Goal: Transaction & Acquisition: Purchase product/service

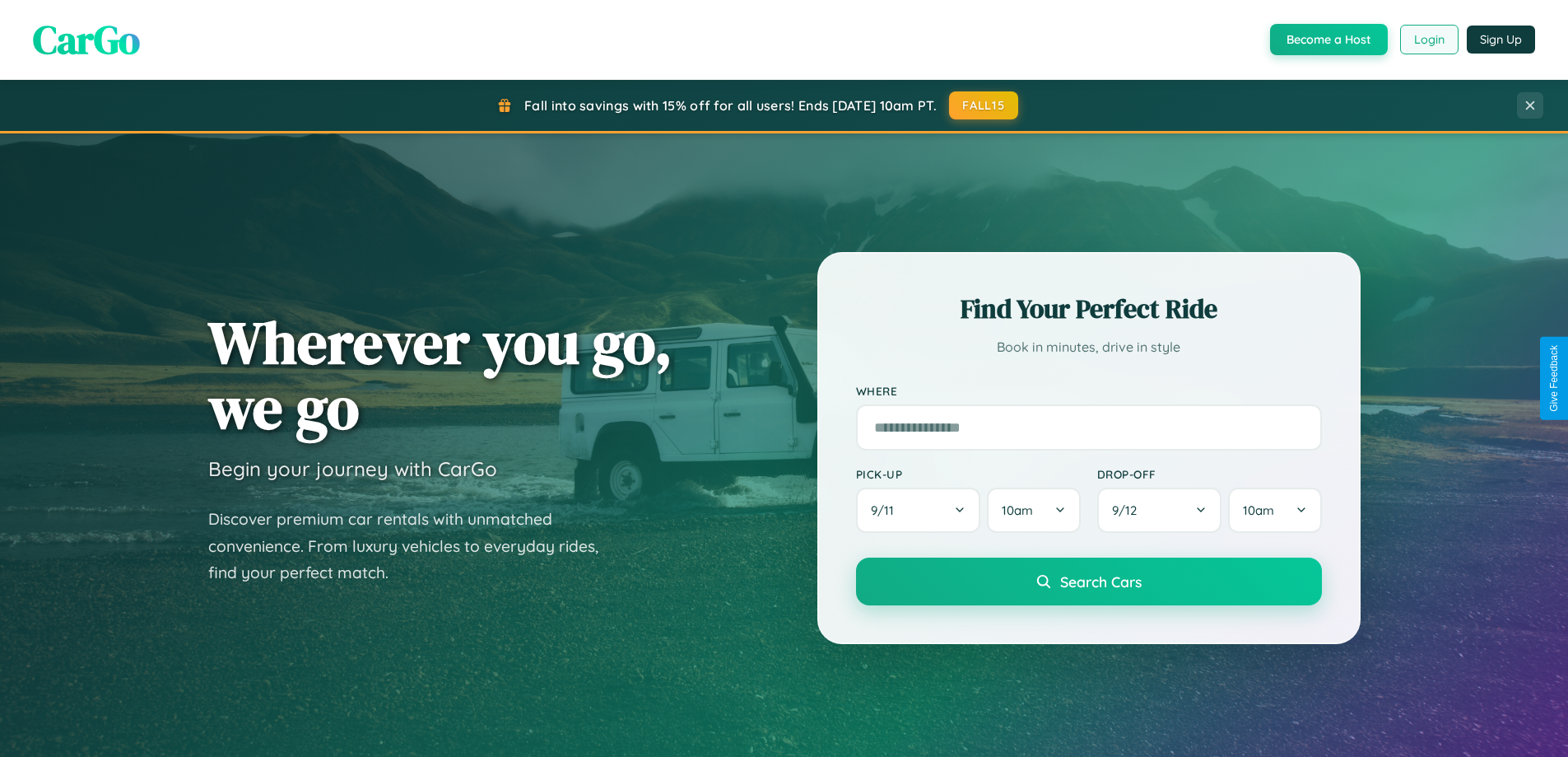
click at [1428, 39] on button "Login" at bounding box center [1430, 39] width 59 height 30
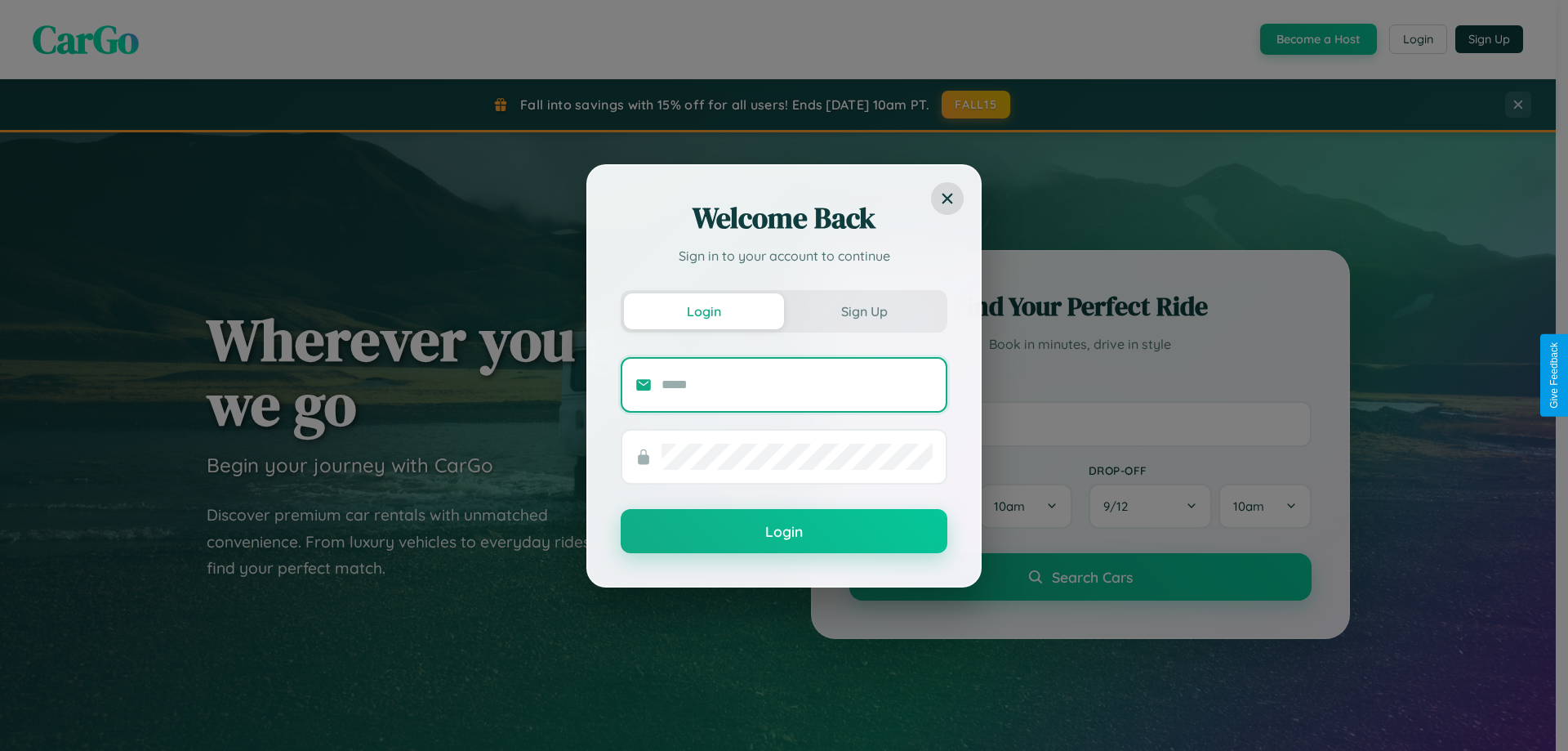
click at [797, 384] on input "text" at bounding box center [797, 384] width 271 height 26
type input "**********"
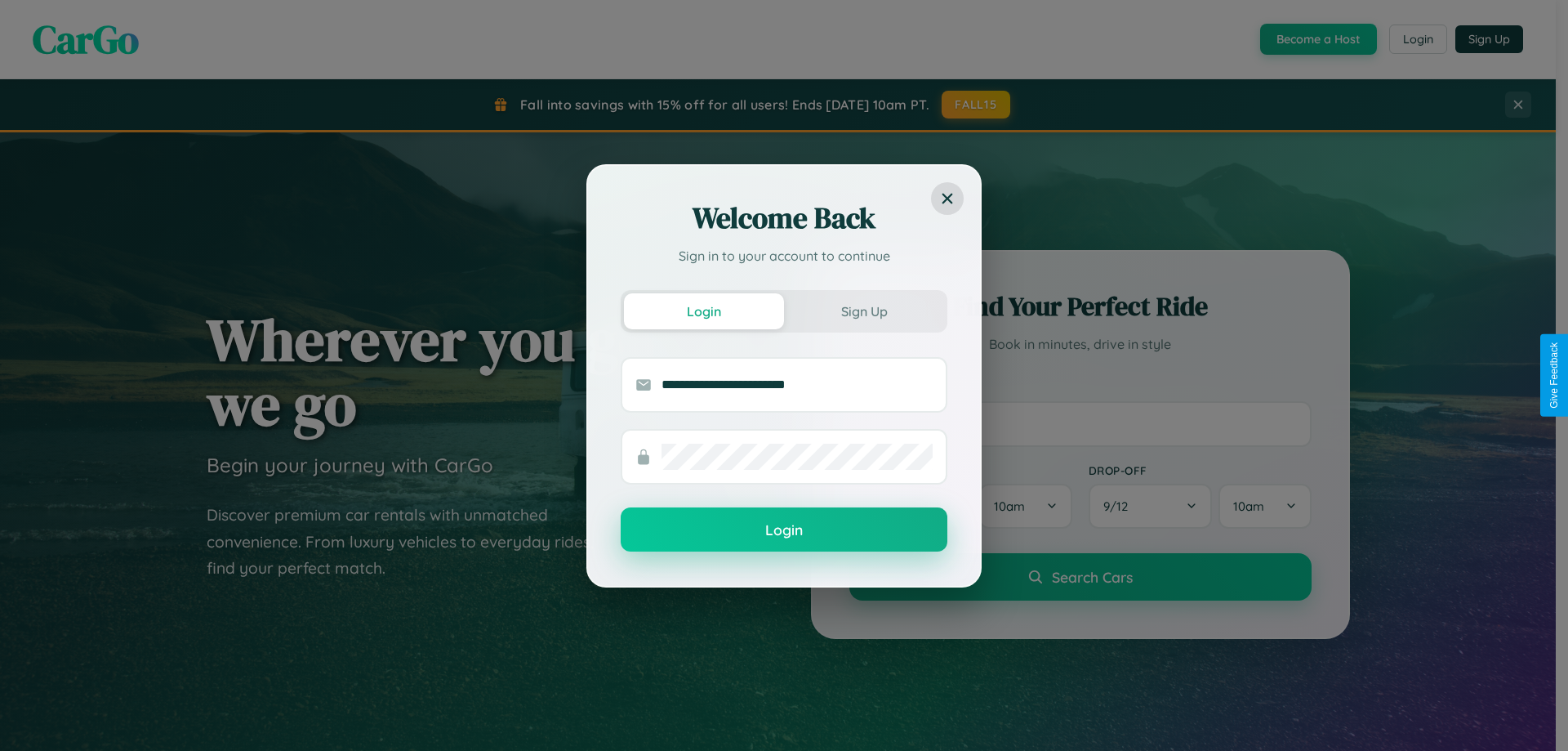
click at [784, 530] on button "Login" at bounding box center [784, 529] width 327 height 44
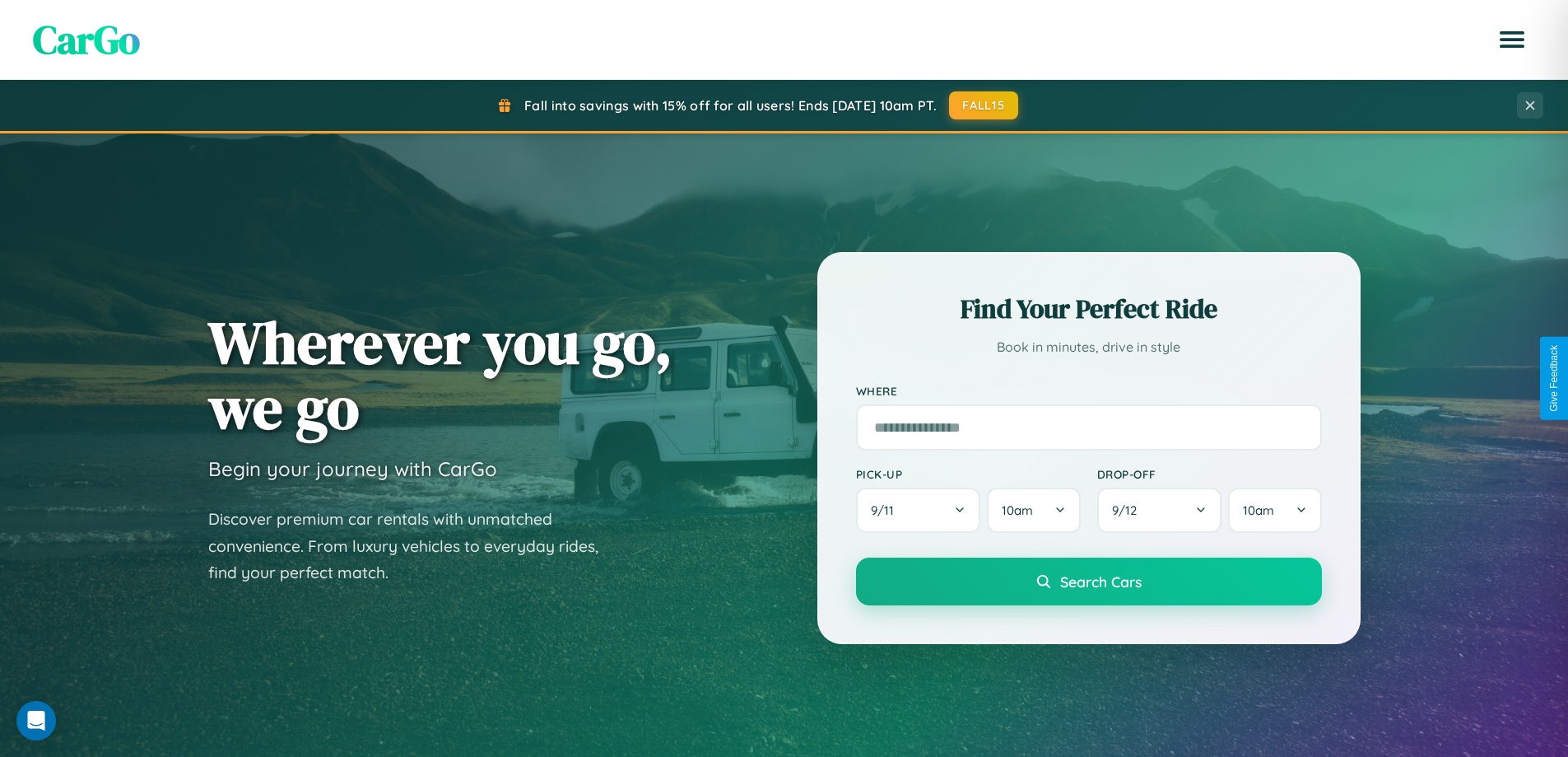
scroll to position [2283, 0]
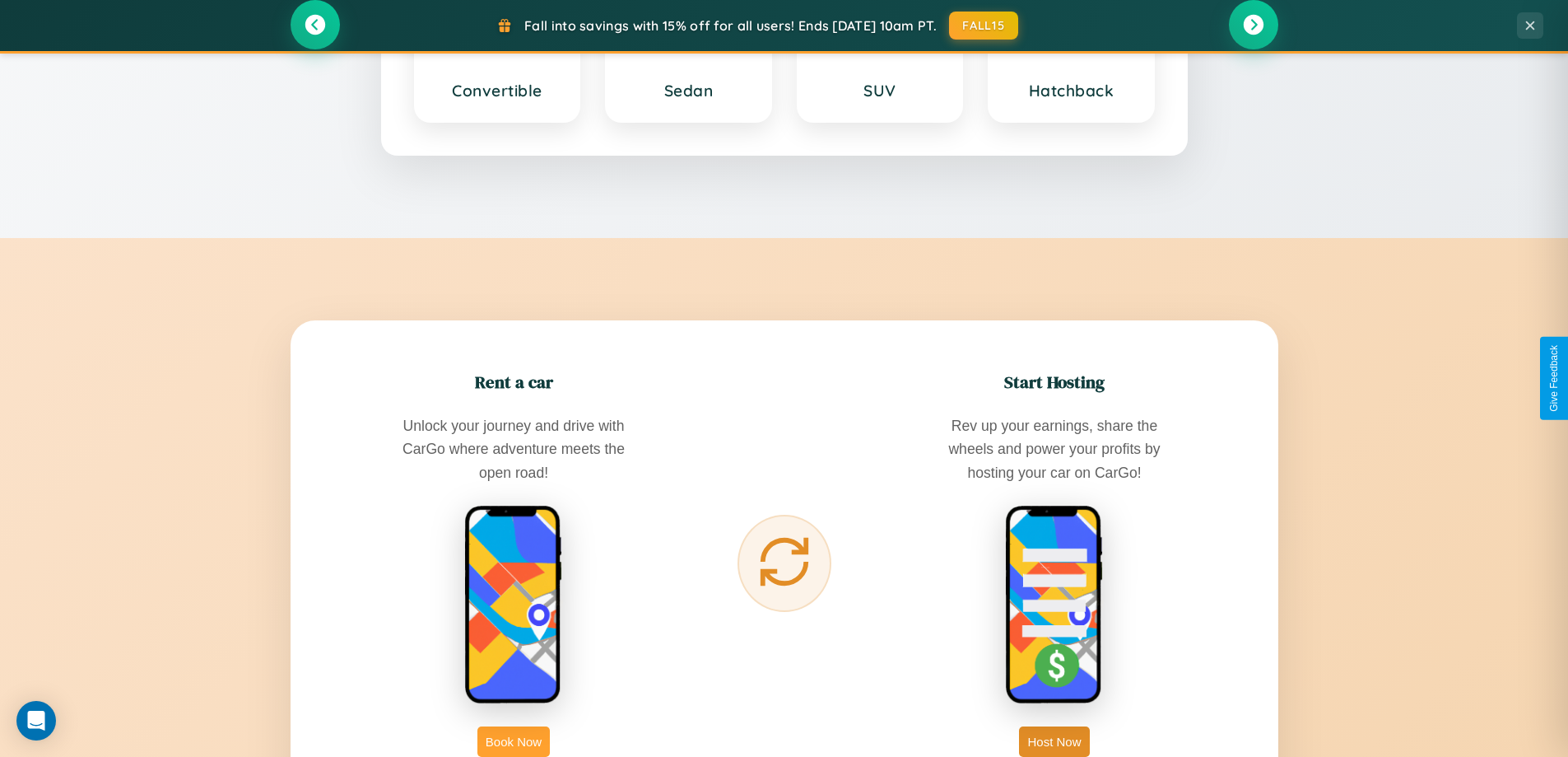
click at [514, 742] on button "Book Now" at bounding box center [514, 742] width 73 height 31
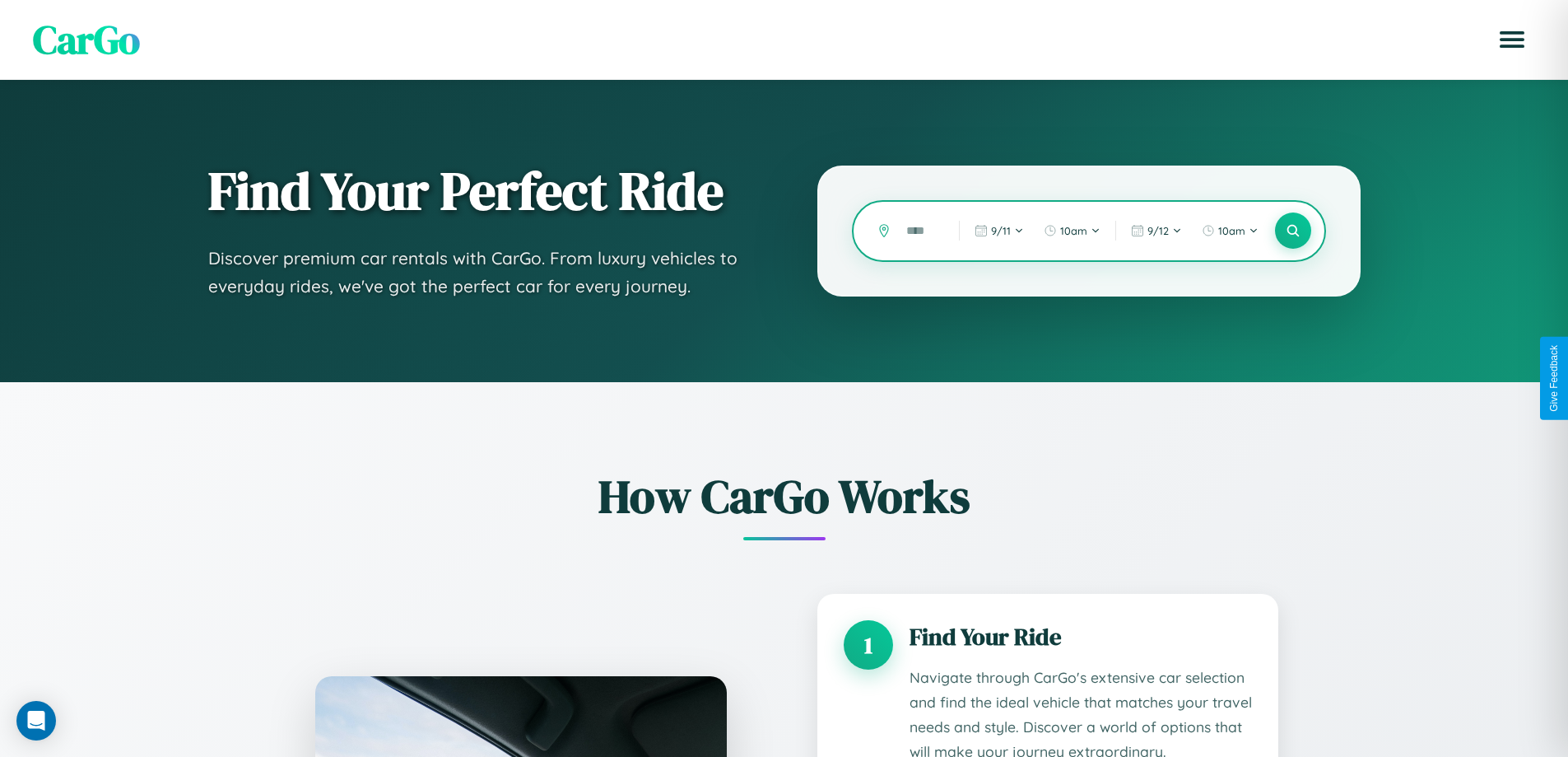
click at [920, 230] on input "text" at bounding box center [920, 231] width 44 height 29
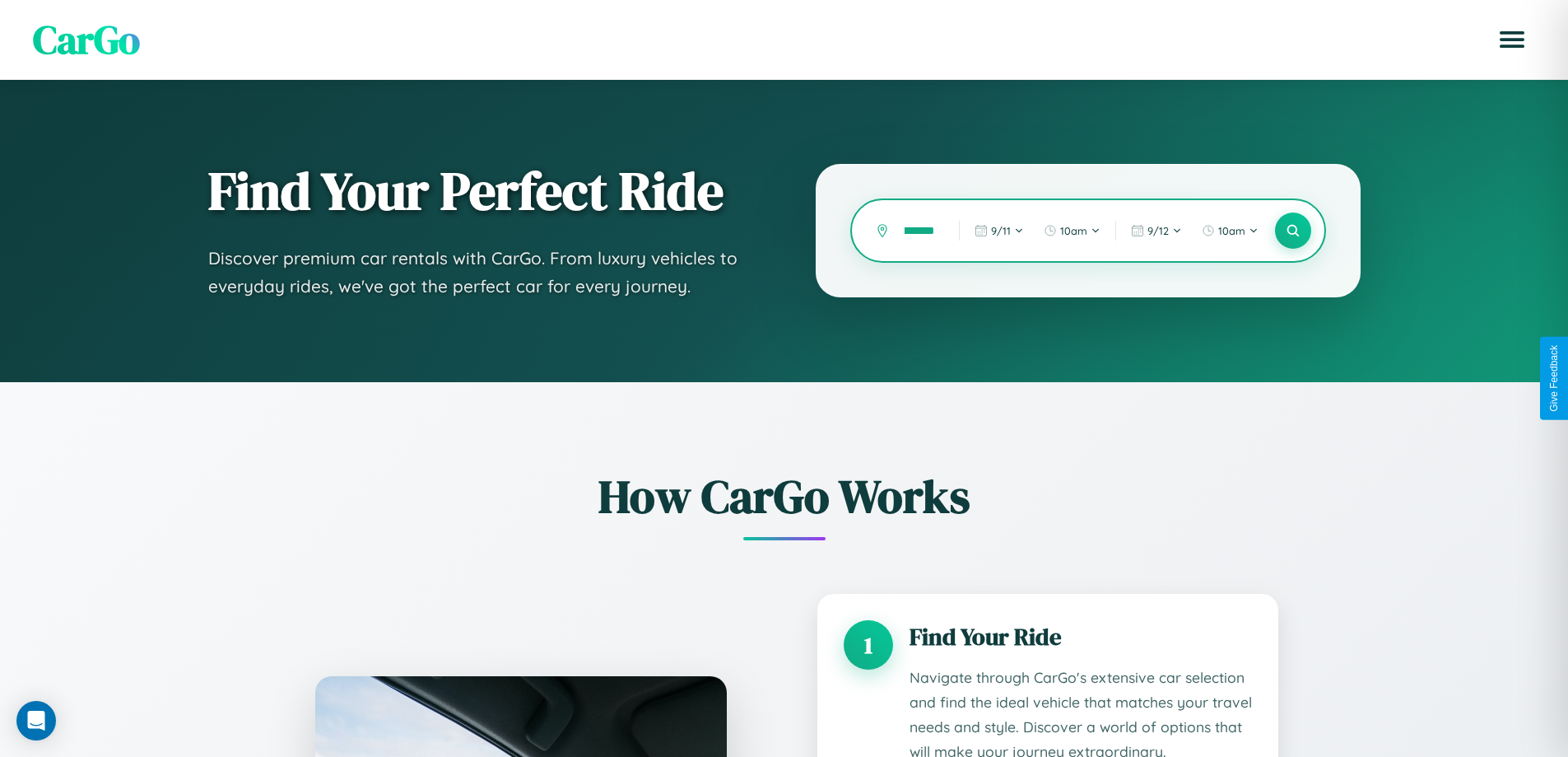
scroll to position [0, 19]
type input "********"
click at [1292, 230] on icon at bounding box center [1292, 231] width 15 height 15
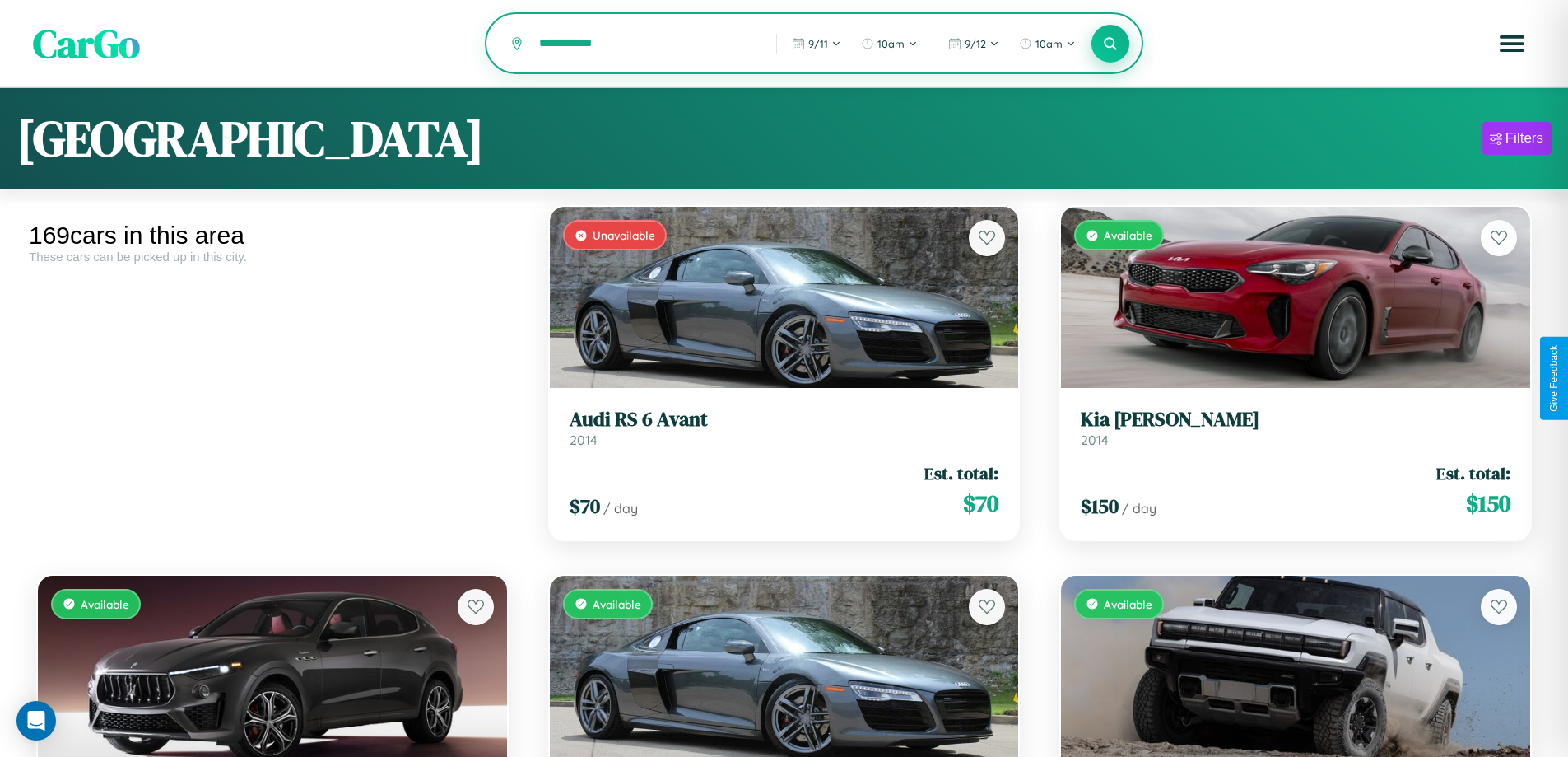
type input "**********"
click at [1111, 44] on icon at bounding box center [1111, 43] width 15 height 15
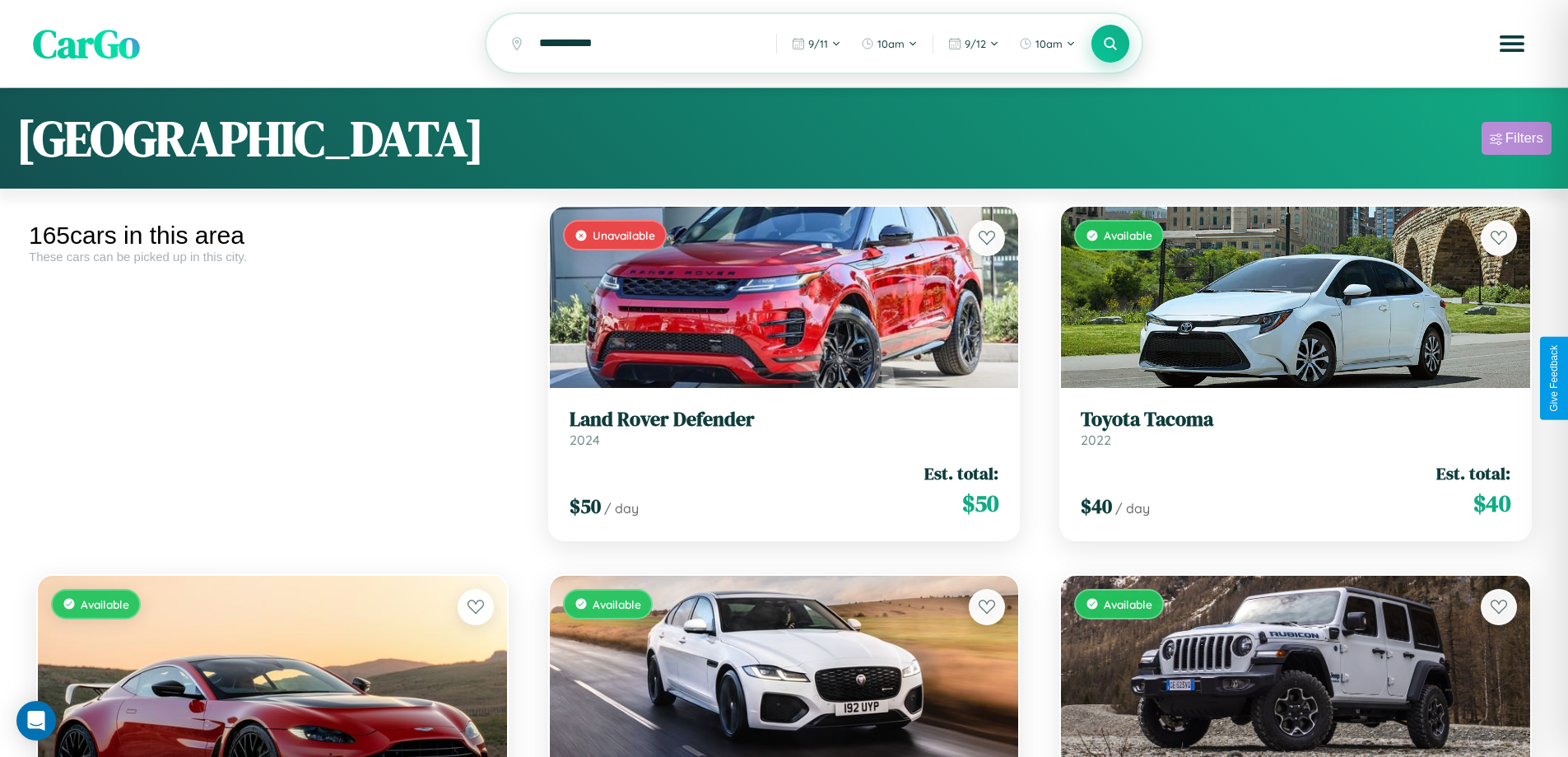
click at [1517, 141] on div "Filters" at bounding box center [1524, 137] width 38 height 16
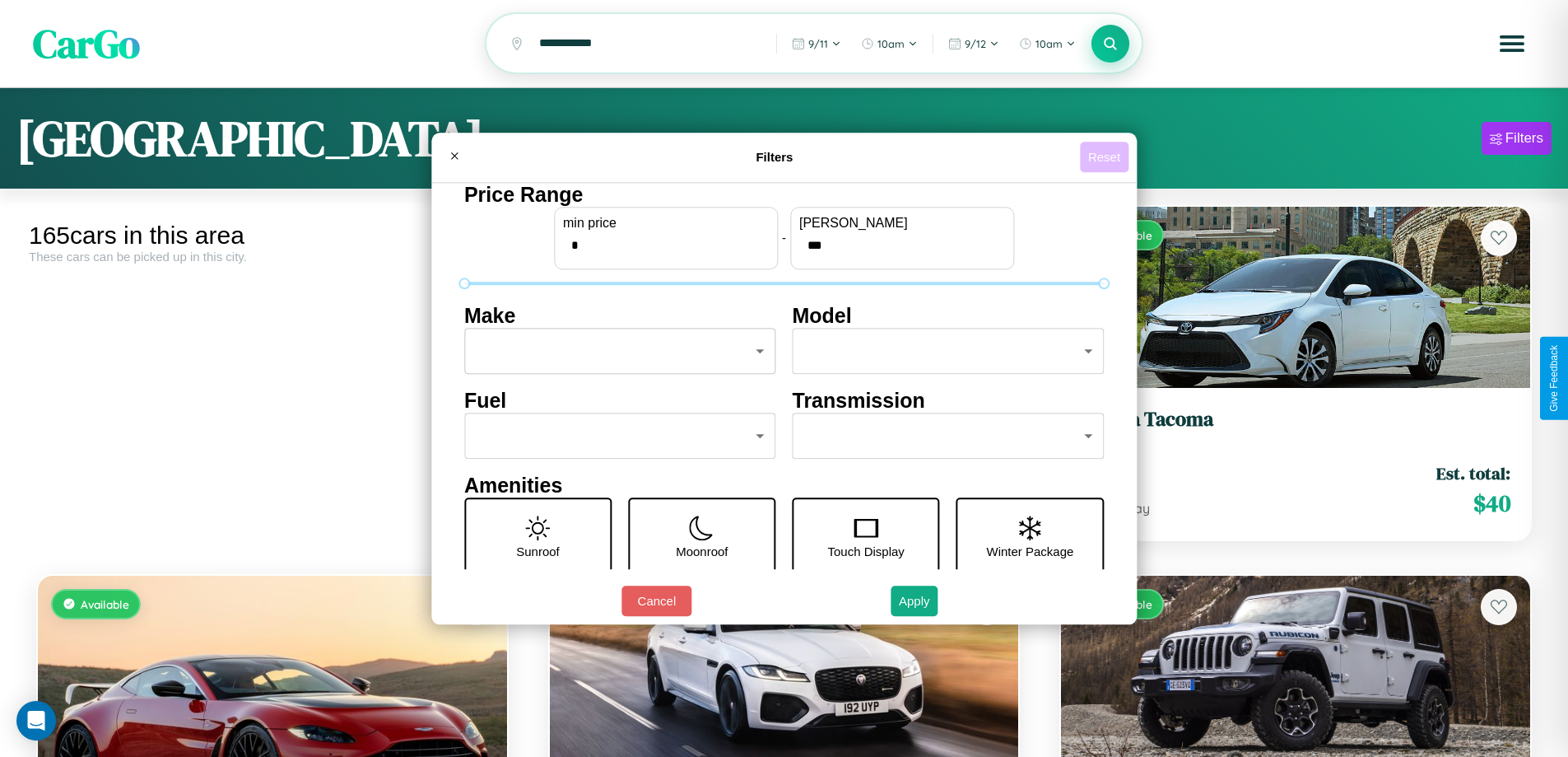
click at [1106, 156] on button "Reset" at bounding box center [1104, 157] width 49 height 31
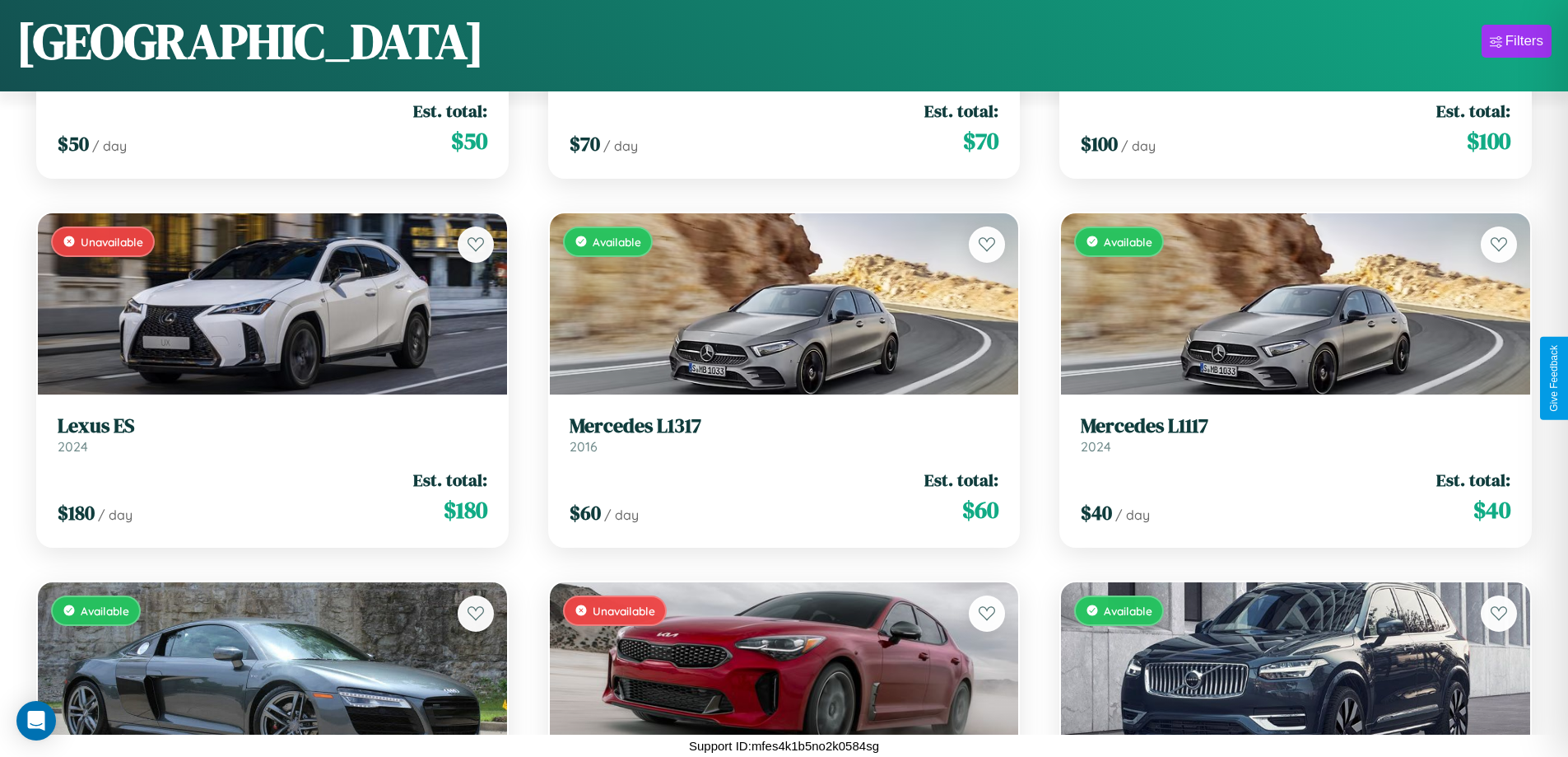
scroll to position [18303, 0]
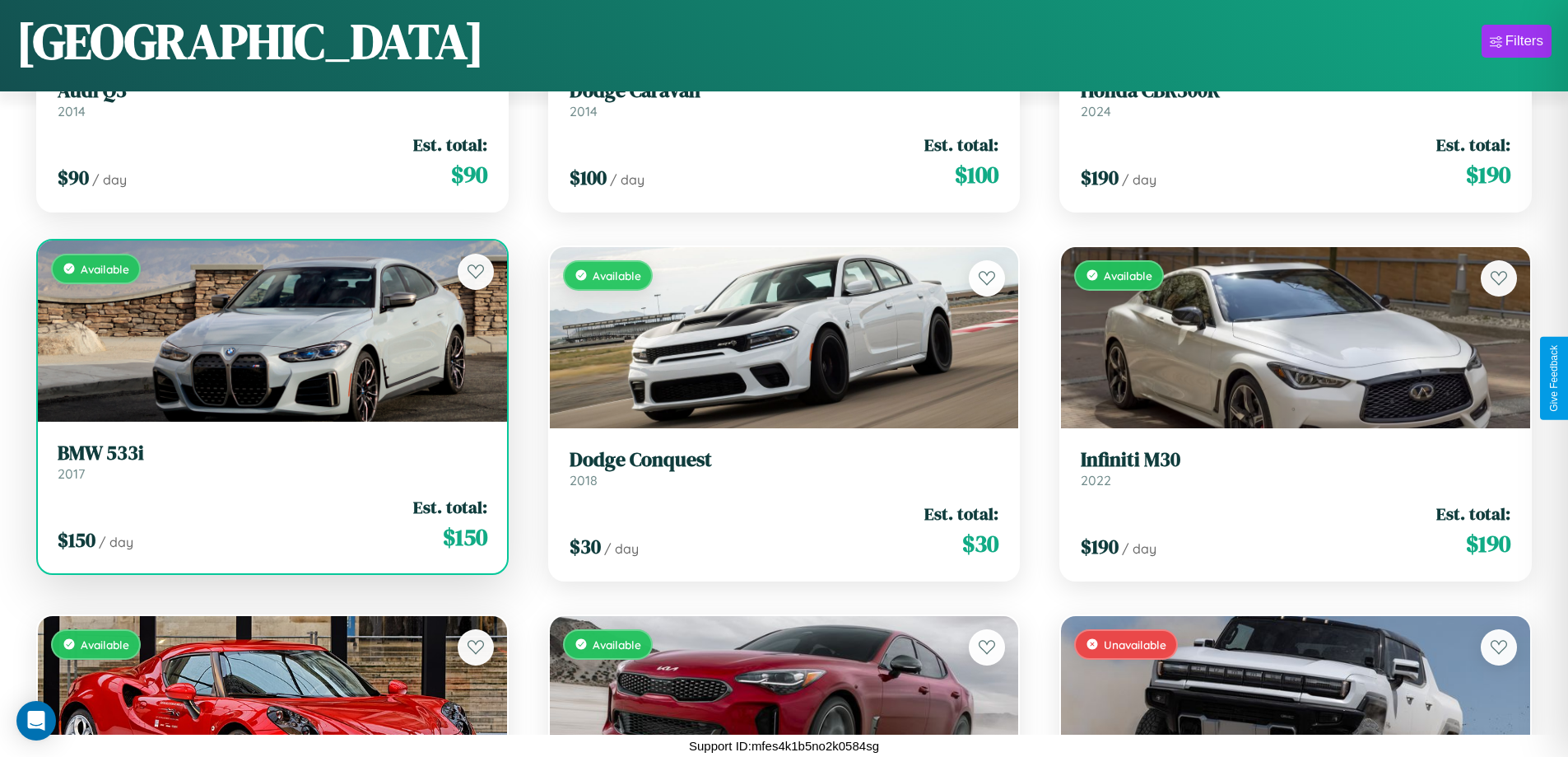
click at [270, 468] on link "BMW 533i 2017" at bounding box center [273, 461] width 430 height 40
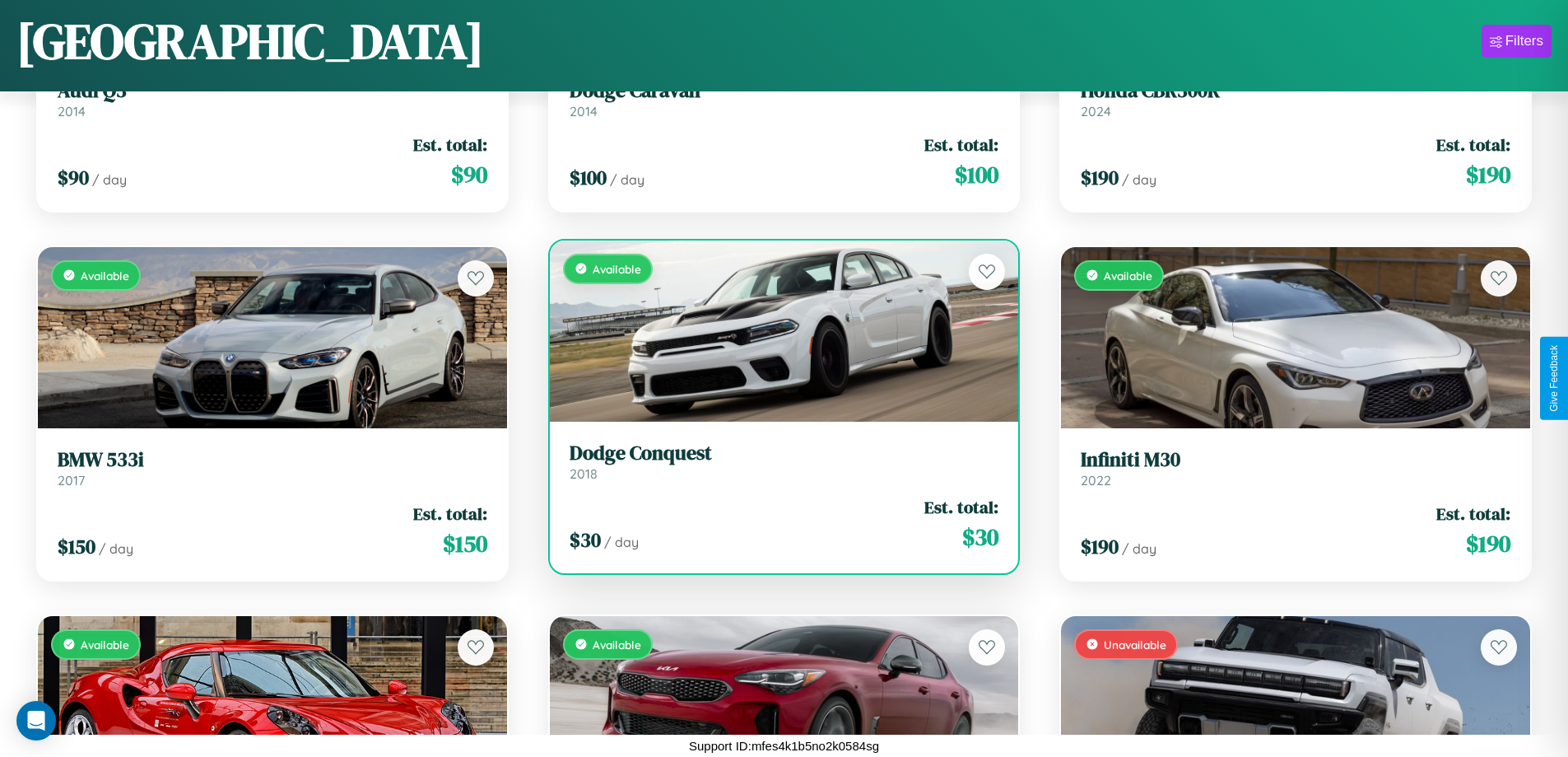
scroll to position [6133, 0]
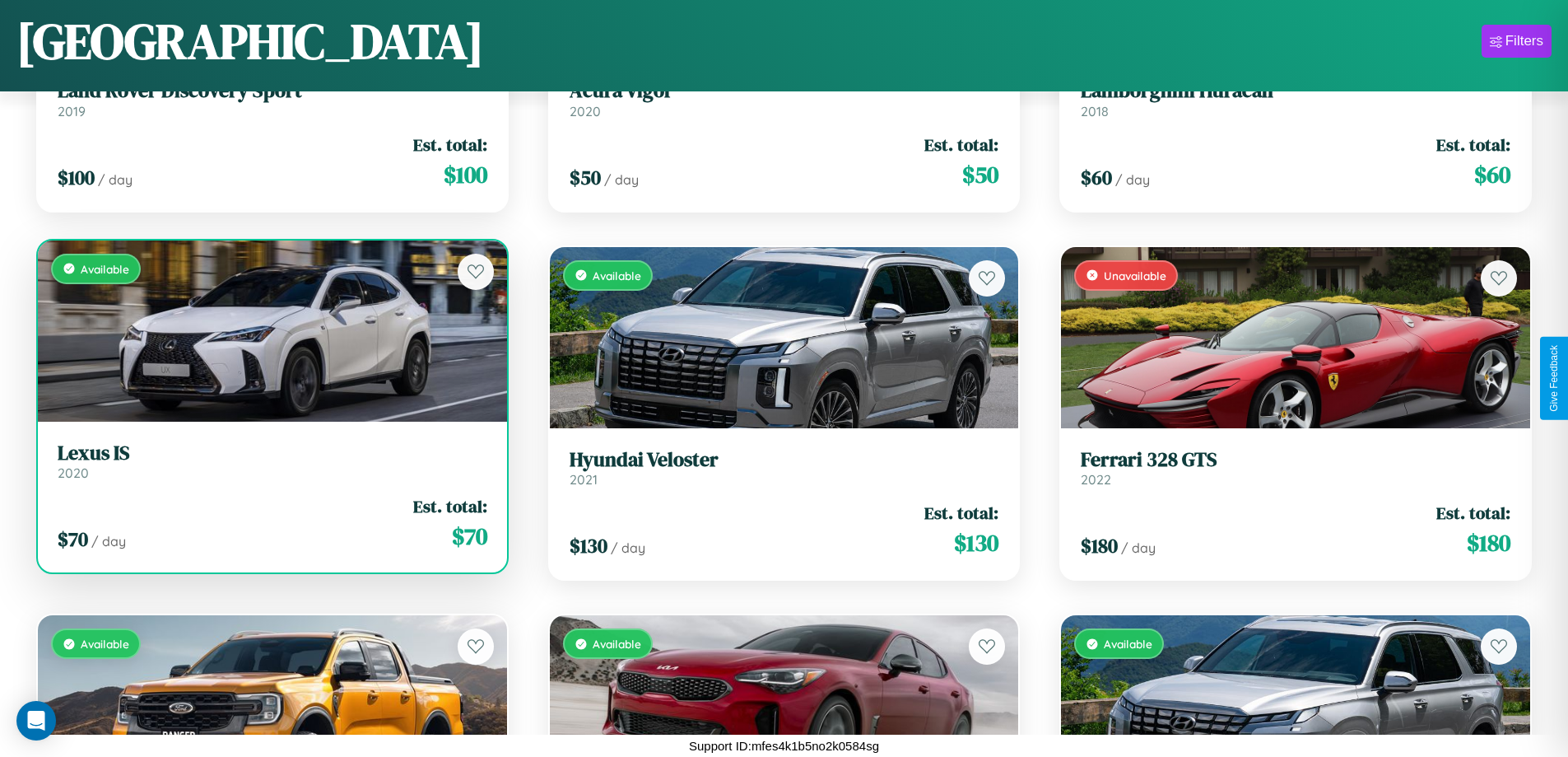
click at [270, 467] on link "Lexus IS 2020" at bounding box center [273, 461] width 430 height 40
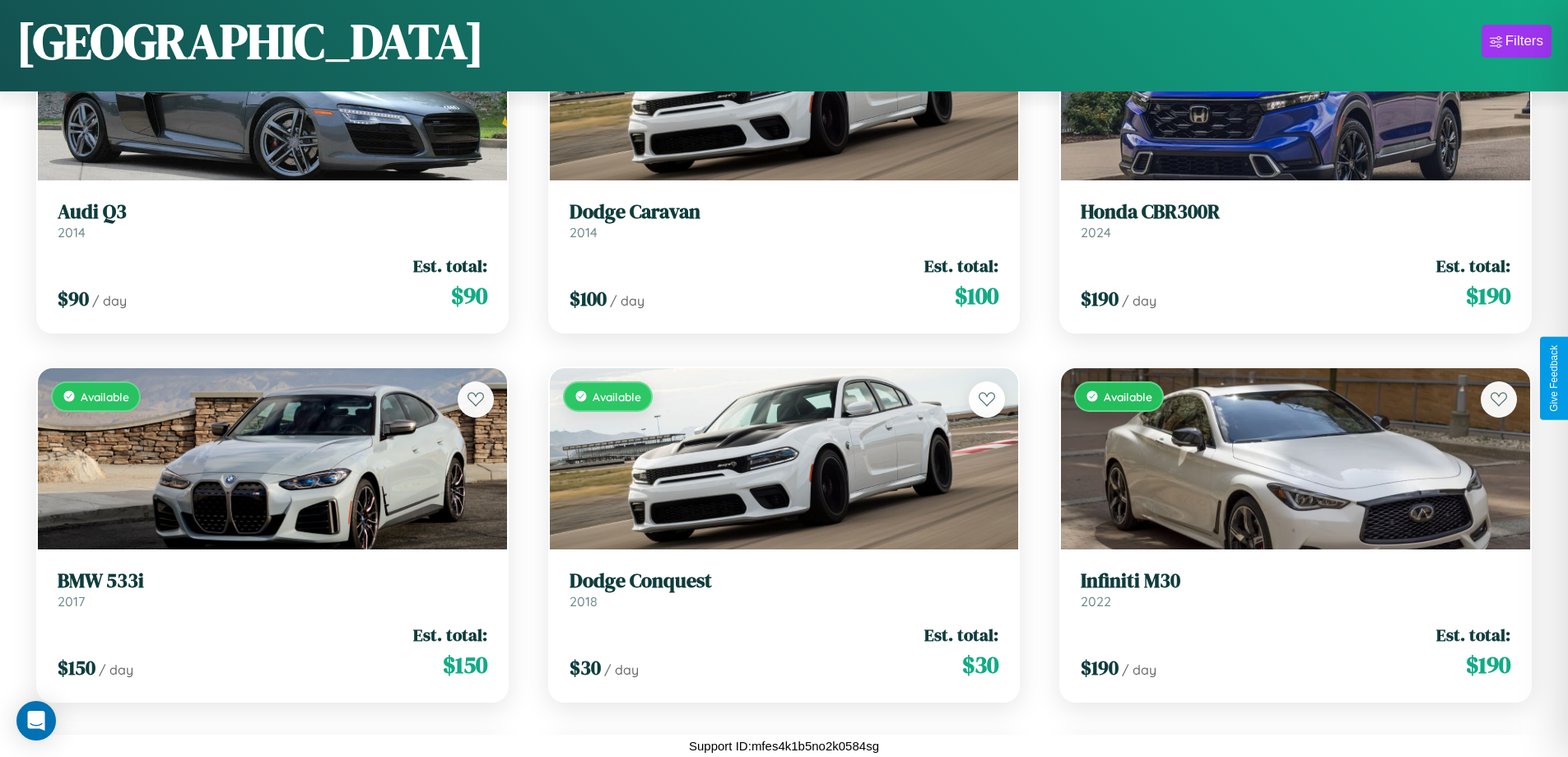
scroll to position [18303, 0]
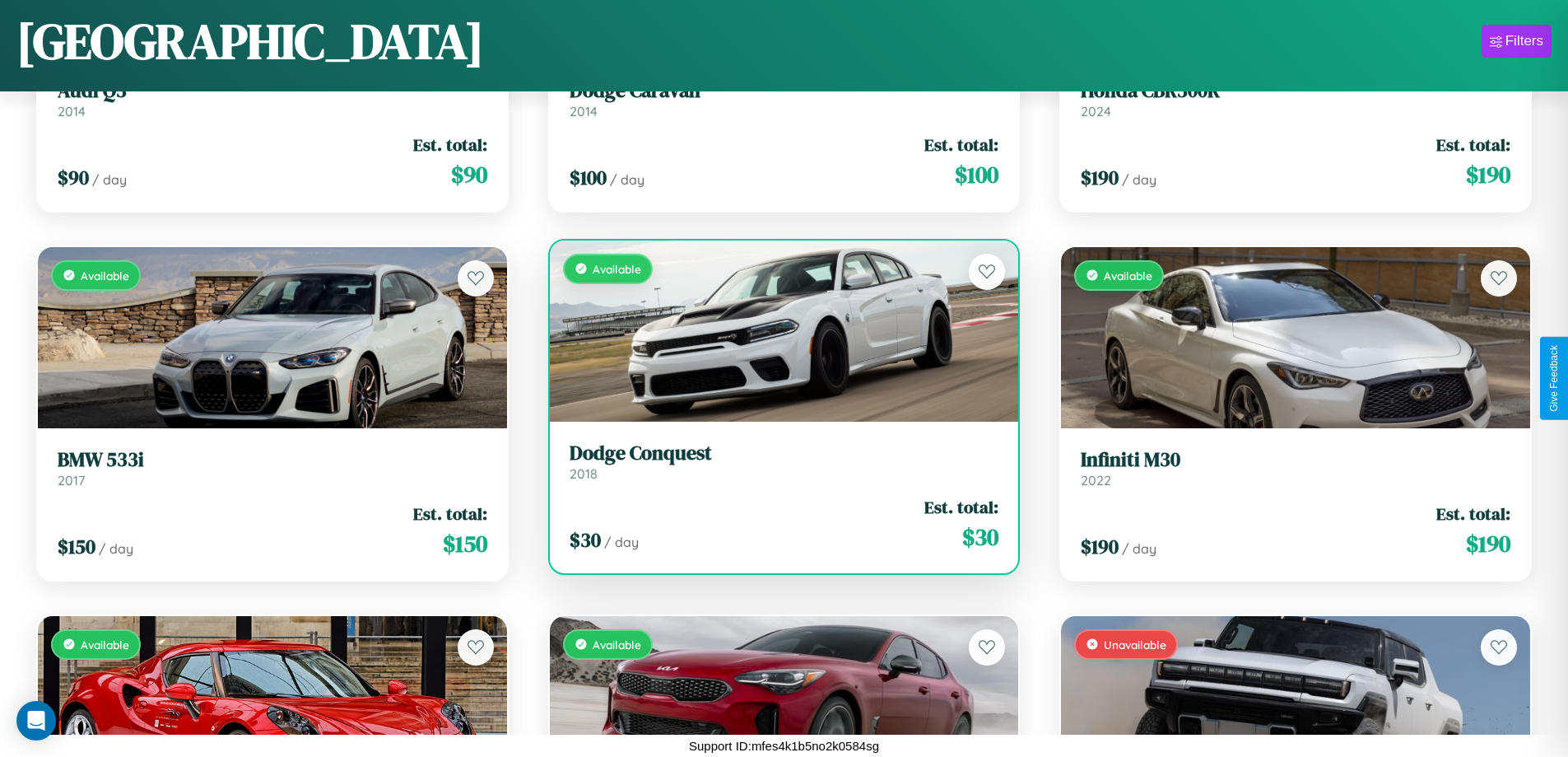
click at [777, 461] on h3 "Dodge Conquest" at bounding box center [785, 453] width 430 height 24
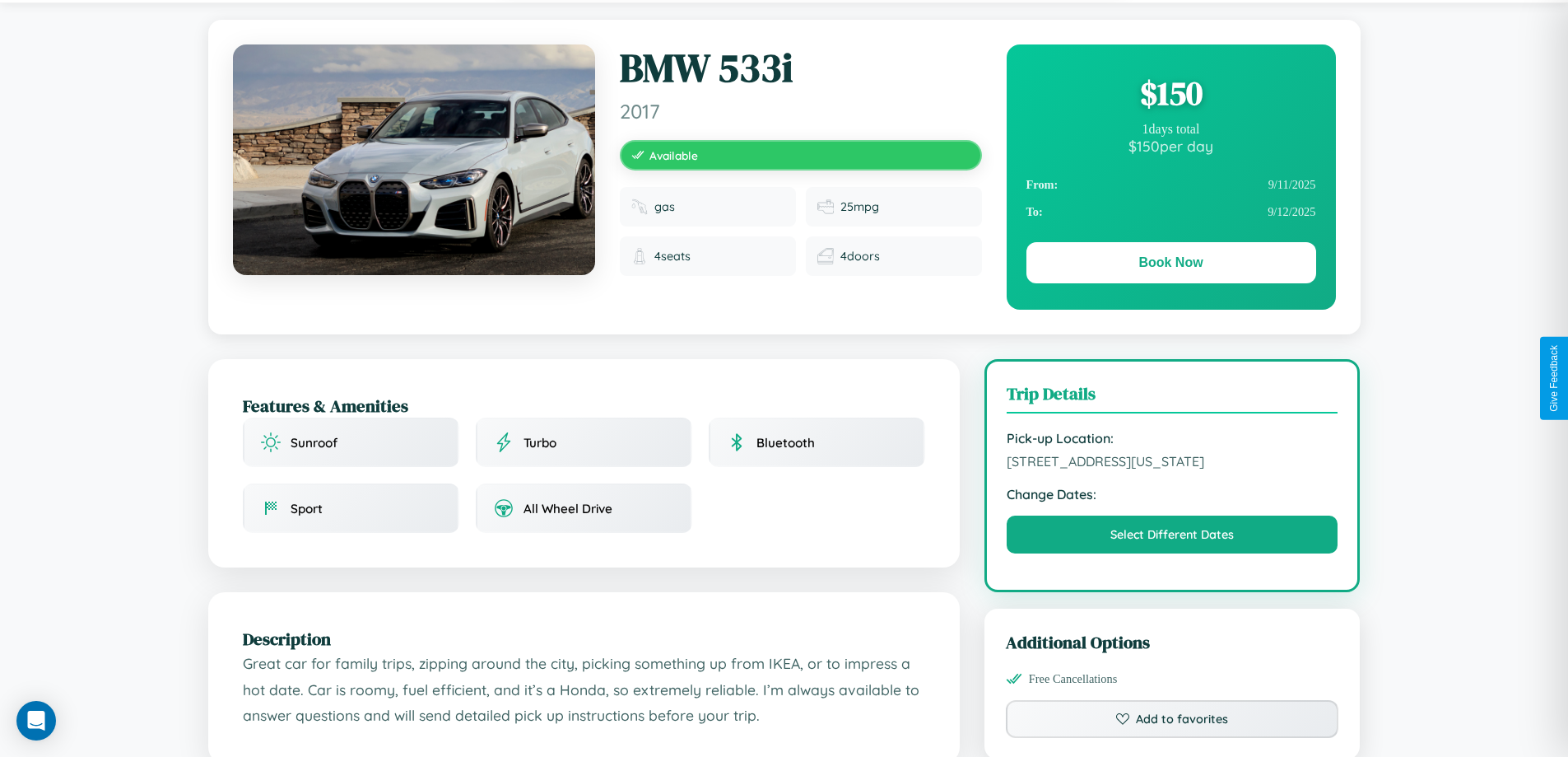
scroll to position [444, 0]
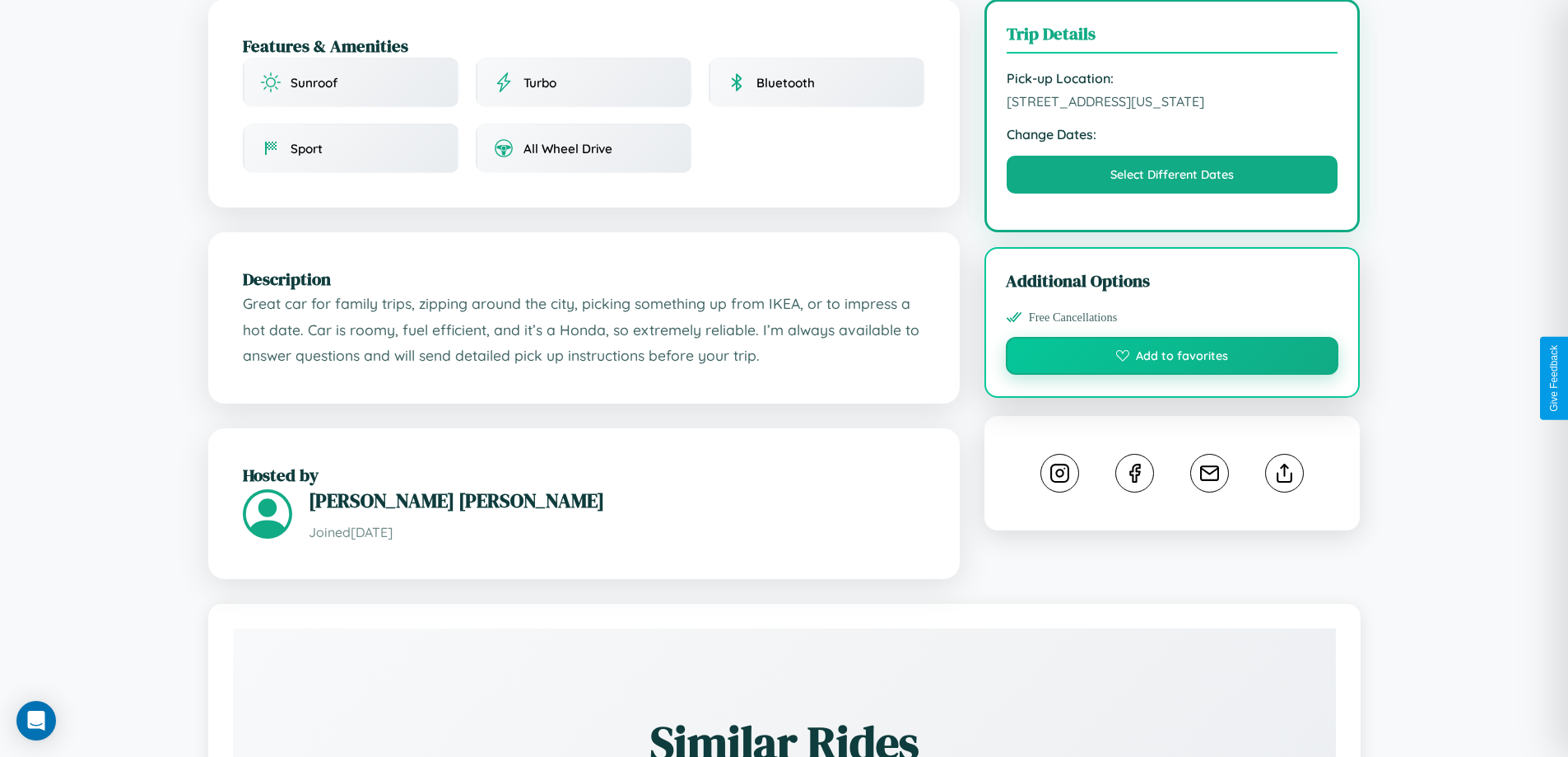
click at [1172, 375] on button "Add to favorites" at bounding box center [1172, 356] width 334 height 38
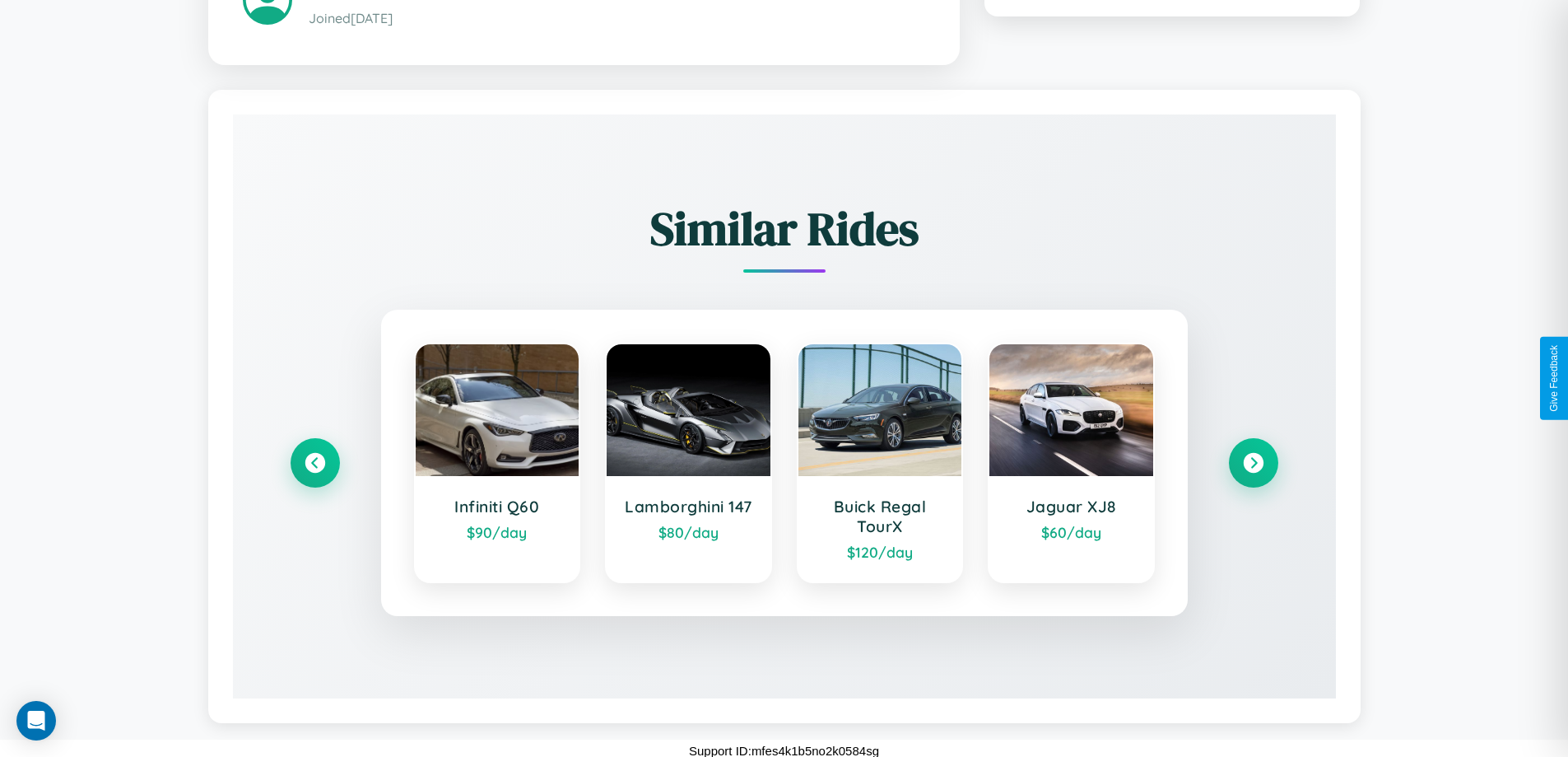
scroll to position [965, 0]
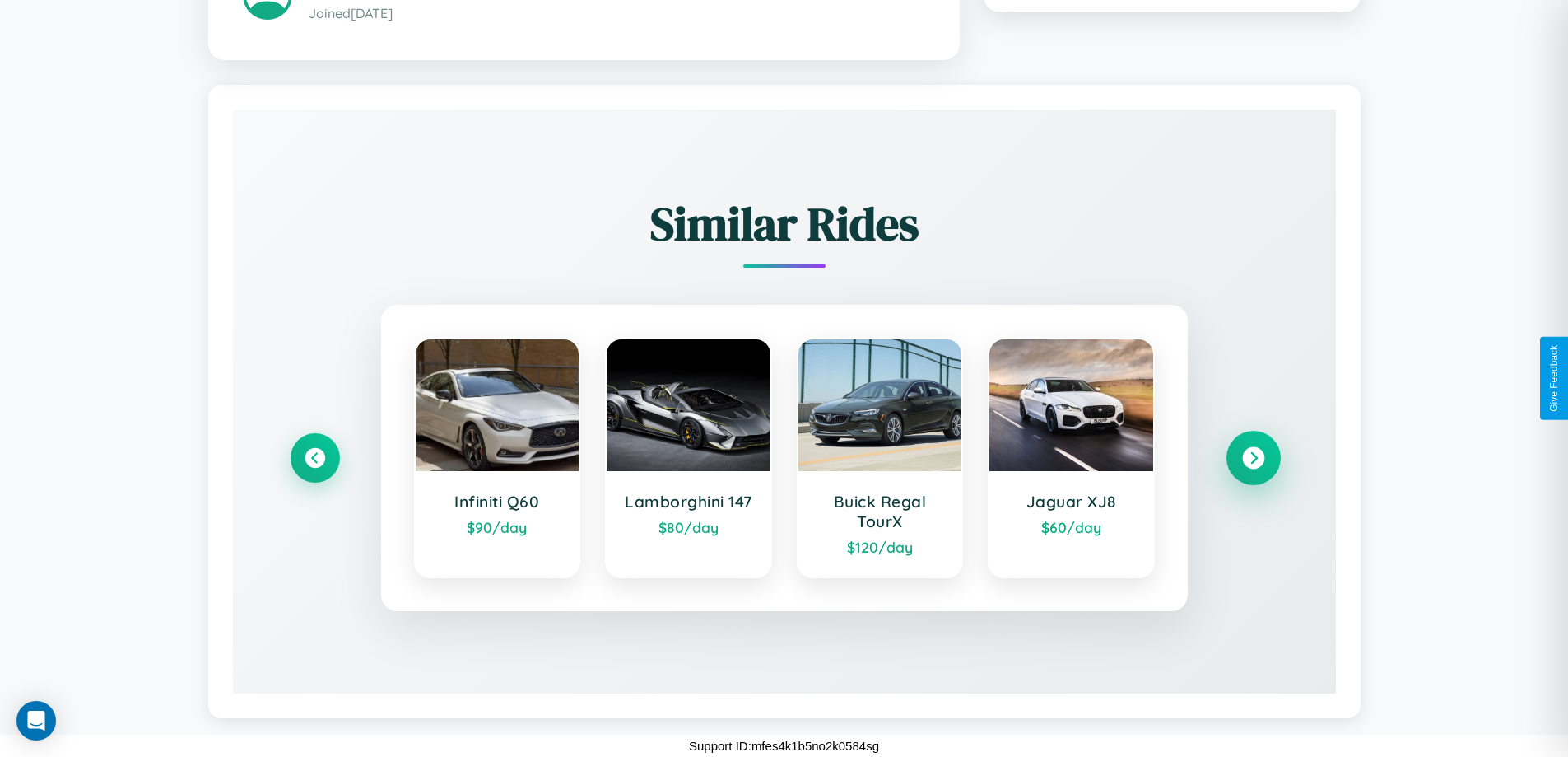
click at [1253, 457] on icon at bounding box center [1253, 457] width 22 height 22
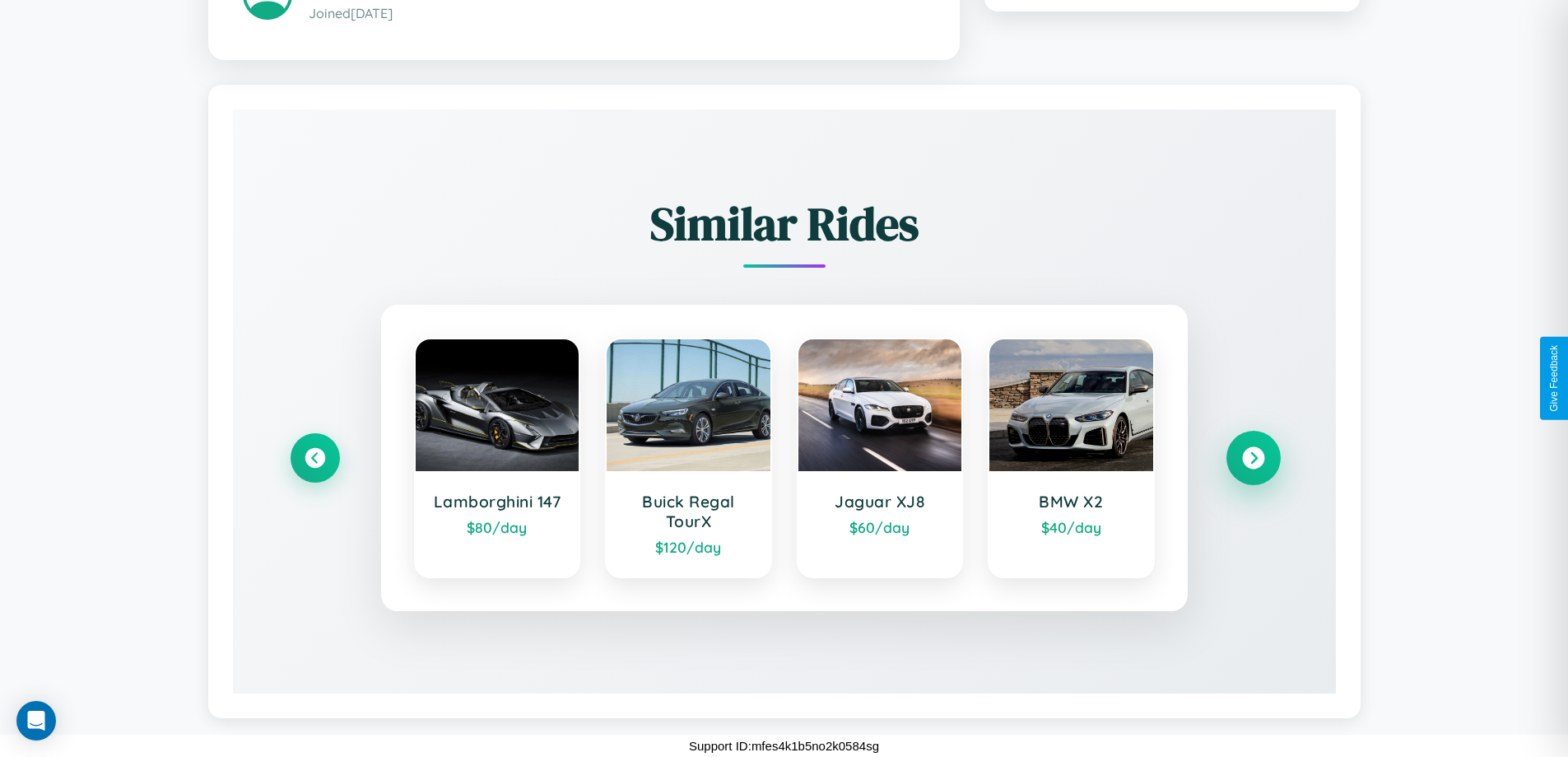
click at [1253, 457] on icon at bounding box center [1253, 457] width 22 height 22
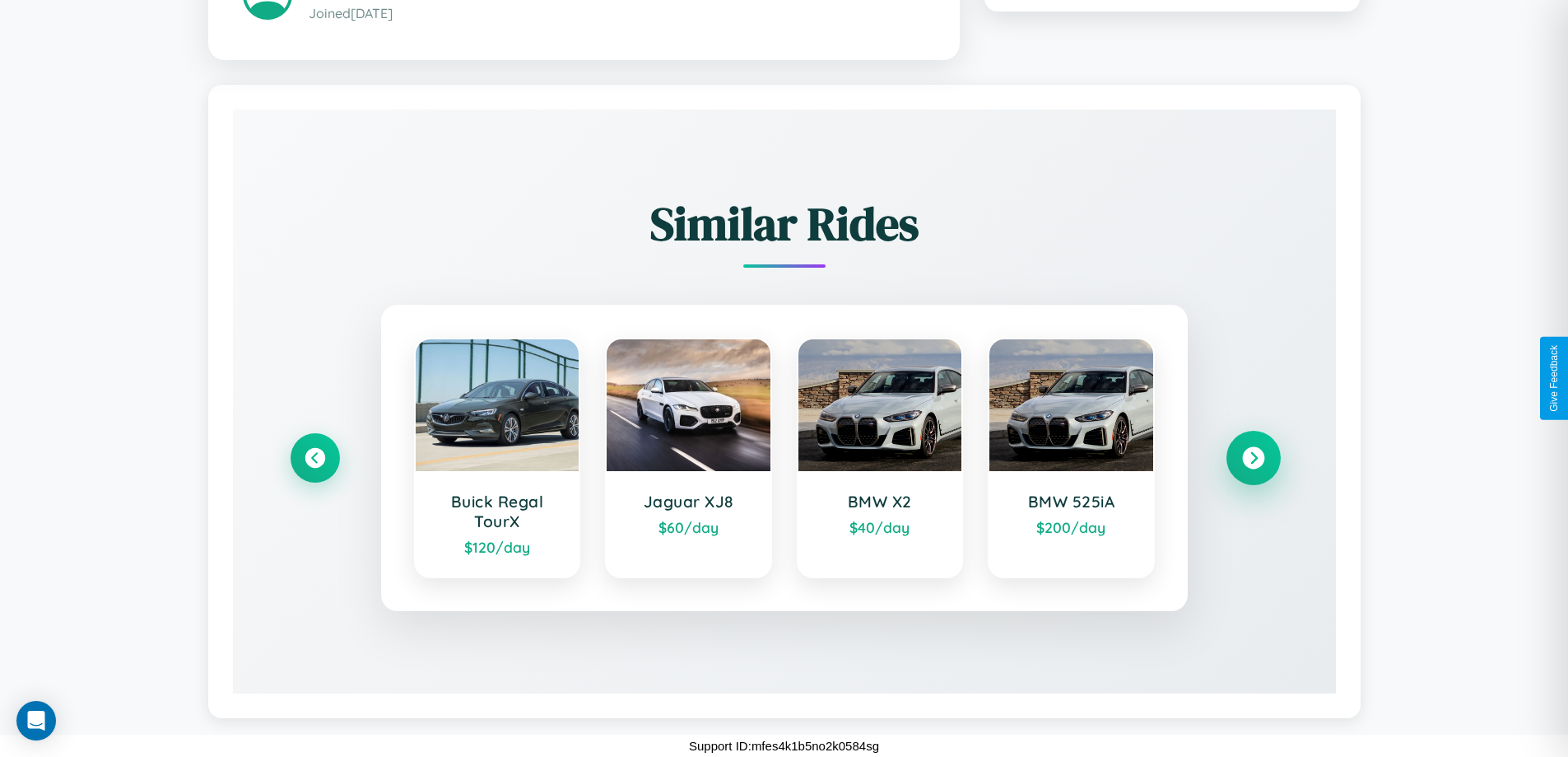
click at [1253, 457] on icon at bounding box center [1253, 457] width 22 height 22
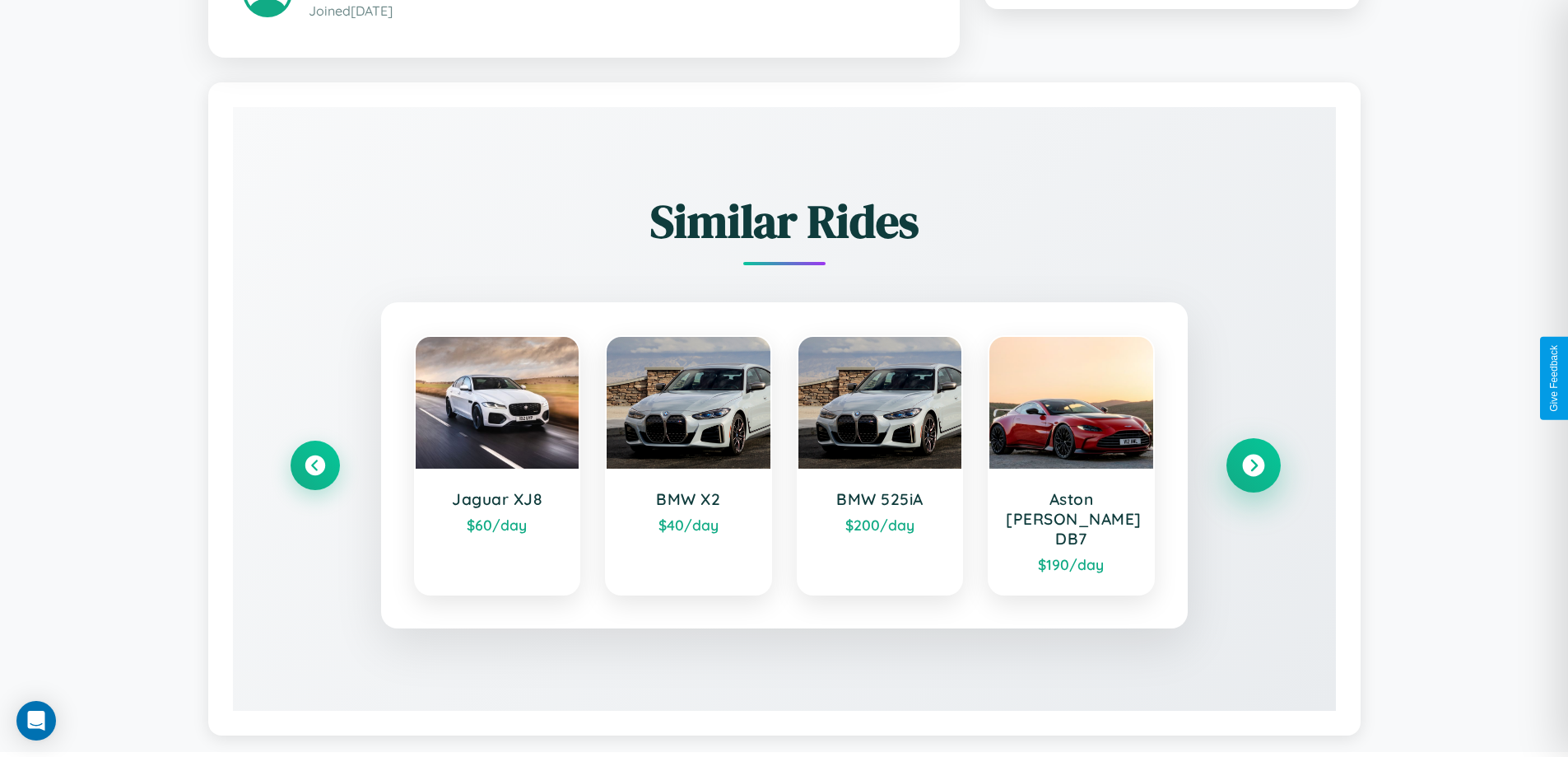
click at [1253, 457] on icon at bounding box center [1253, 465] width 22 height 22
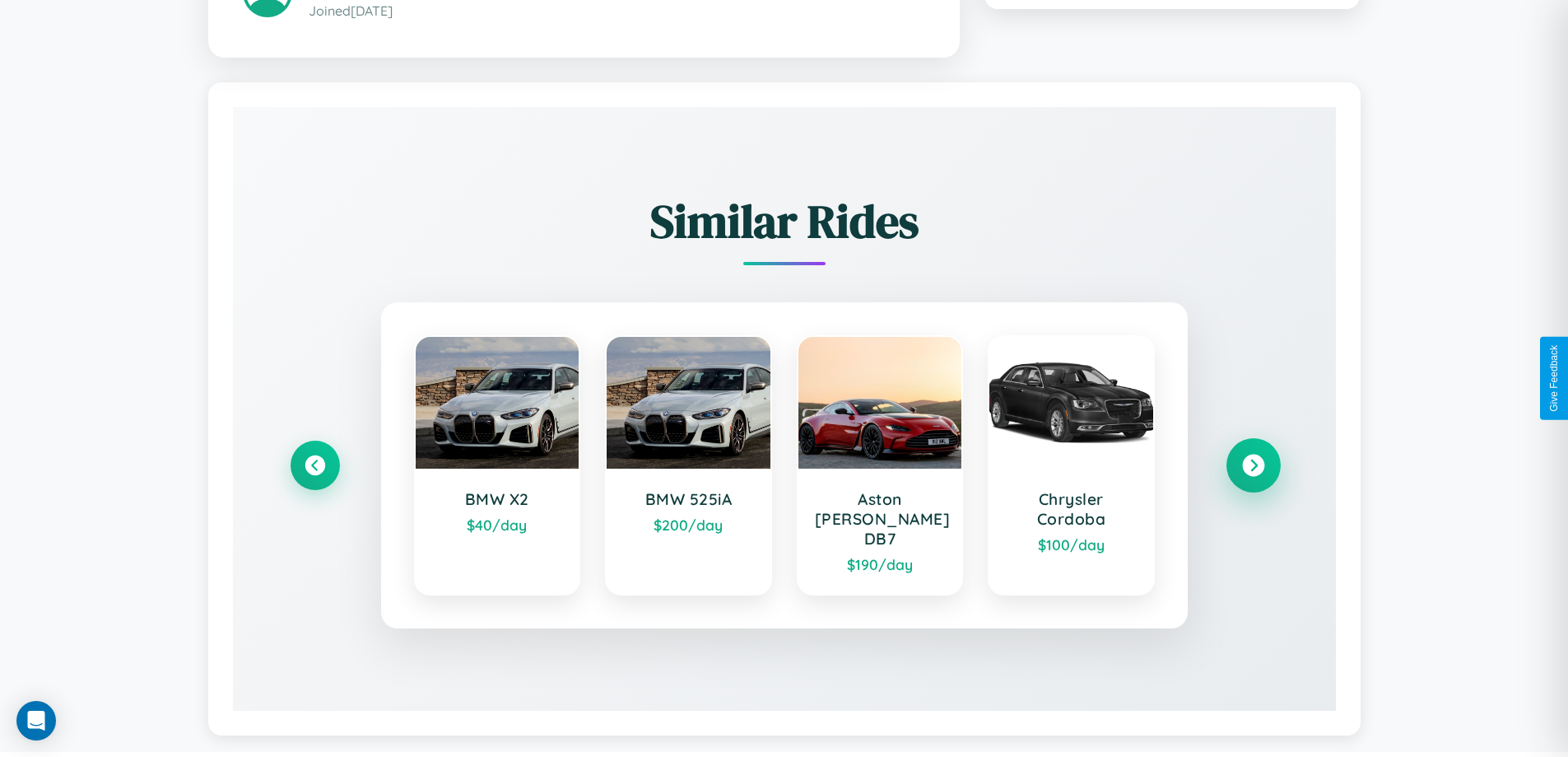
click at [1253, 457] on icon at bounding box center [1253, 465] width 22 height 22
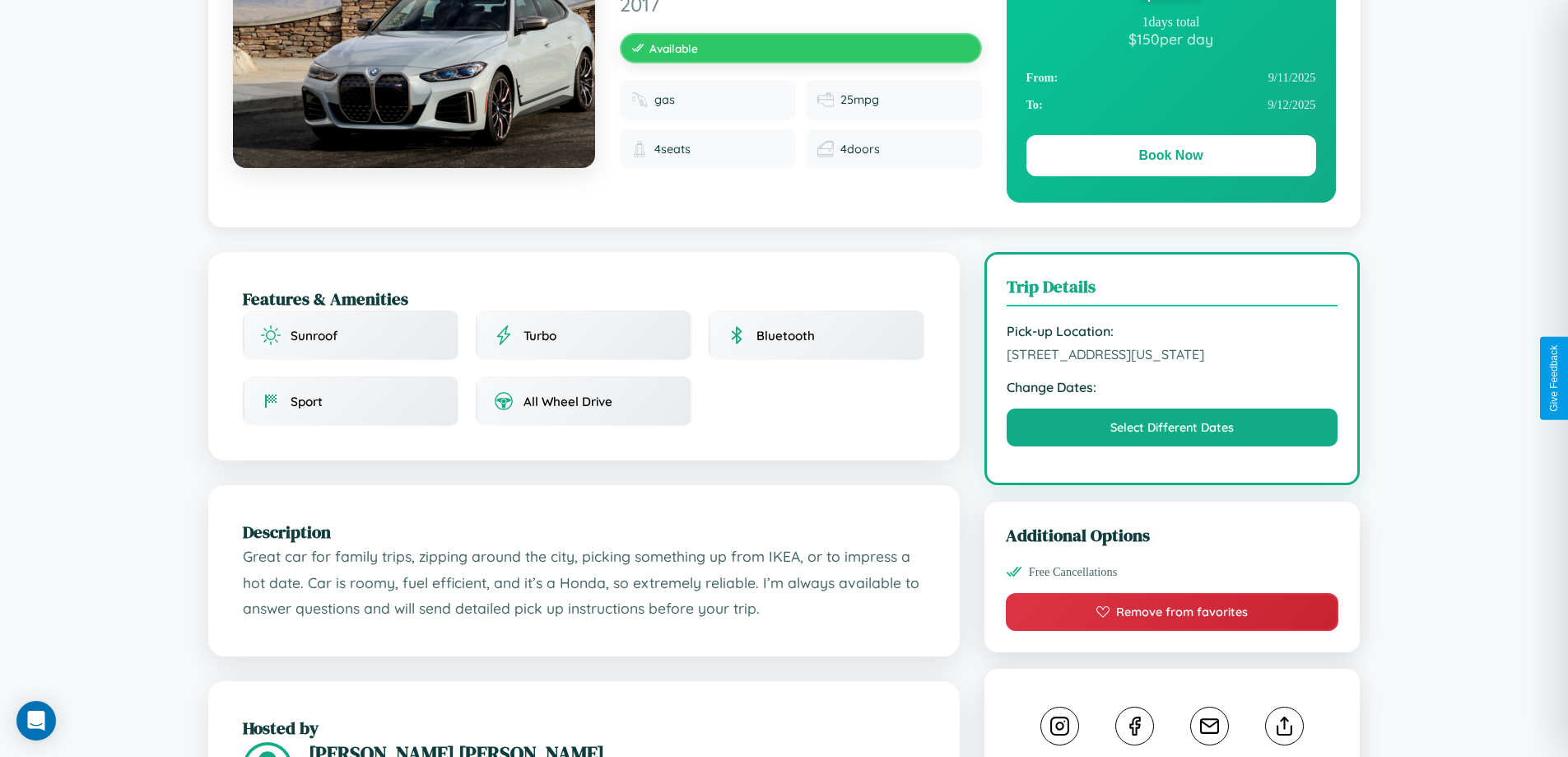
scroll to position [178, 0]
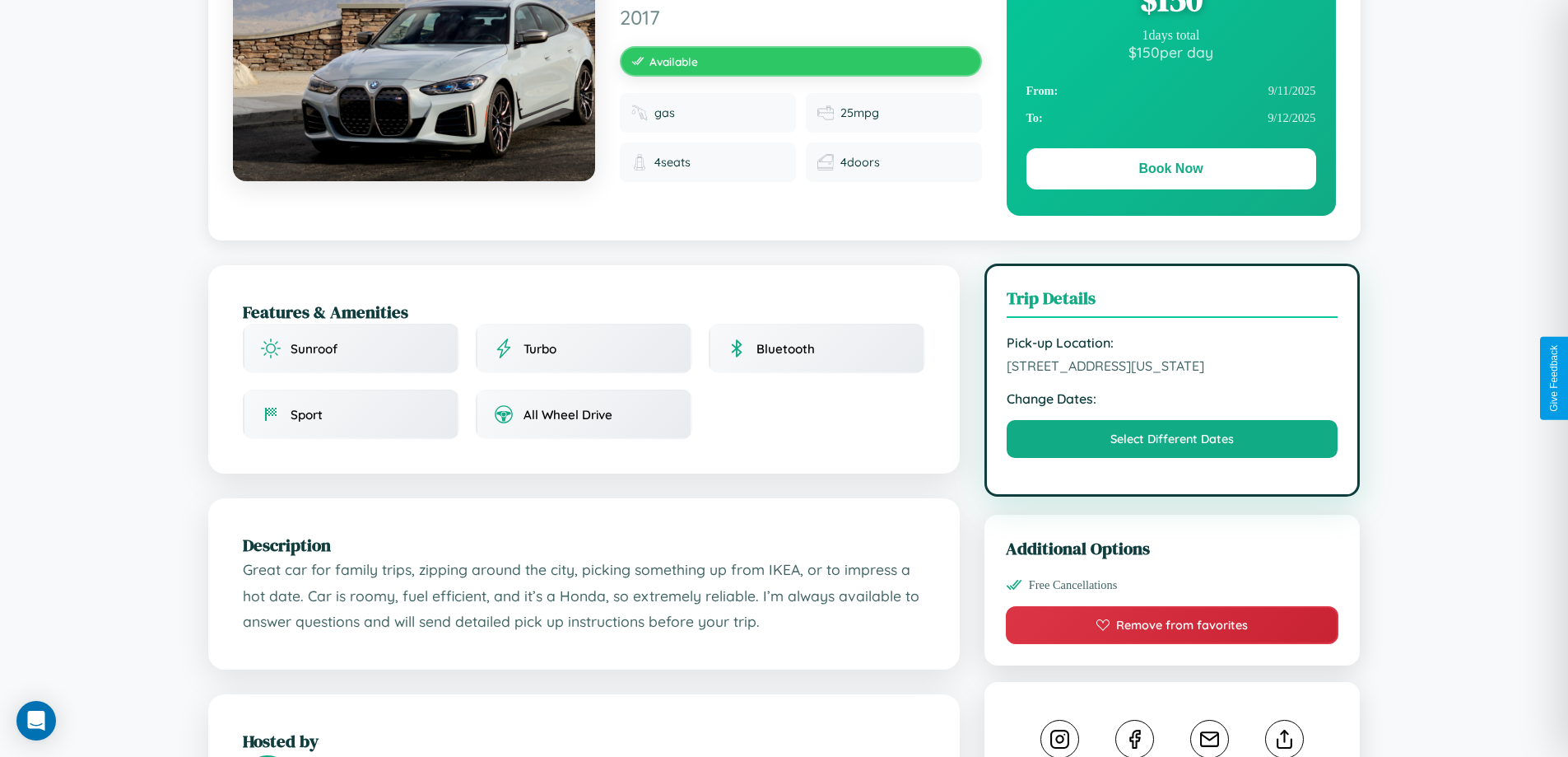
click at [1172, 374] on span "5134 River Road Los Angeles California 69733 United States" at bounding box center [1172, 365] width 332 height 16
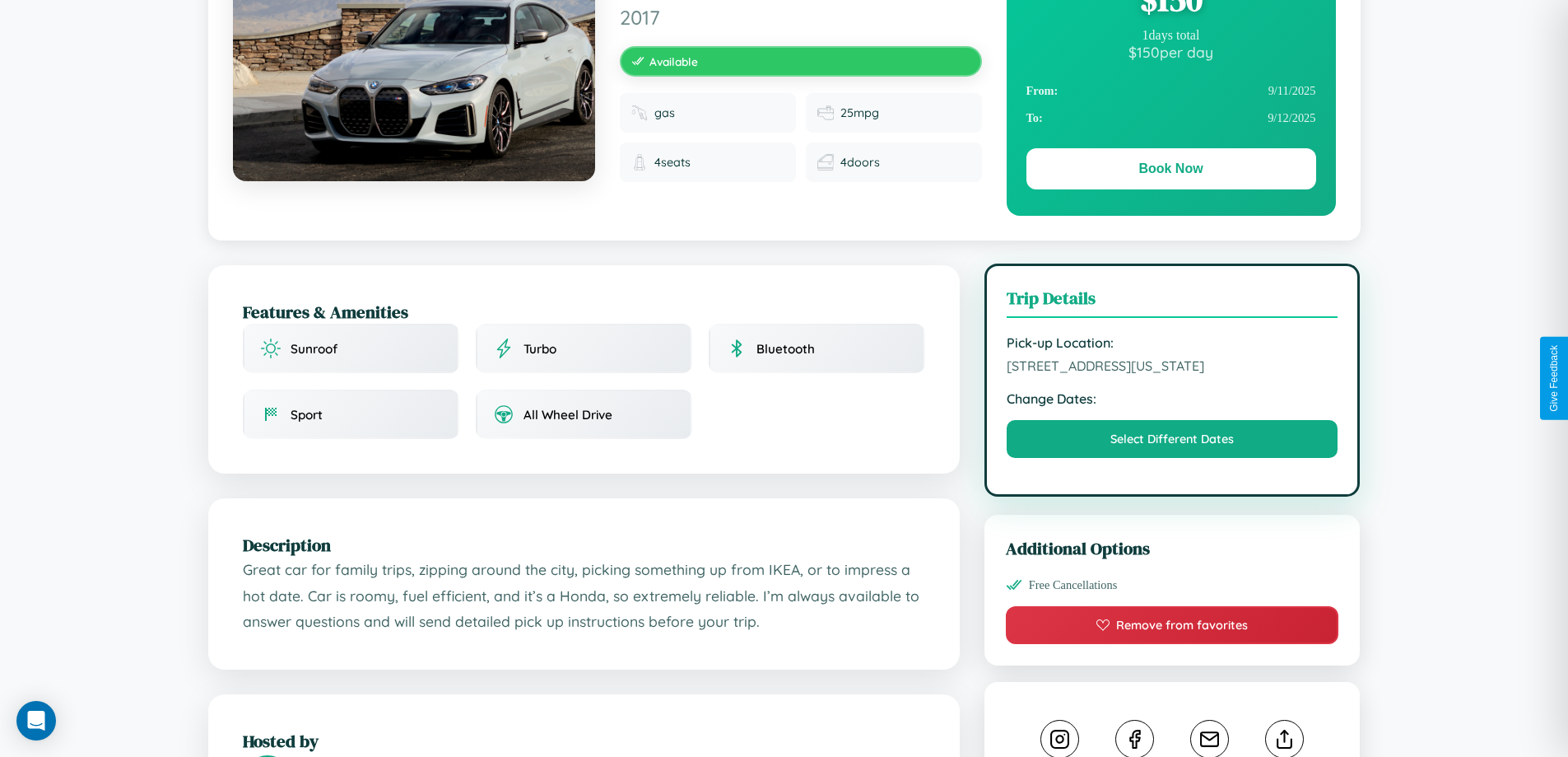
click at [1172, 374] on span "5134 River Road Los Angeles California 69733 United States" at bounding box center [1172, 365] width 332 height 16
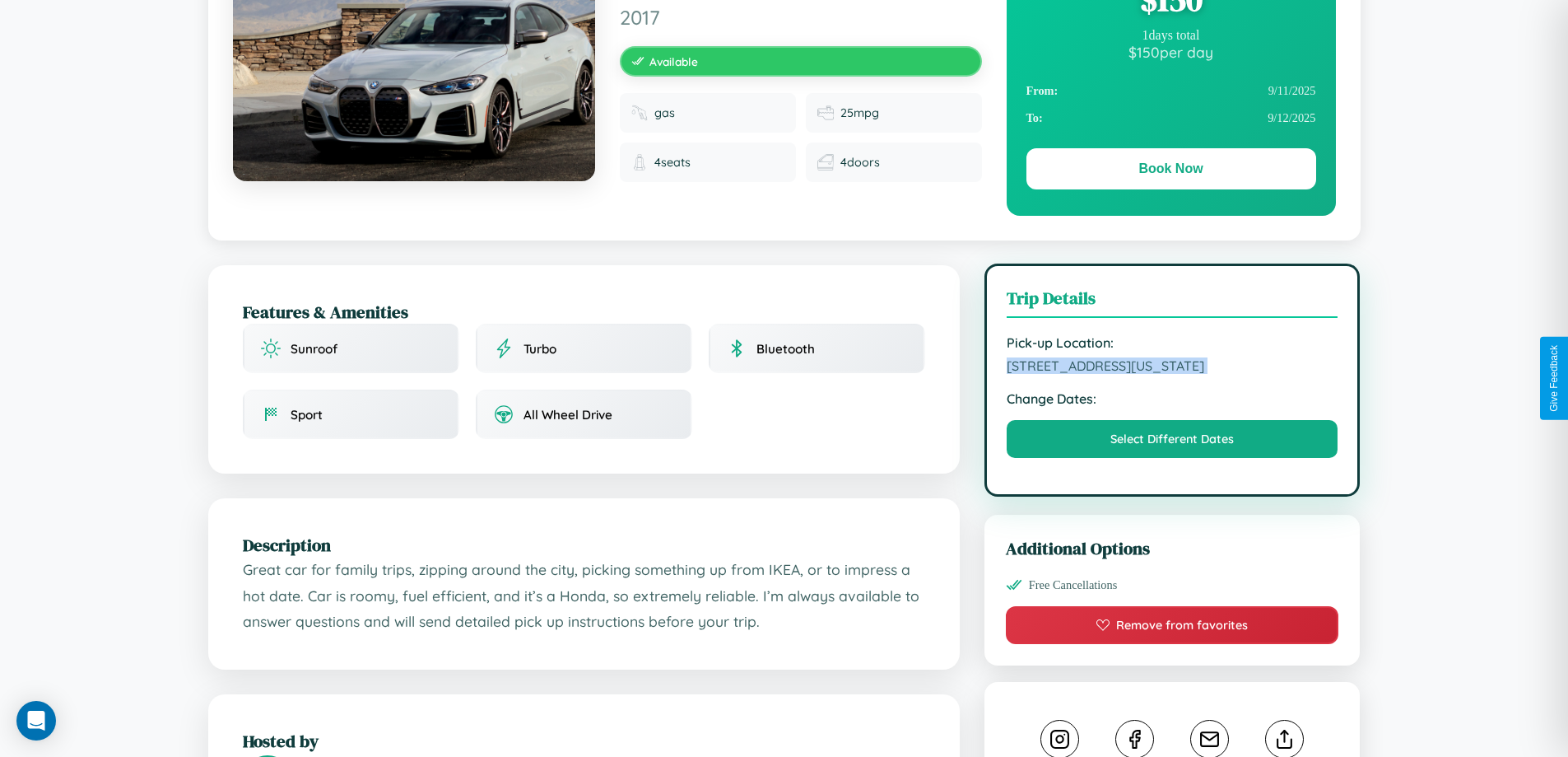
click at [1172, 374] on span "5134 River Road Los Angeles California 69733 United States" at bounding box center [1172, 365] width 332 height 16
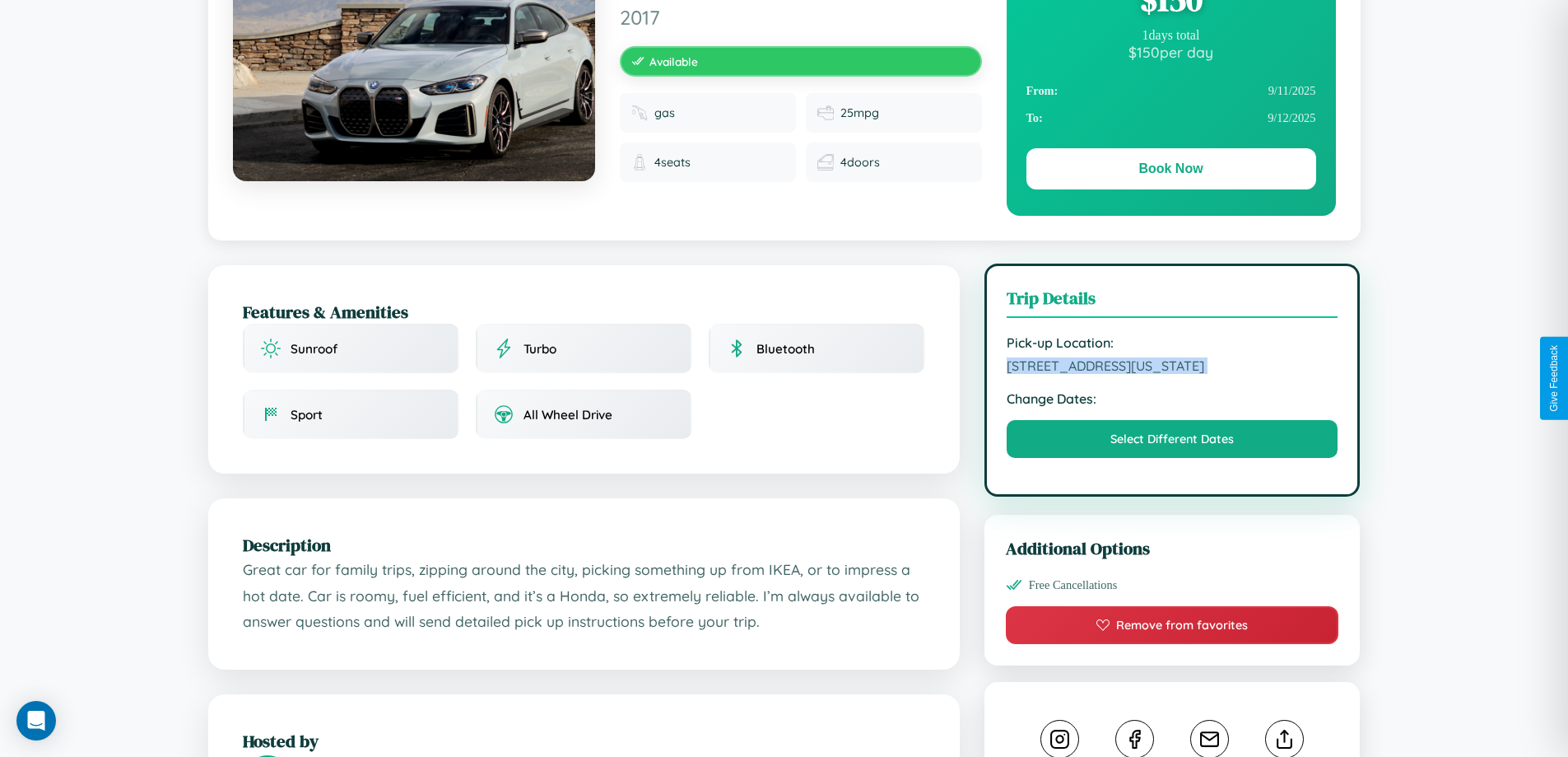
click at [1172, 374] on span "5134 River Road Los Angeles California 69733 United States" at bounding box center [1172, 365] width 332 height 16
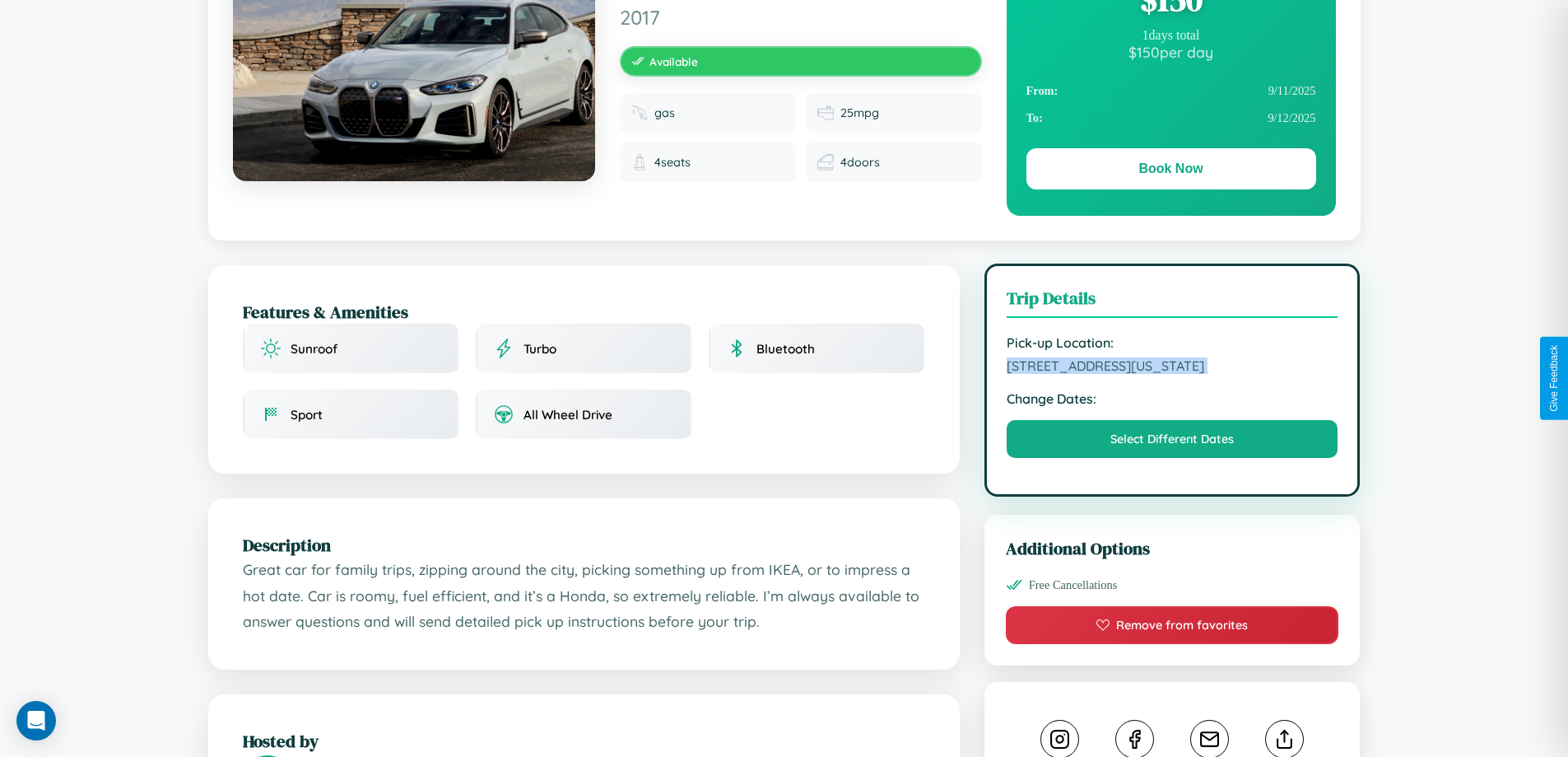
click at [1172, 374] on span "5134 River Road Los Angeles California 69733 United States" at bounding box center [1172, 365] width 332 height 16
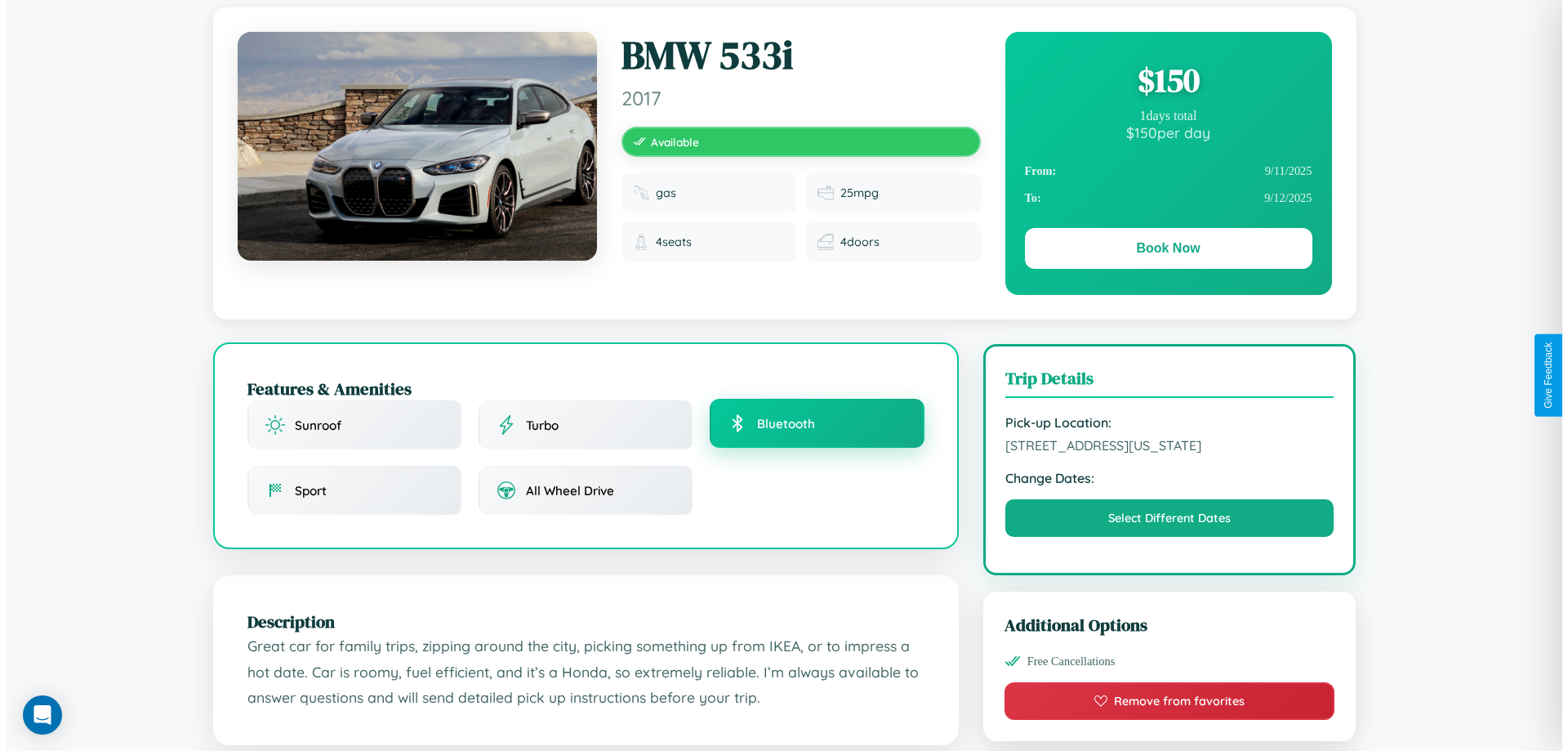
scroll to position [0, 0]
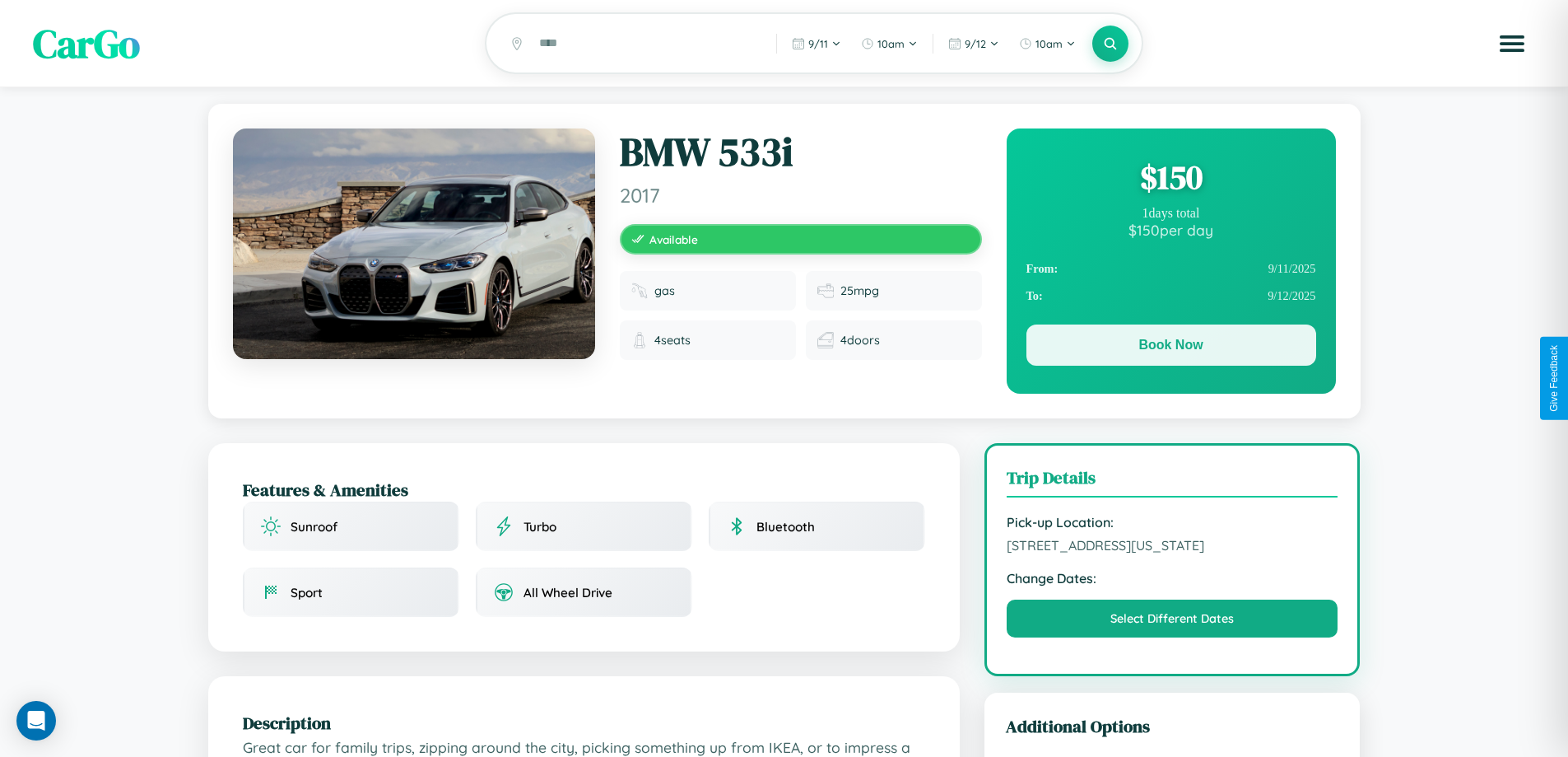
click at [1170, 348] on button "Book Now" at bounding box center [1171, 345] width 290 height 41
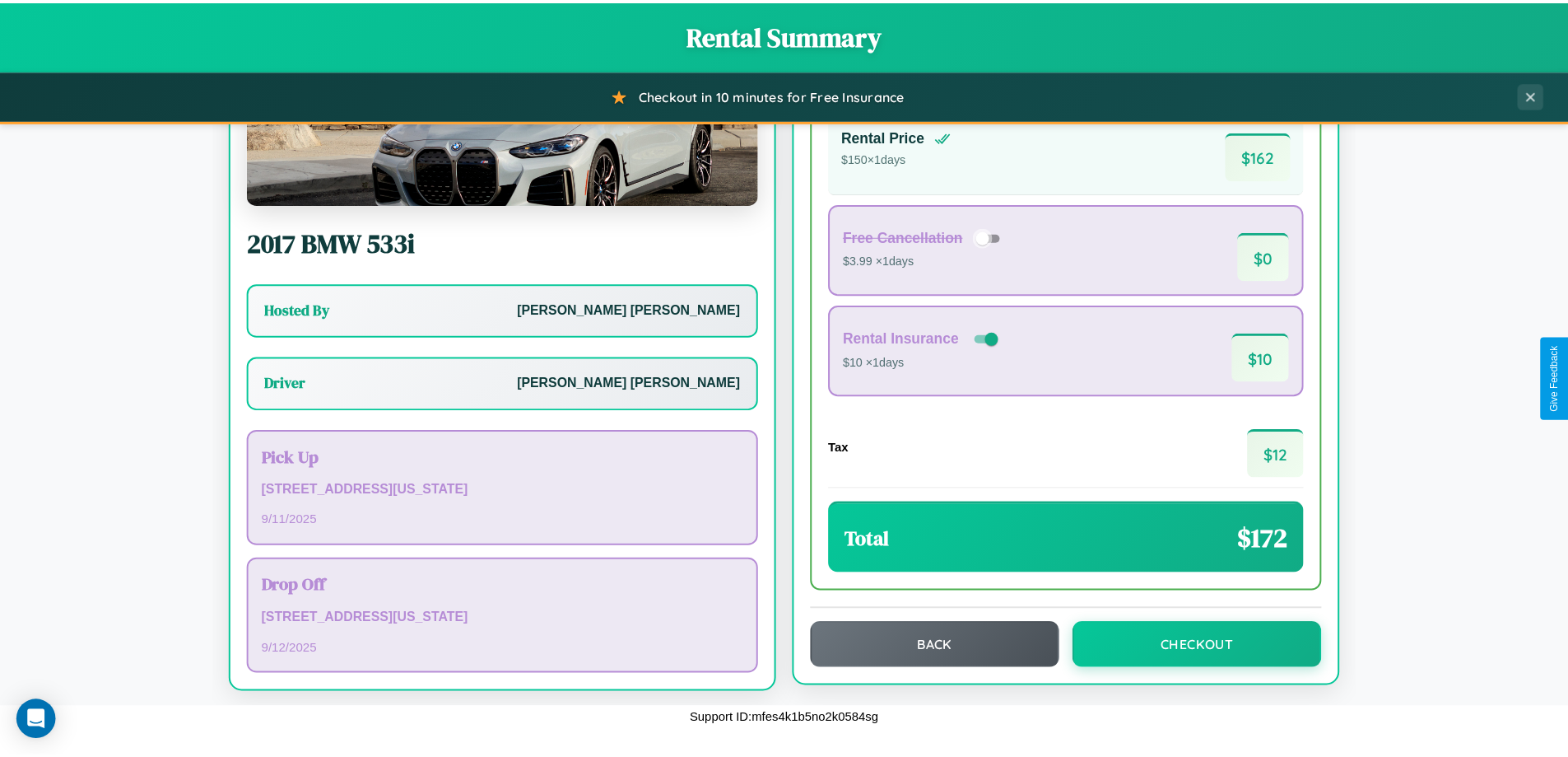
scroll to position [119, 0]
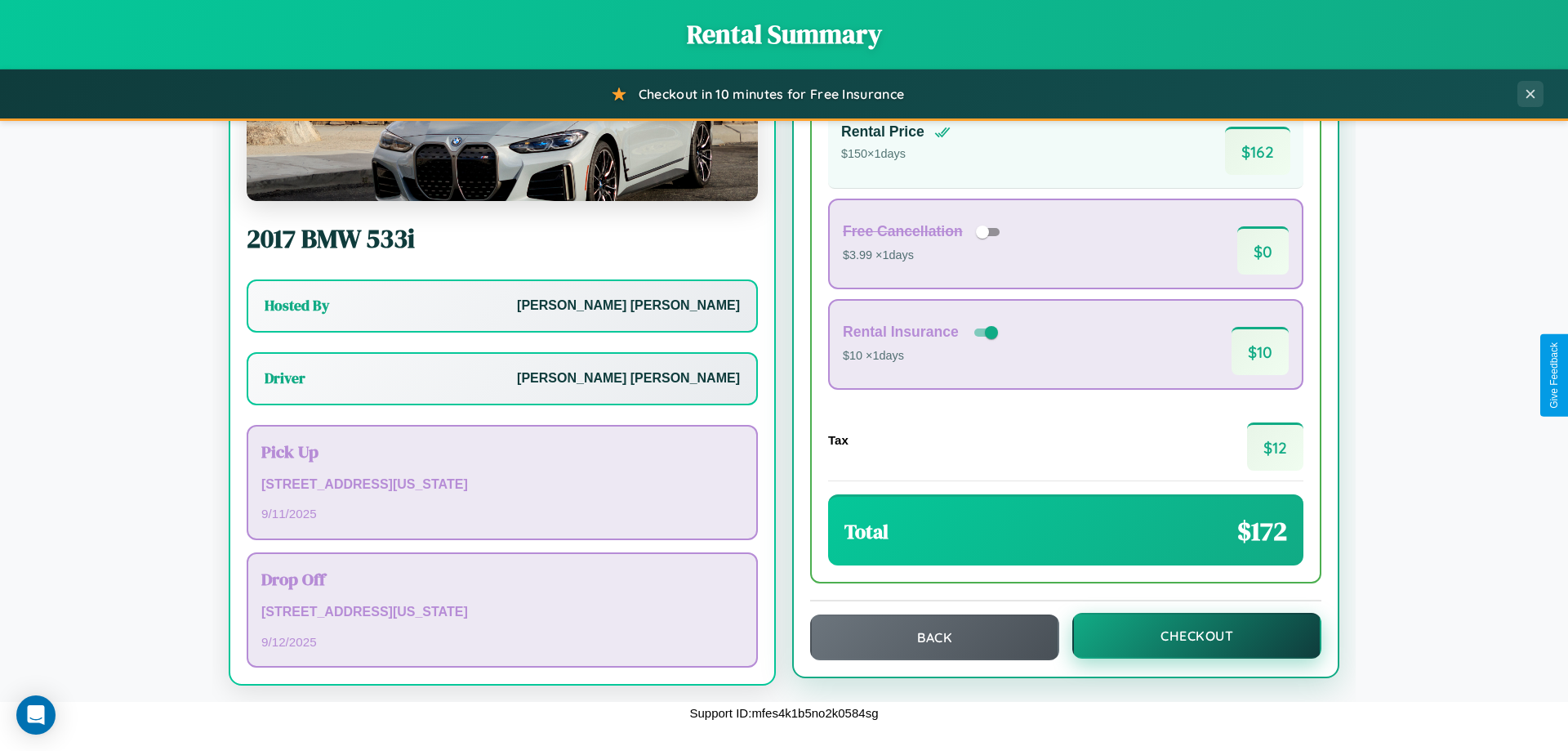
click at [1186, 636] on button "Checkout" at bounding box center [1197, 636] width 249 height 46
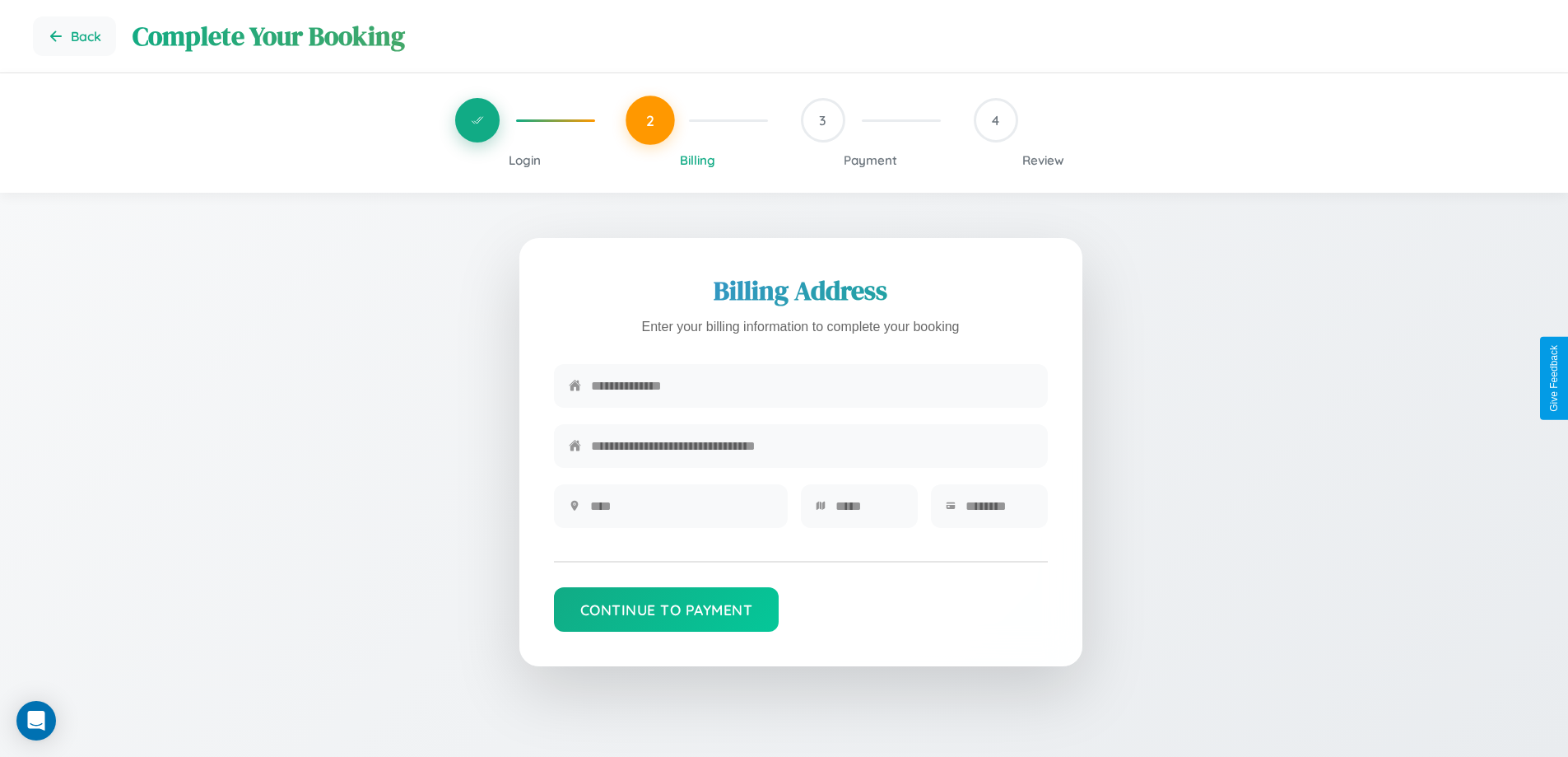
click at [812, 387] on input "text" at bounding box center [812, 385] width 442 height 40
type input "**********"
click at [681, 511] on input "text" at bounding box center [682, 505] width 183 height 40
type input "********"
click at [868, 511] on input "text" at bounding box center [869, 505] width 67 height 40
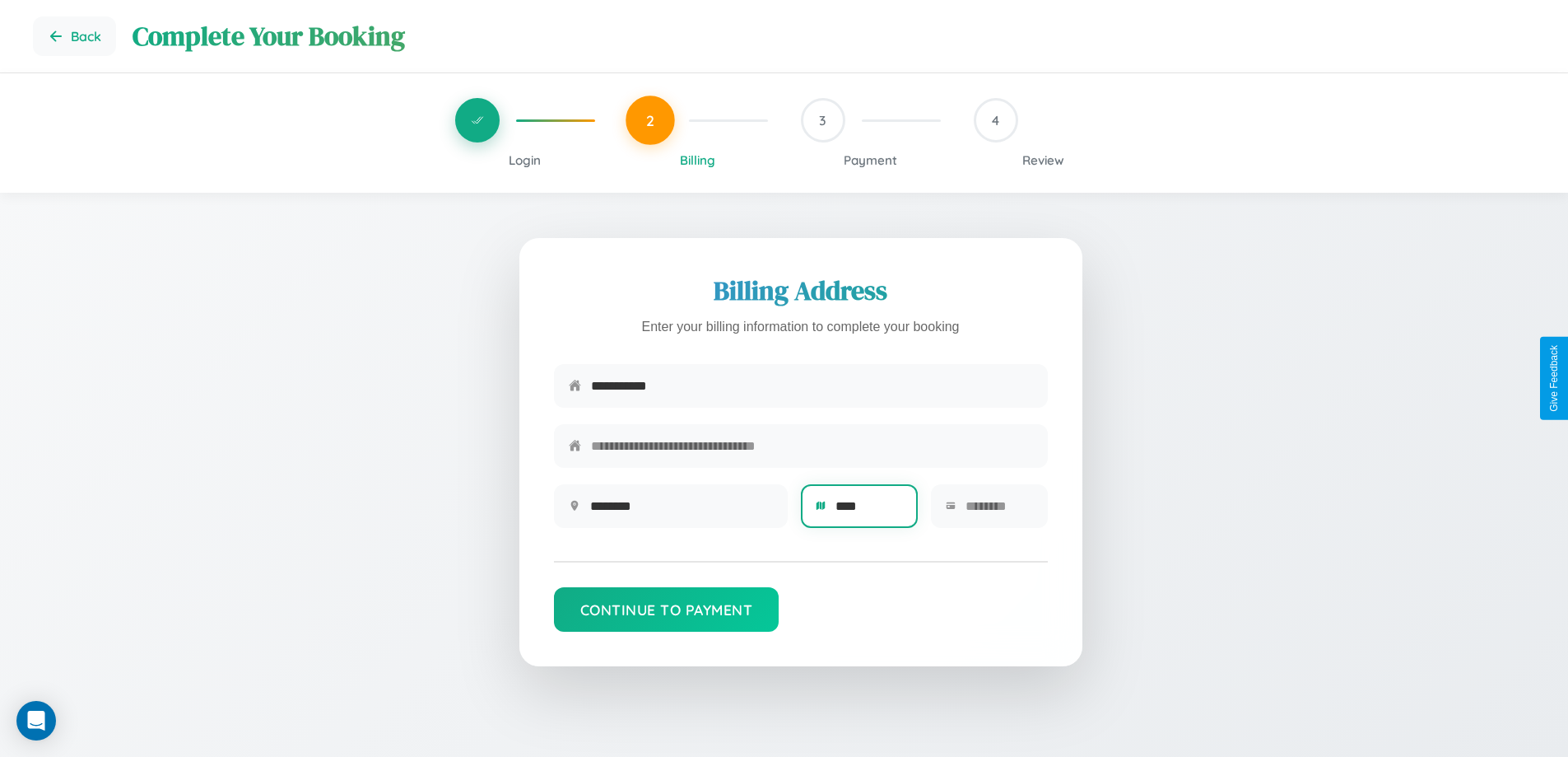
type input "****"
click at [999, 511] on input "text" at bounding box center [999, 505] width 67 height 40
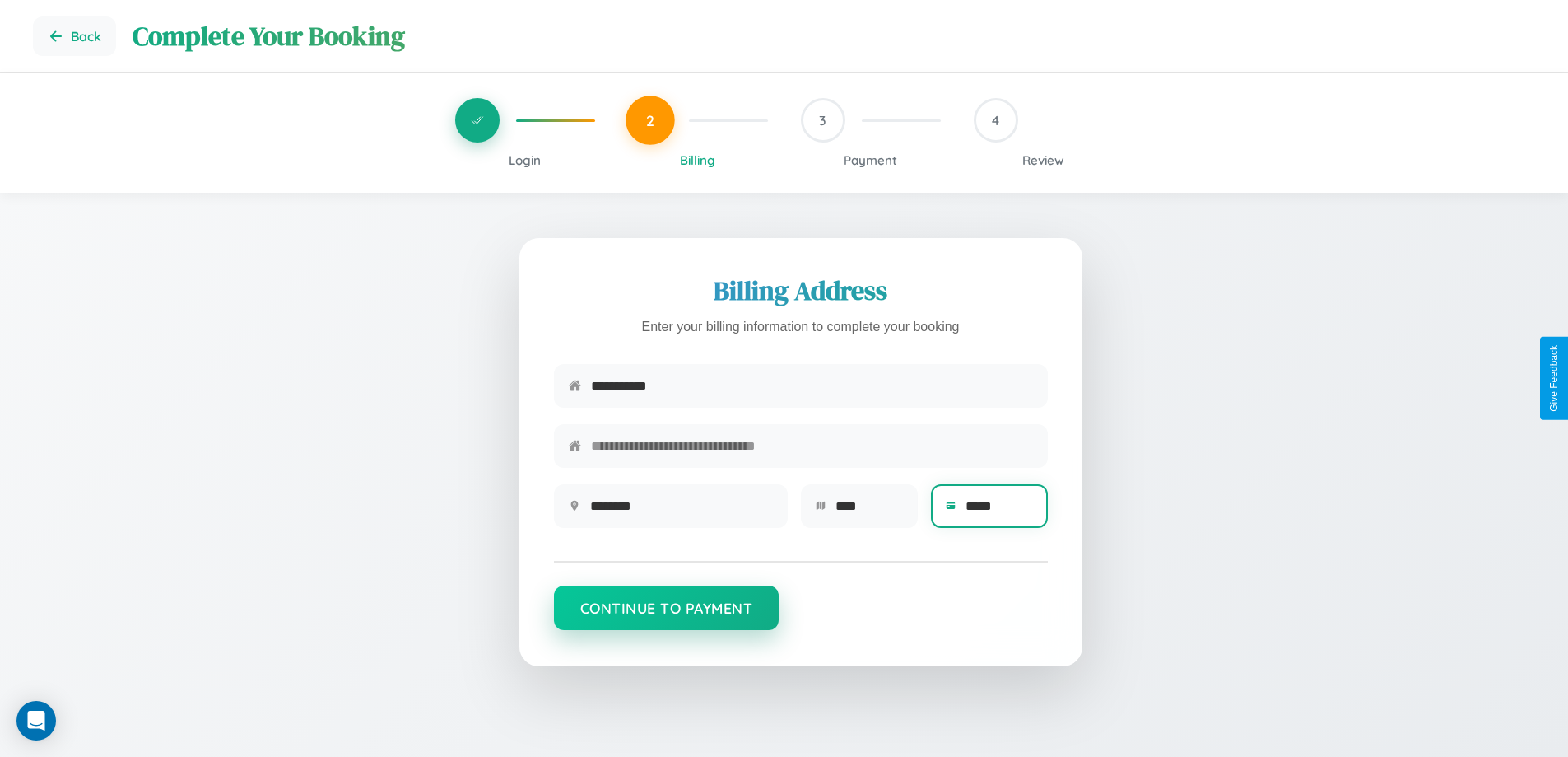
type input "*****"
click at [666, 616] on button "Continue to Payment" at bounding box center [666, 608] width 225 height 44
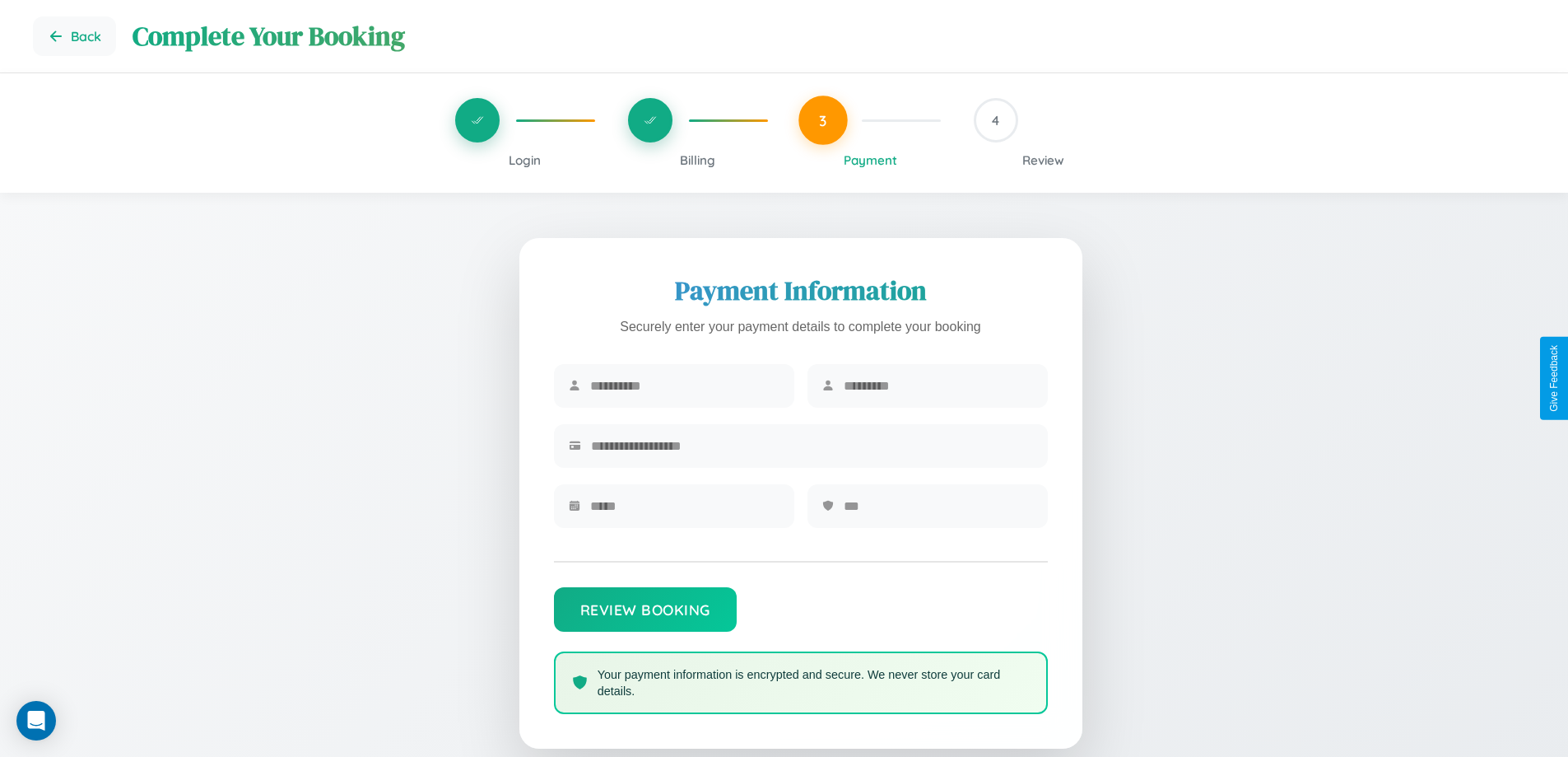
click at [684, 387] on input "text" at bounding box center [685, 385] width 189 height 40
type input "********"
click at [938, 387] on input "text" at bounding box center [938, 385] width 189 height 40
type input "*****"
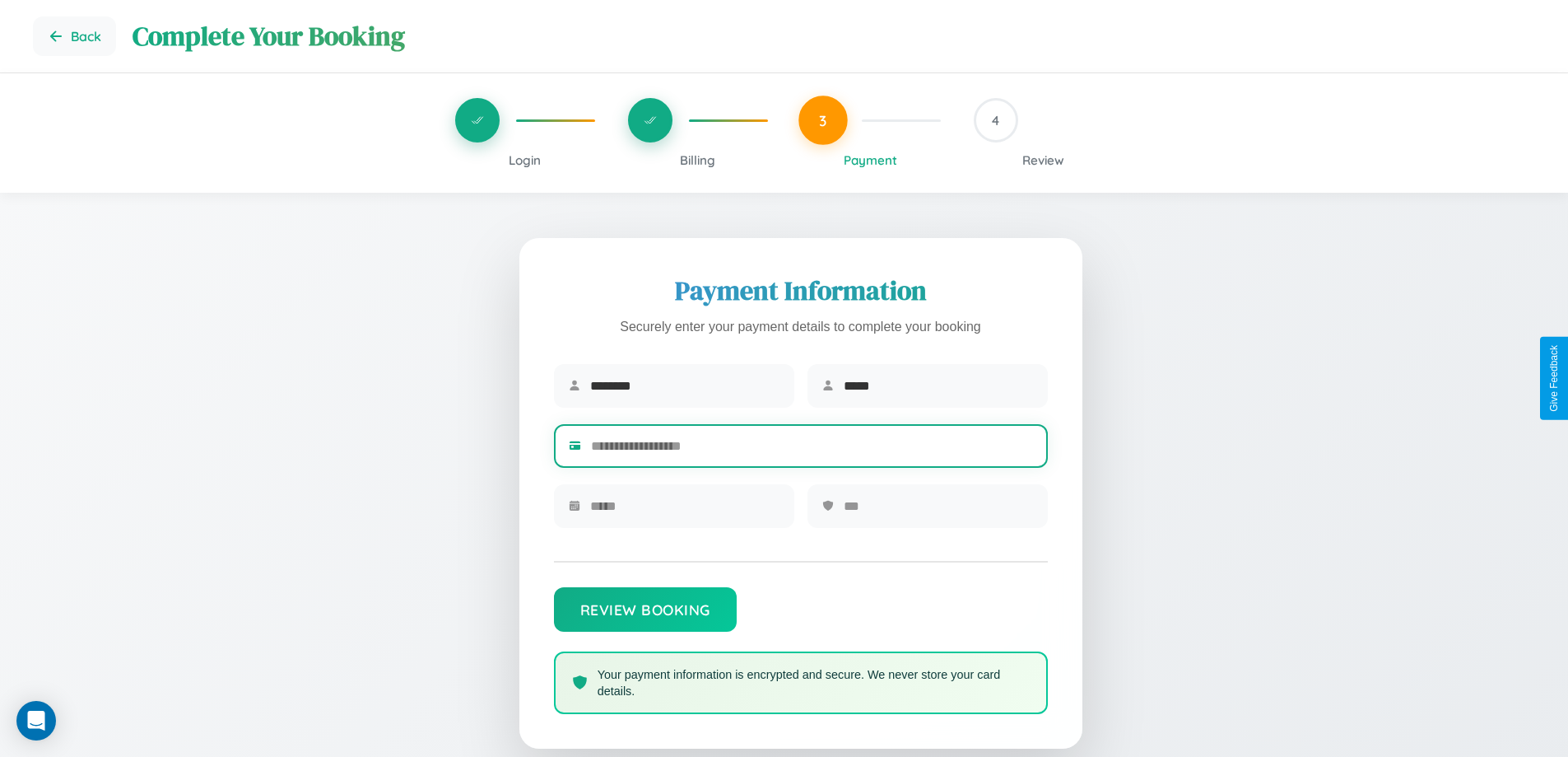
click at [812, 449] on input "text" at bounding box center [812, 445] width 442 height 40
type input "**********"
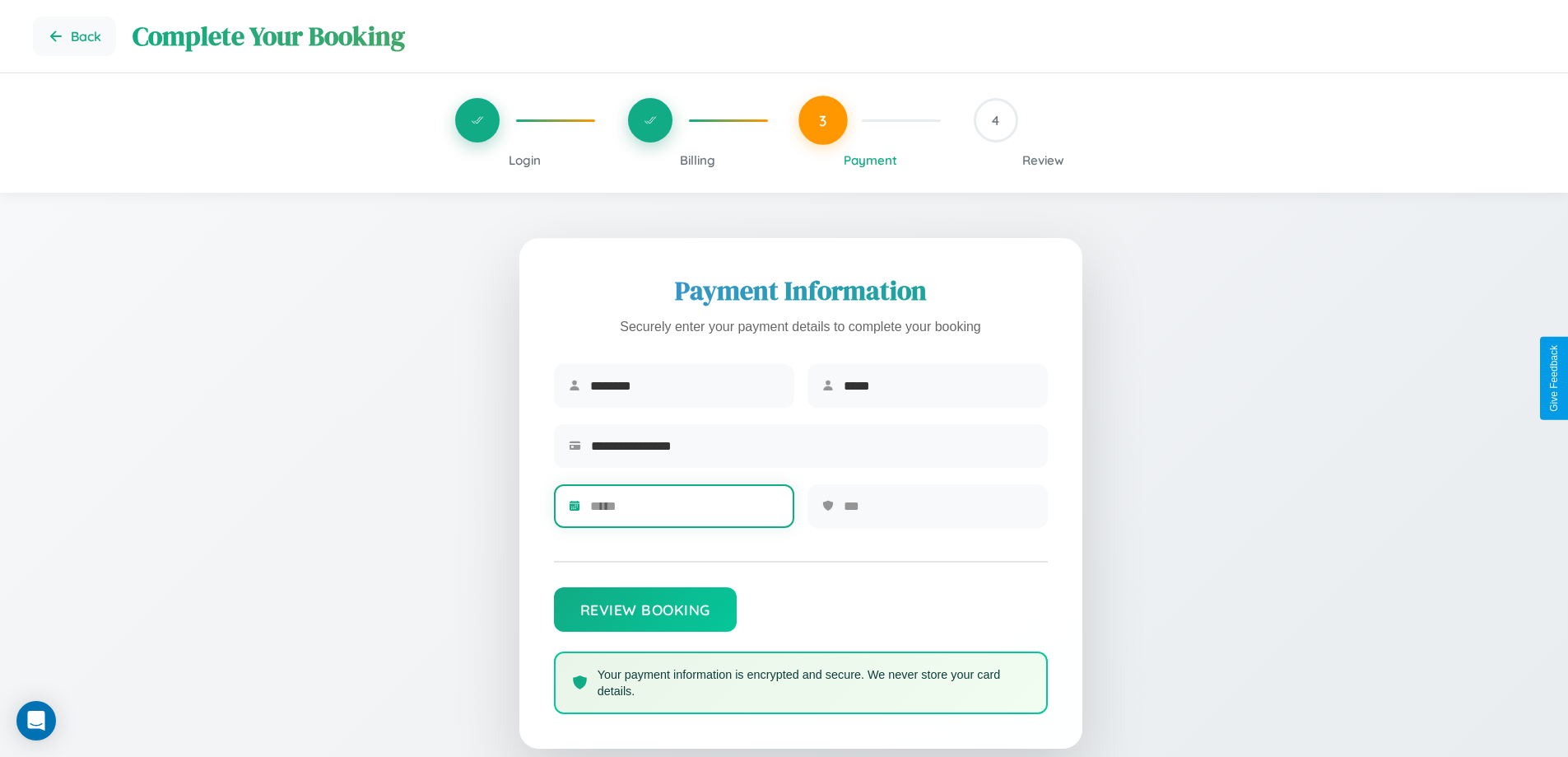
click at [684, 511] on input "text" at bounding box center [685, 505] width 189 height 40
type input "*****"
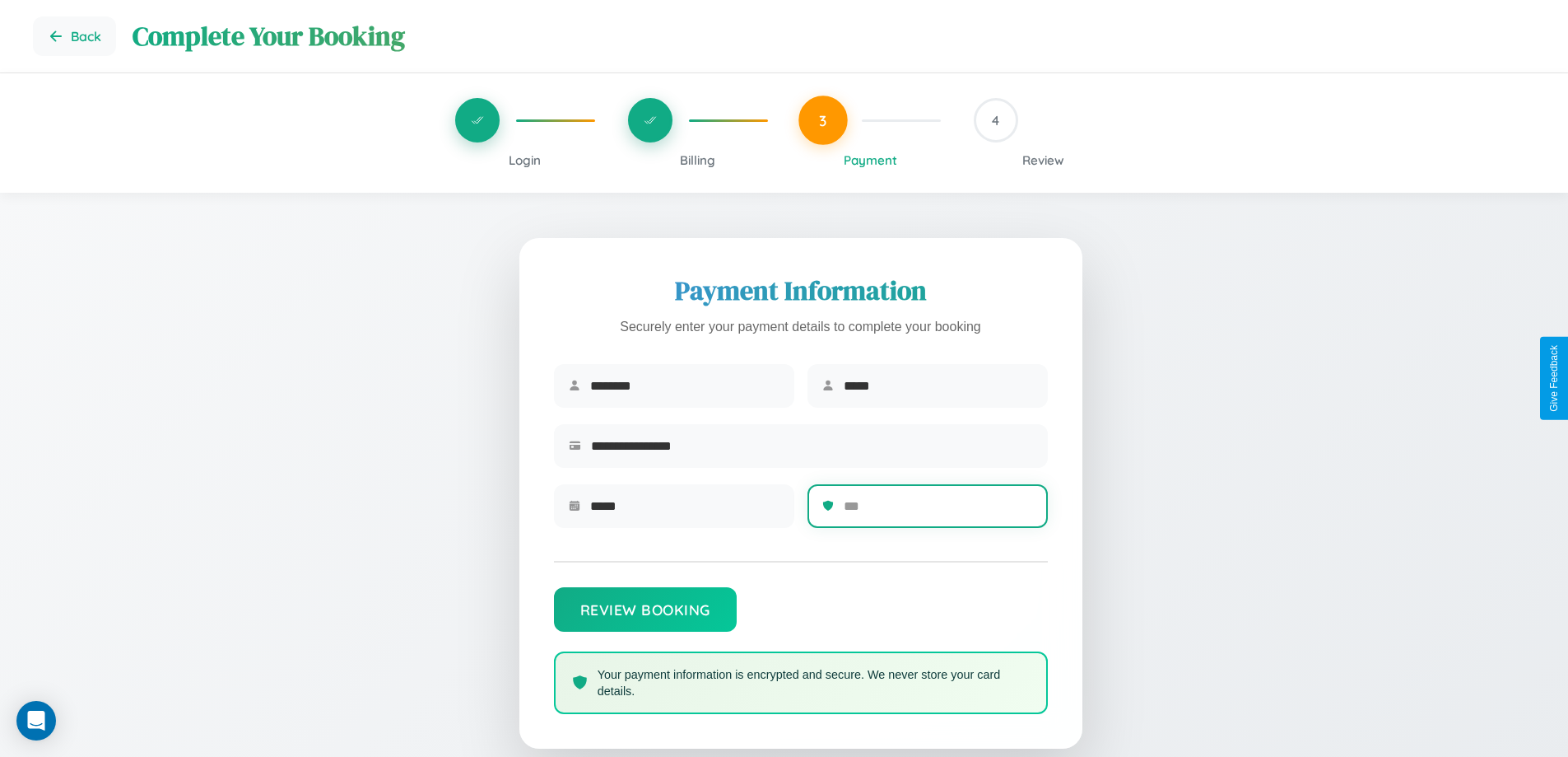
click at [938, 511] on input "text" at bounding box center [938, 505] width 189 height 40
type input "***"
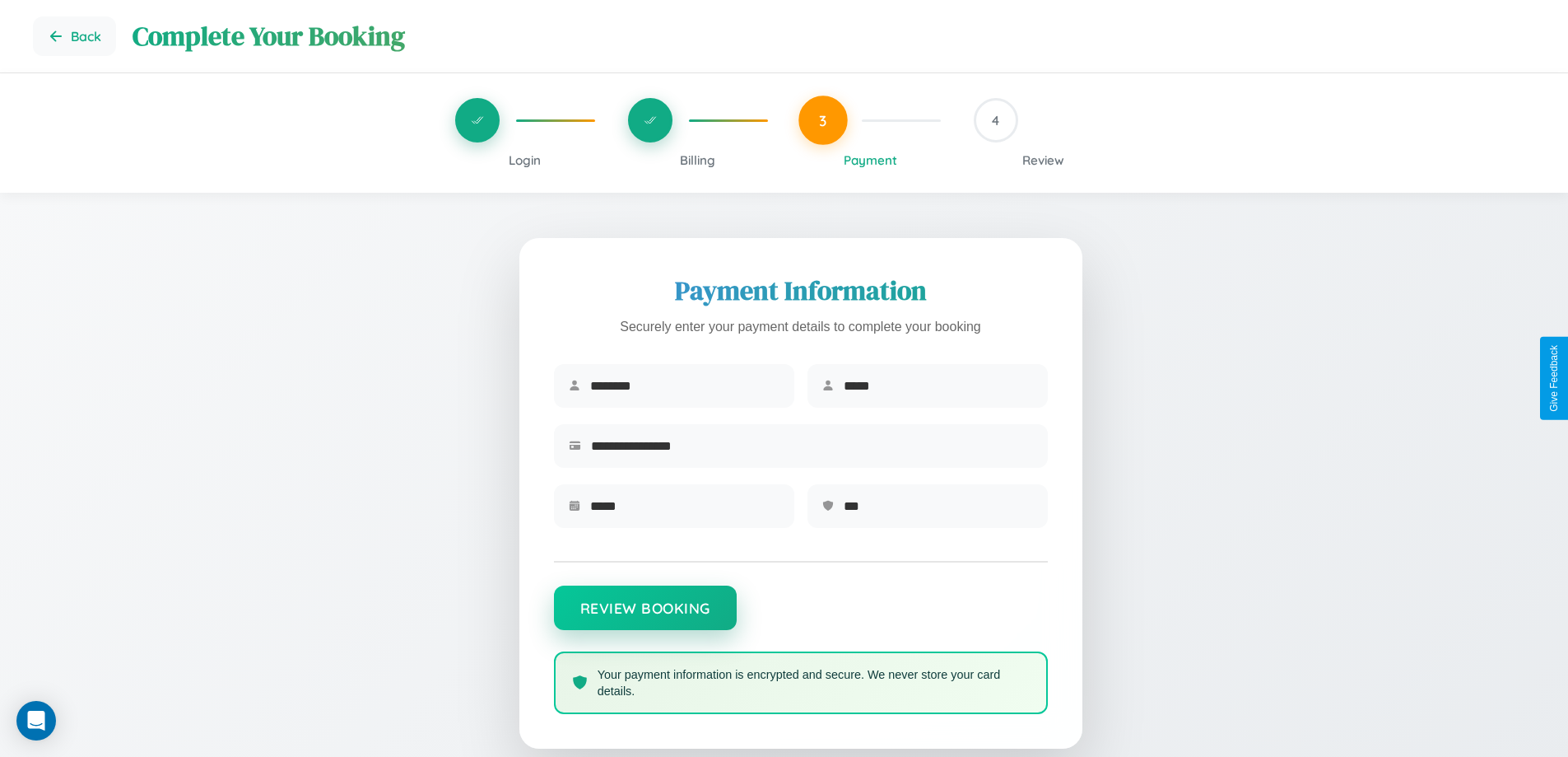
click at [645, 616] on button "Review Booking" at bounding box center [645, 608] width 183 height 44
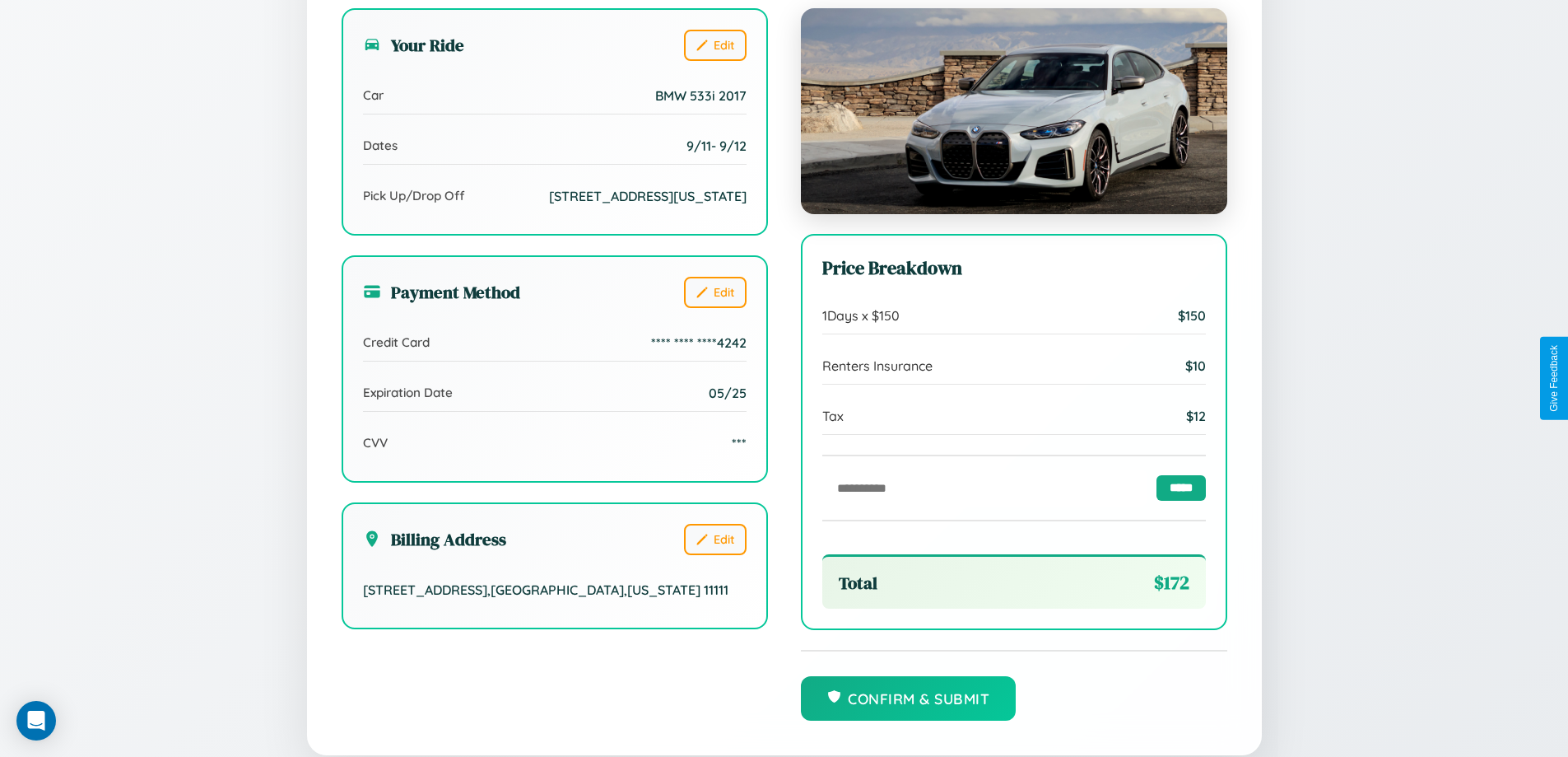
scroll to position [454, 0]
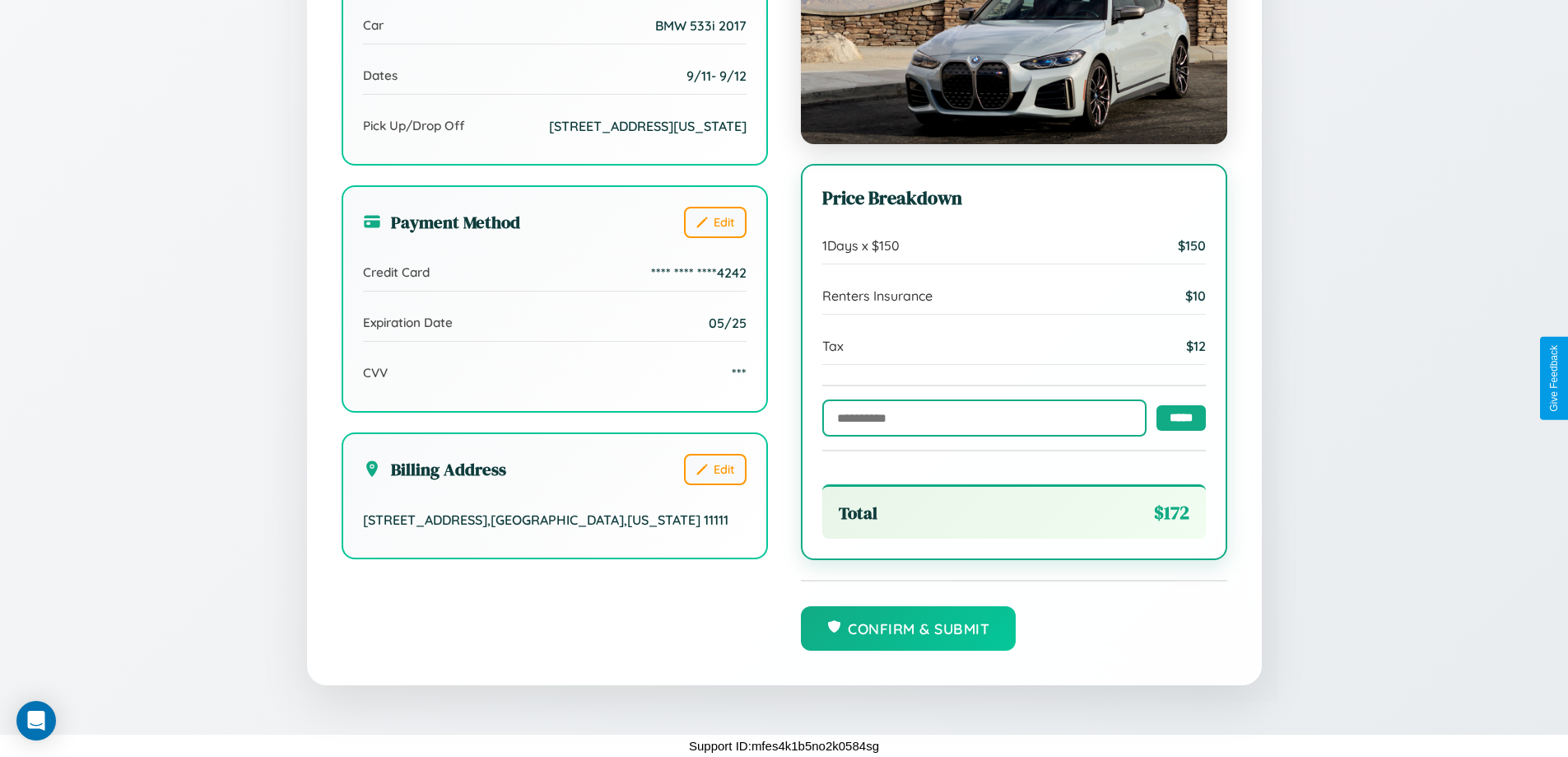
click at [979, 416] on input "text" at bounding box center [984, 417] width 324 height 37
type input "******"
click at [1176, 416] on input "*****" at bounding box center [1182, 417] width 49 height 26
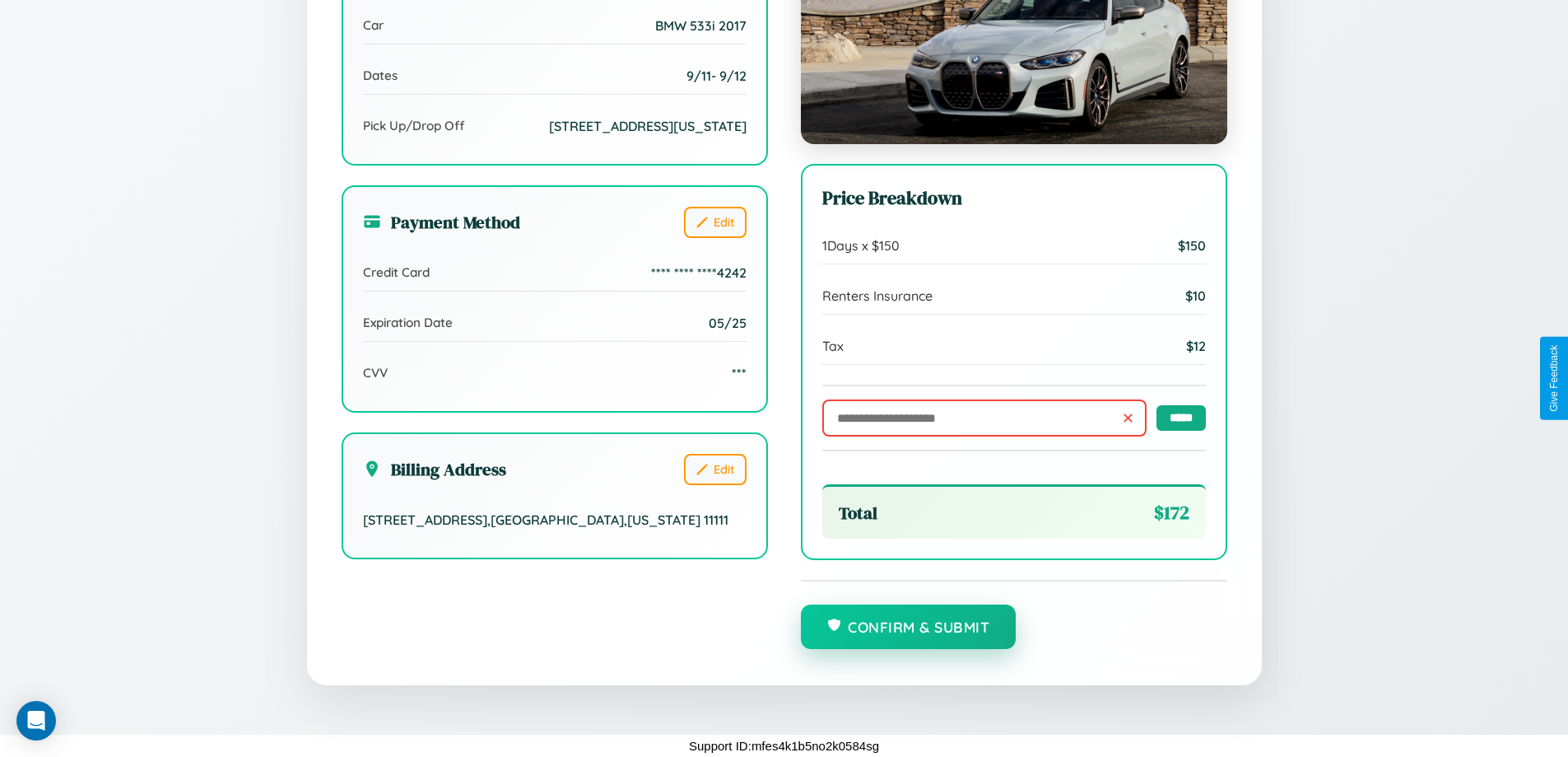
click at [908, 627] on button "Confirm & Submit" at bounding box center [909, 626] width 216 height 44
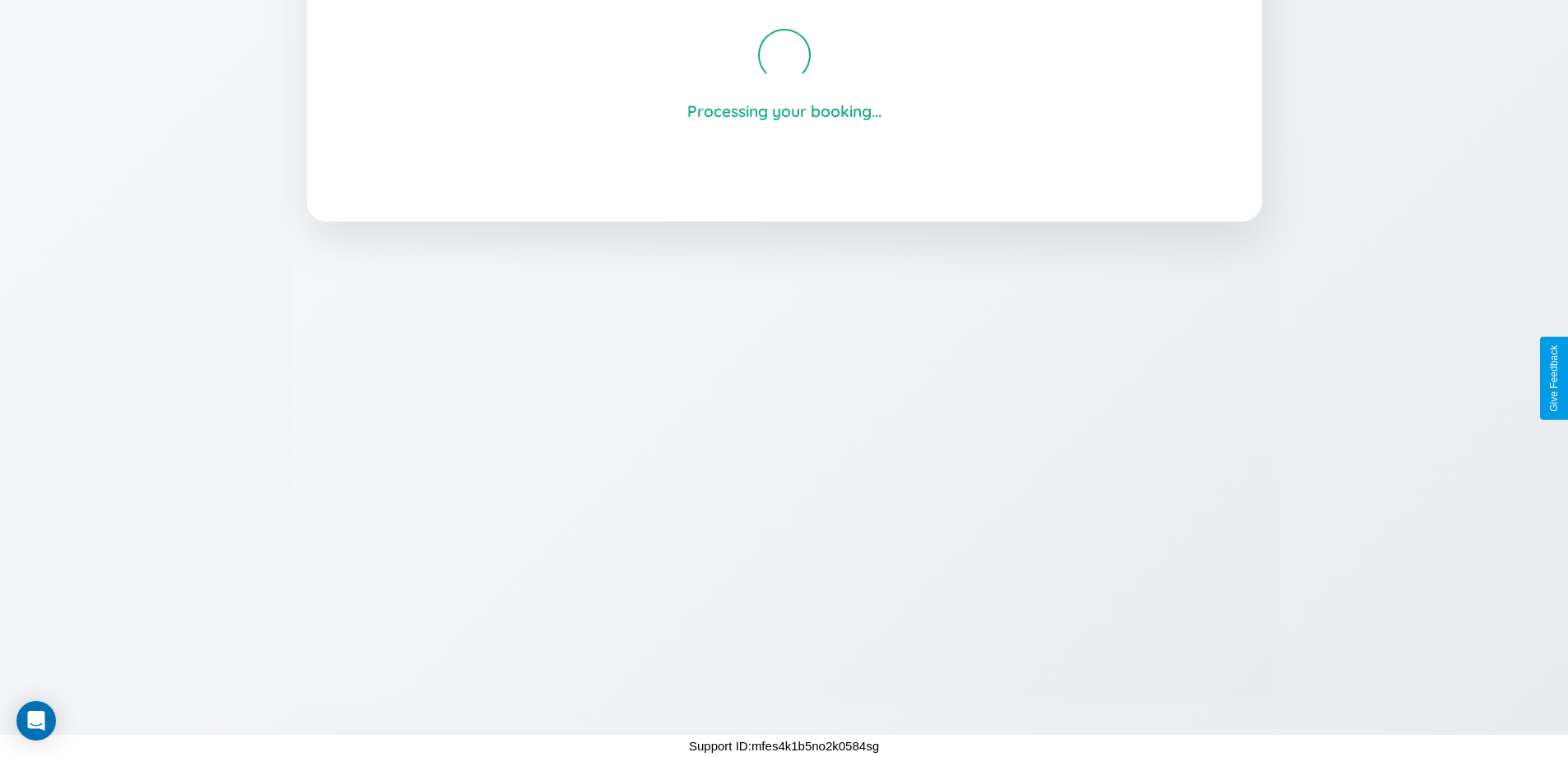
scroll to position [314, 0]
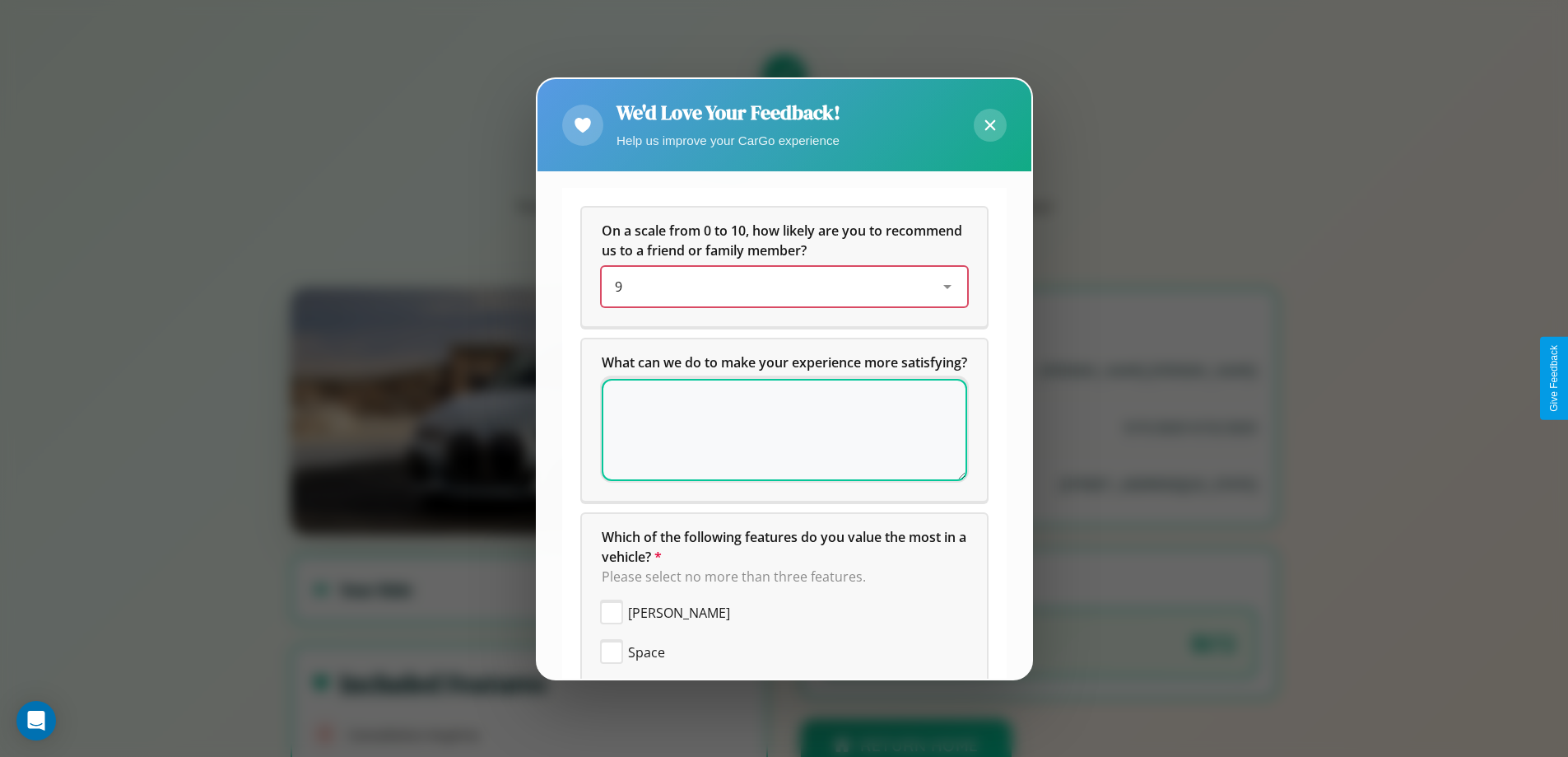
click at [778, 287] on div "9" at bounding box center [771, 286] width 313 height 20
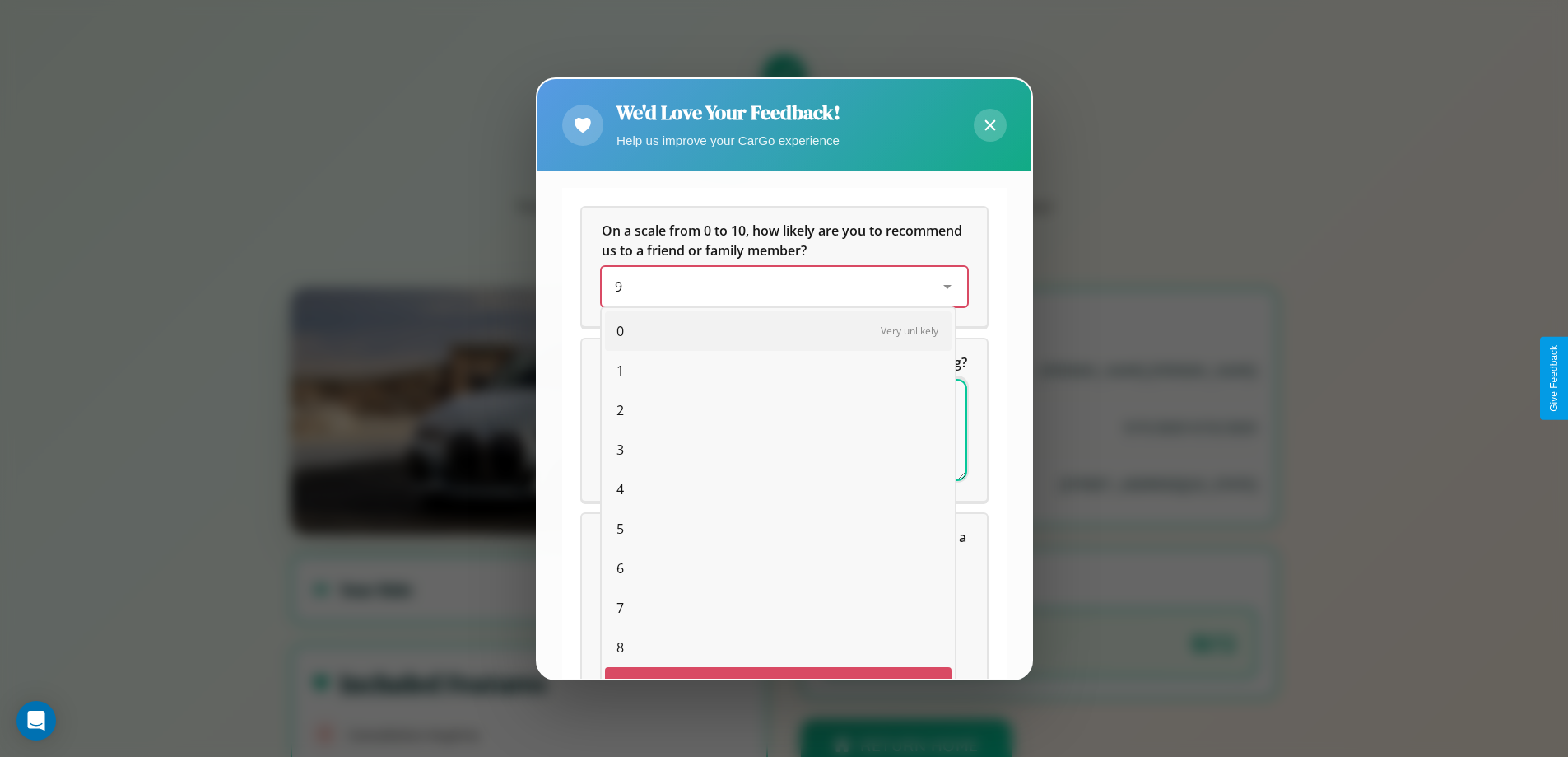
scroll to position [29, 67]
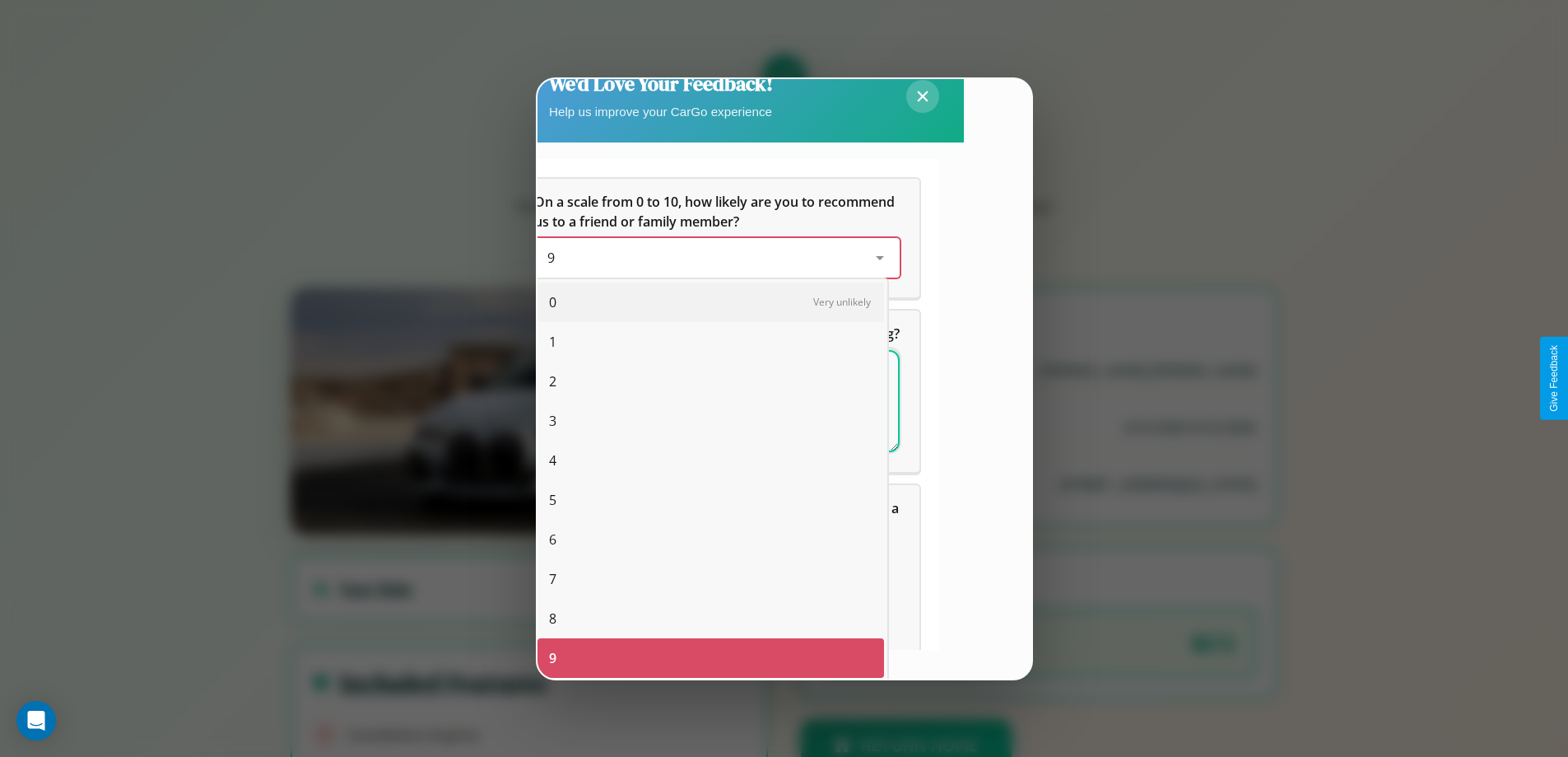
click at [553, 539] on span "6" at bounding box center [553, 539] width 8 height 20
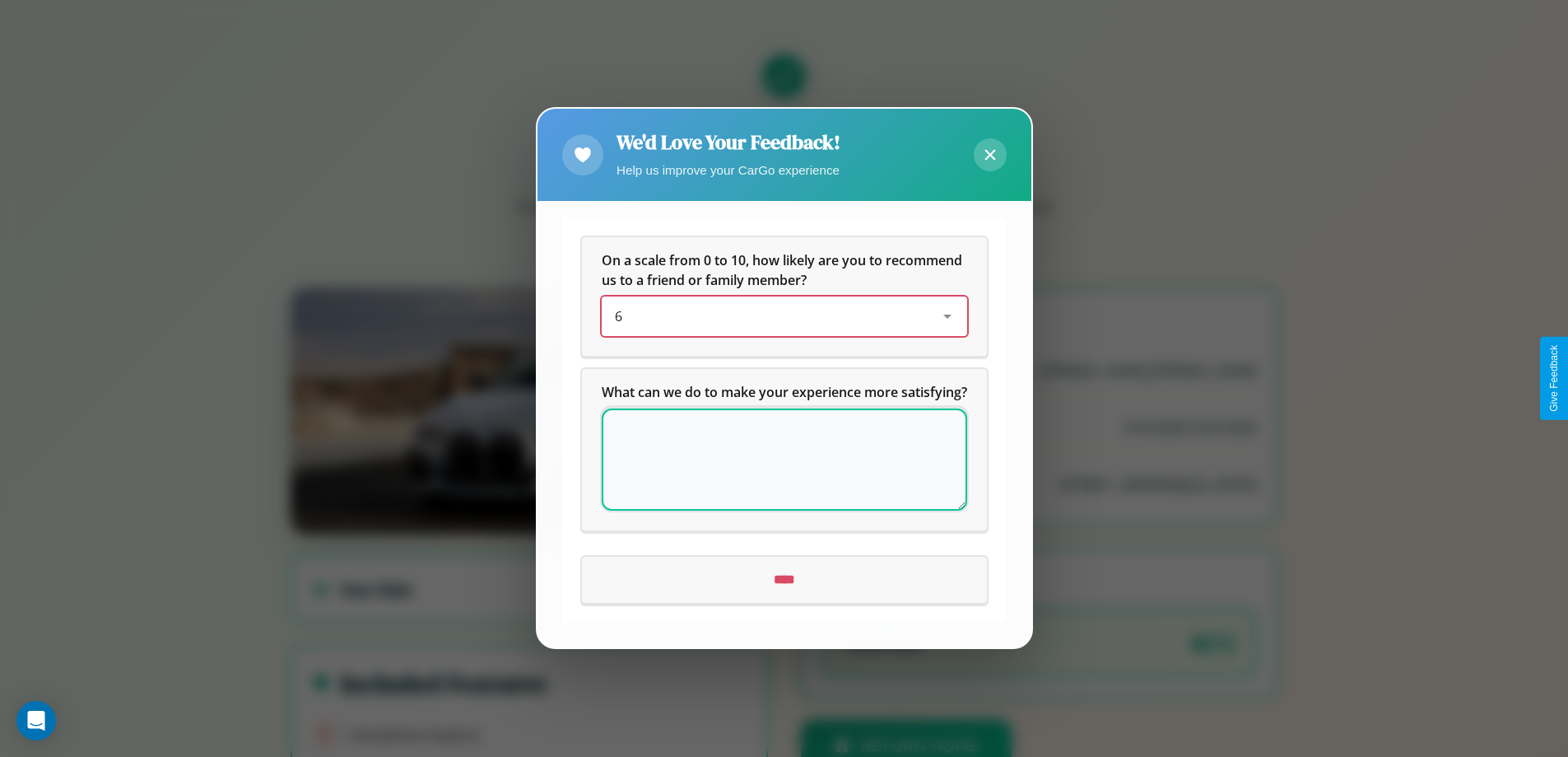
scroll to position [0, 0]
click at [990, 150] on icon at bounding box center [990, 155] width 11 height 11
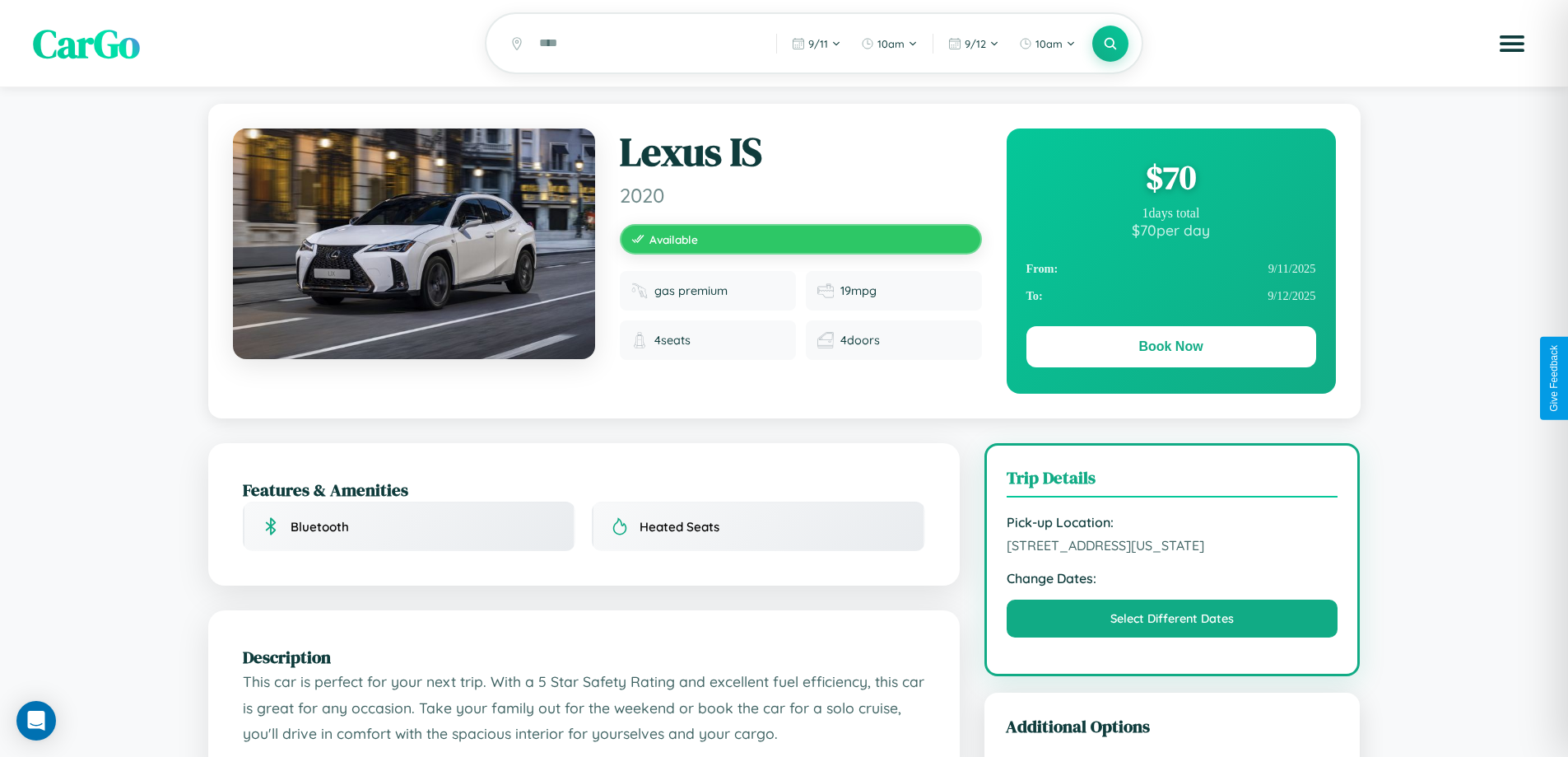
scroll to position [933, 0]
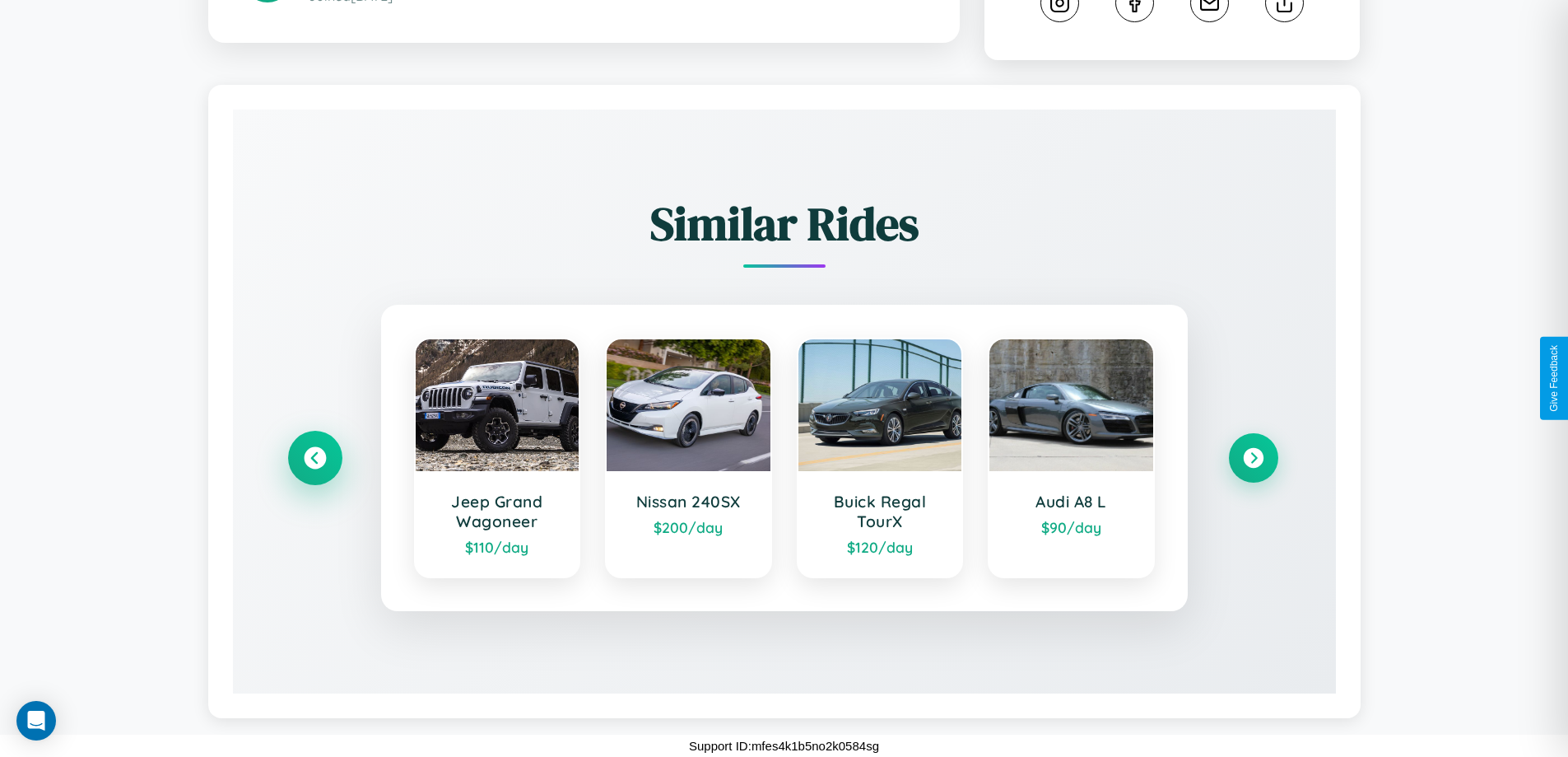
click at [315, 458] on icon at bounding box center [315, 458] width 22 height 22
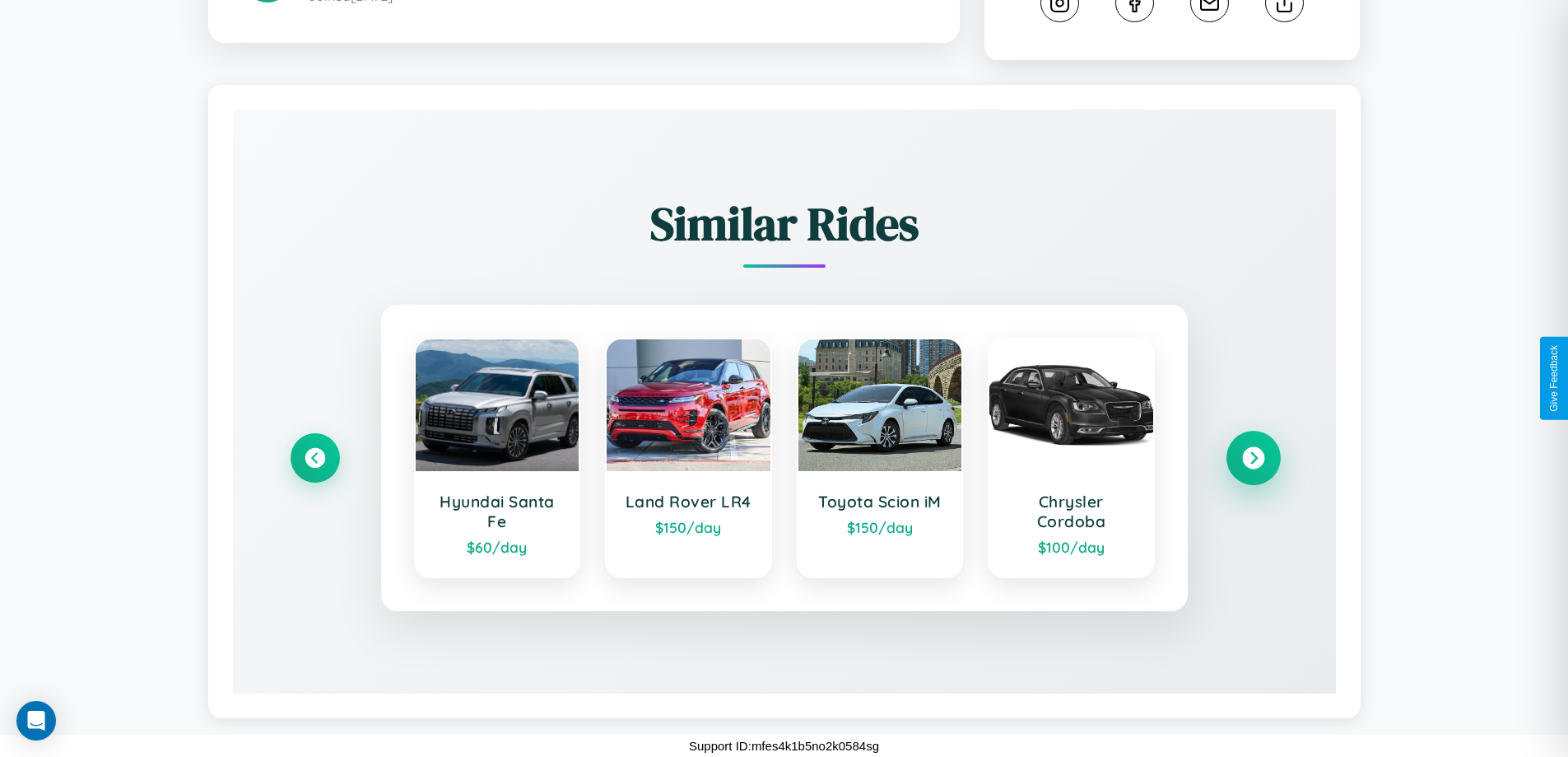
click at [1253, 458] on icon at bounding box center [1253, 458] width 22 height 22
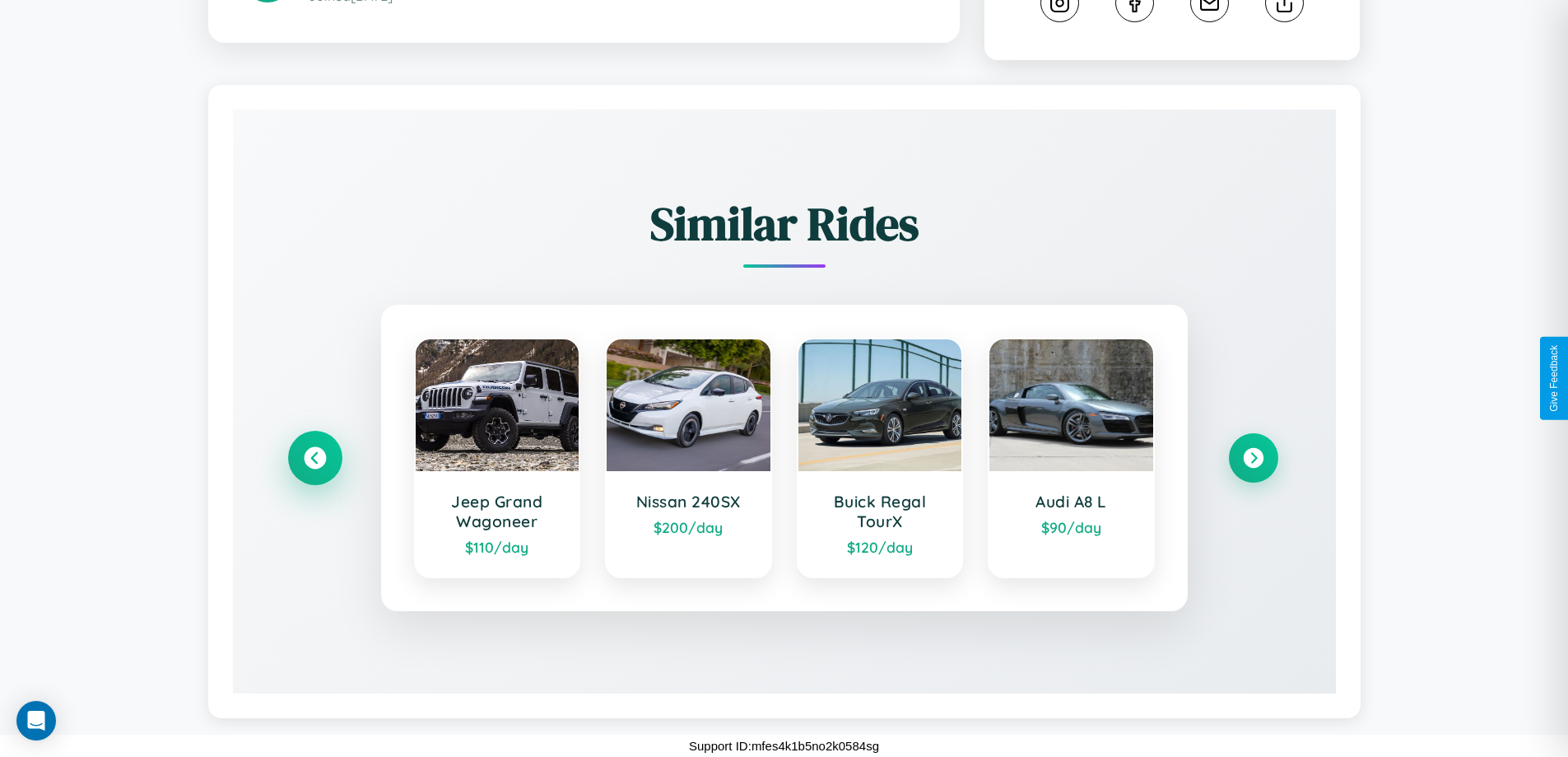
click at [315, 458] on icon at bounding box center [315, 458] width 22 height 22
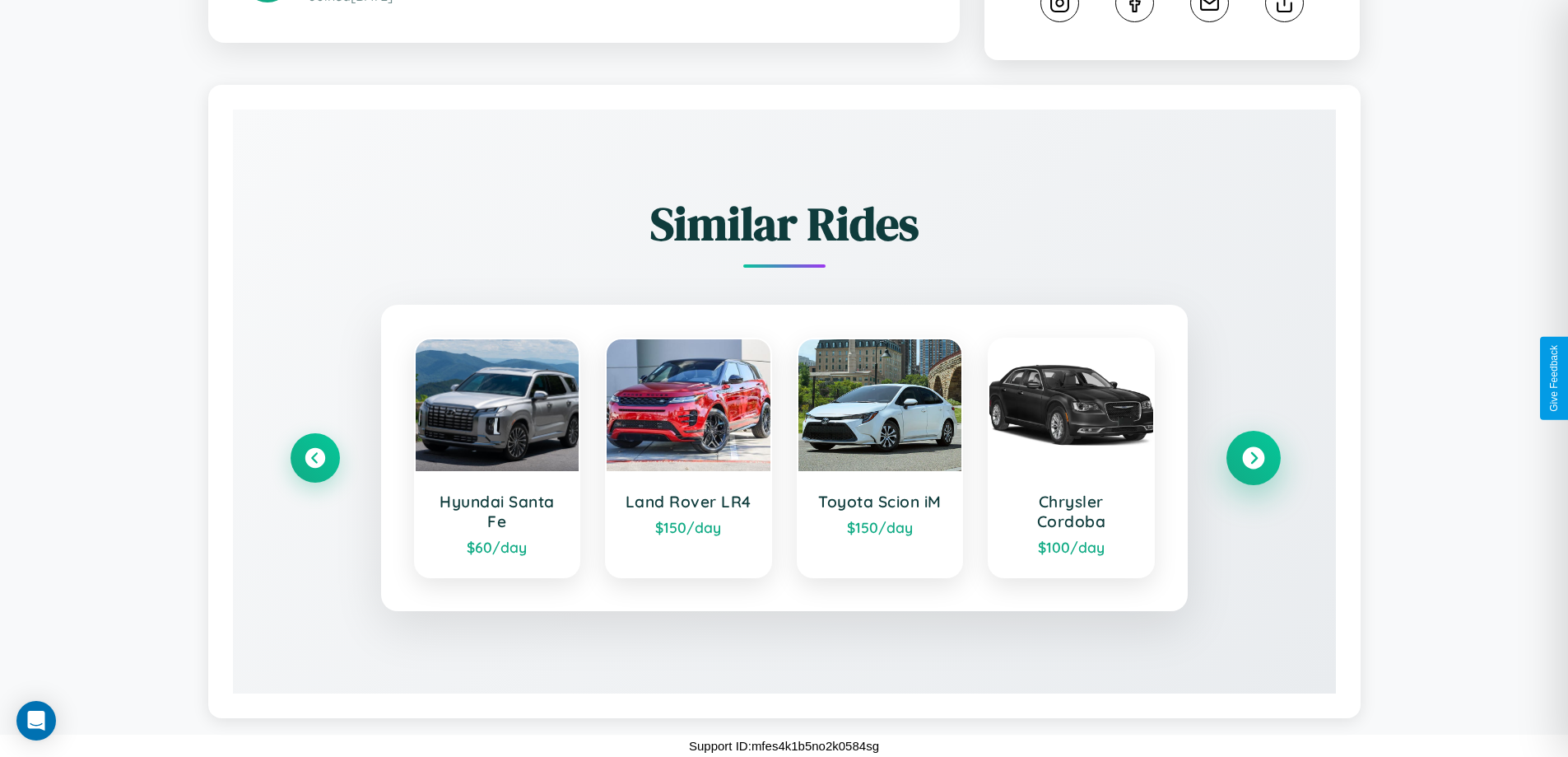
click at [1253, 458] on icon at bounding box center [1253, 458] width 22 height 22
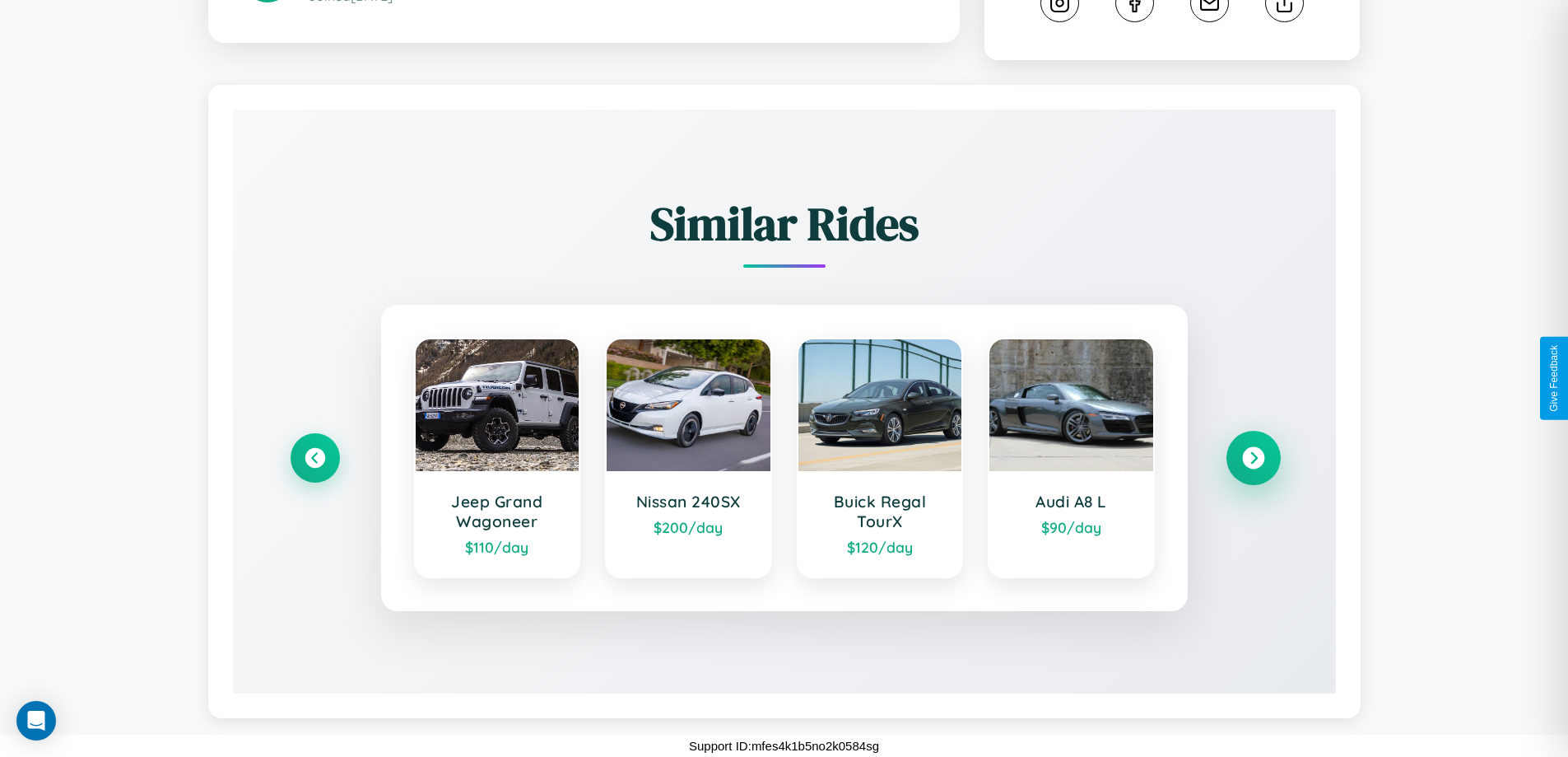
click at [1253, 458] on icon at bounding box center [1253, 458] width 22 height 22
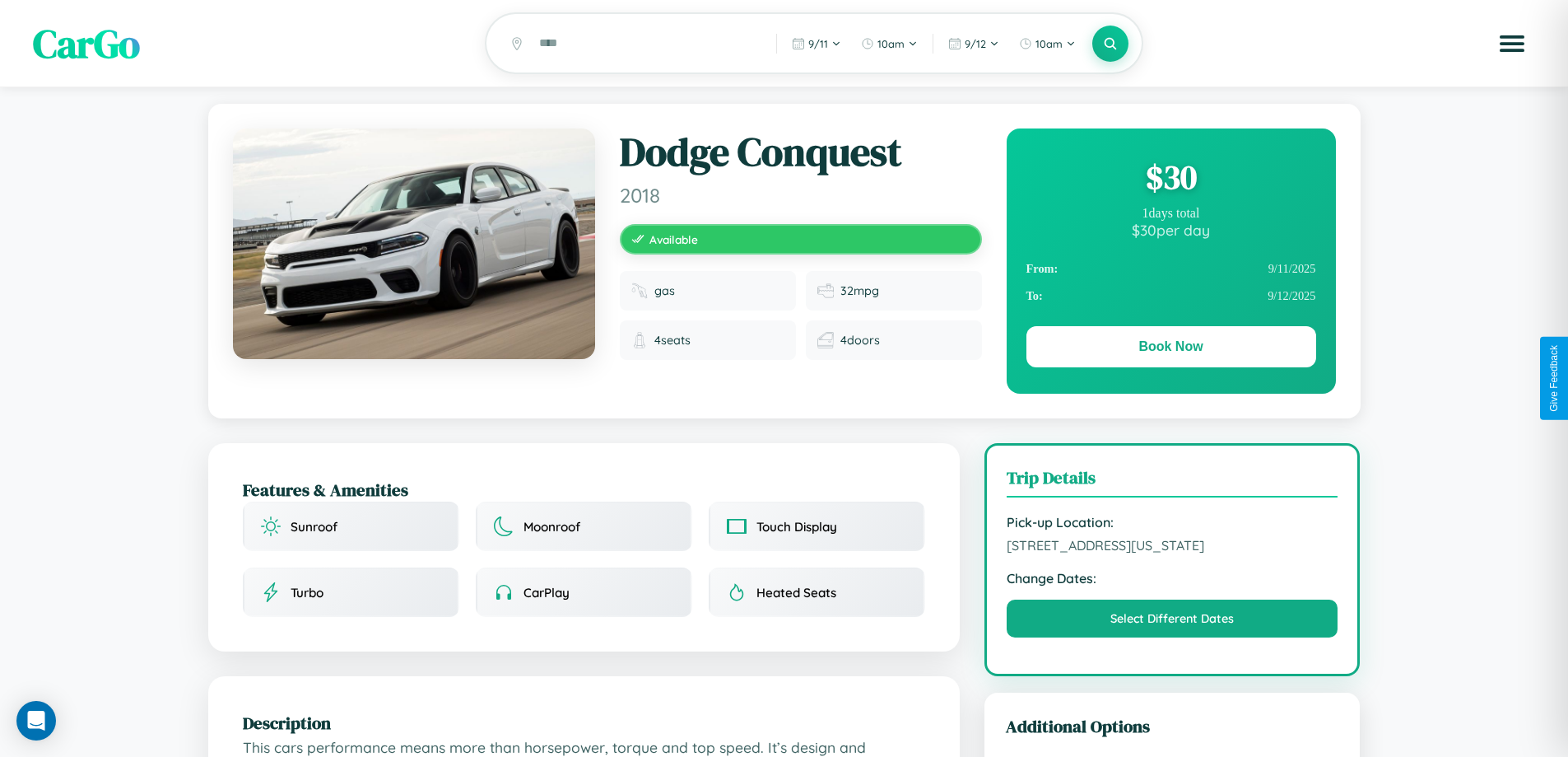
scroll to position [557, 0]
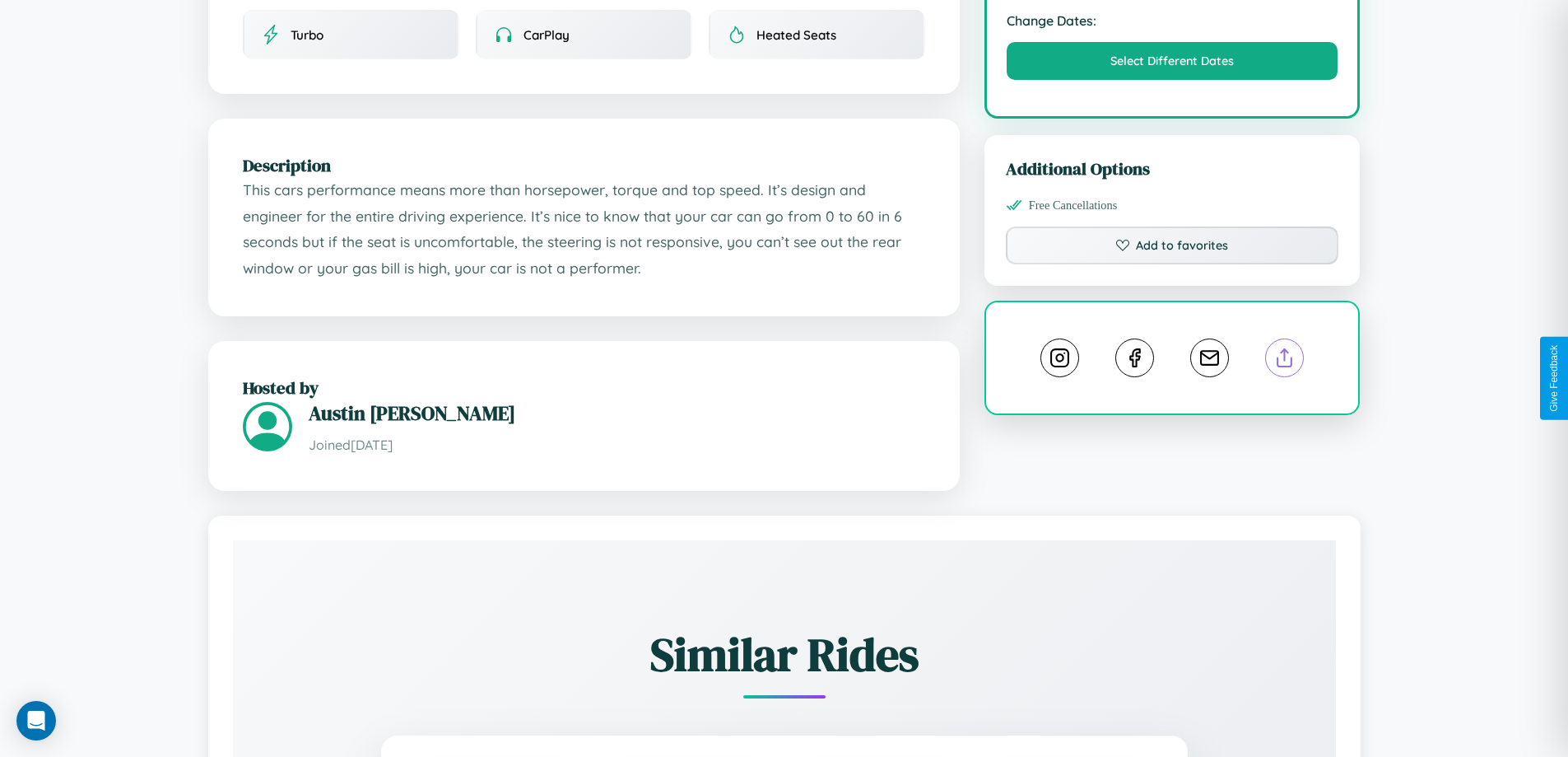
click at [1285, 361] on line at bounding box center [1285, 355] width 0 height 12
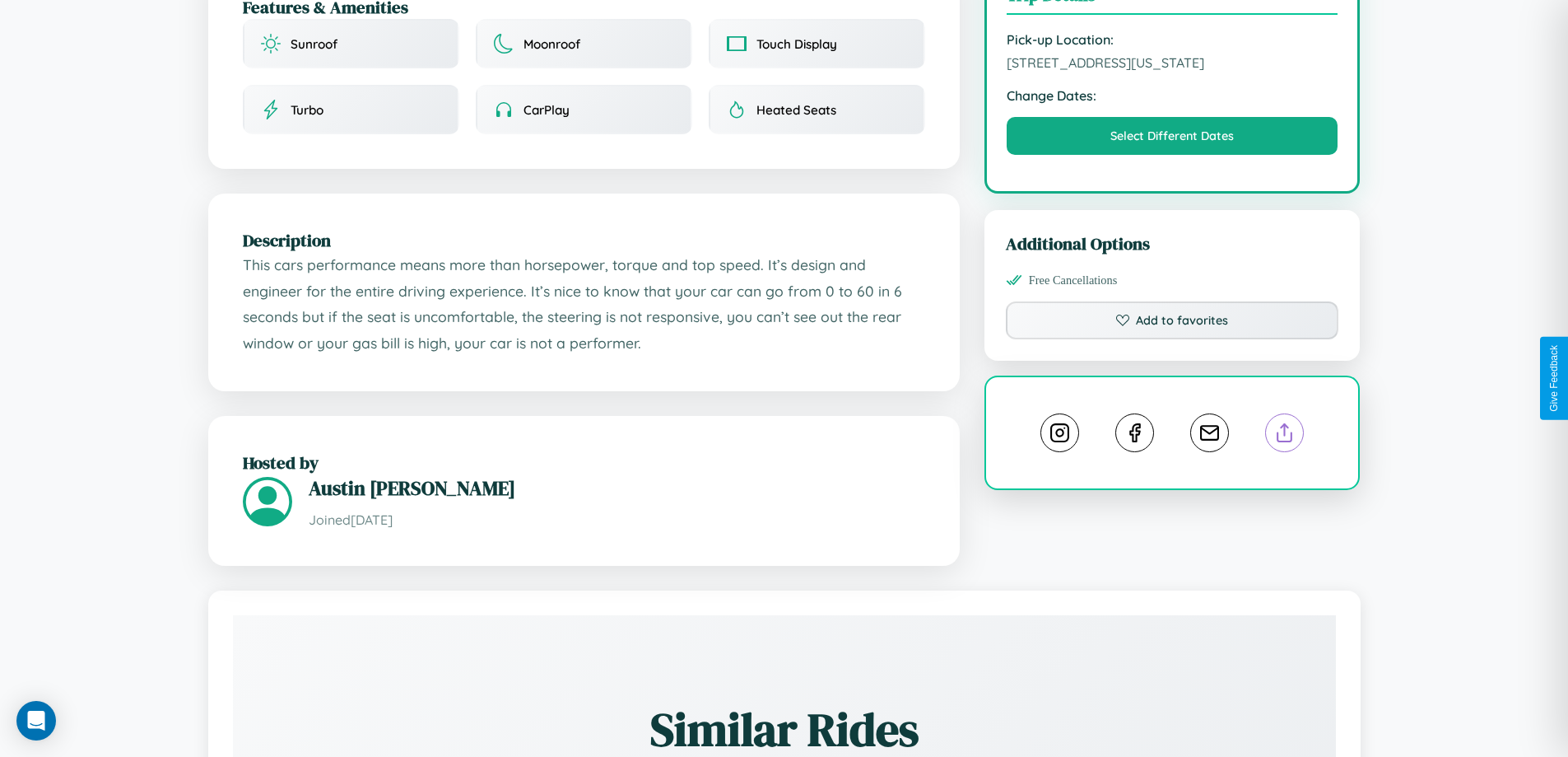
scroll to position [444, 0]
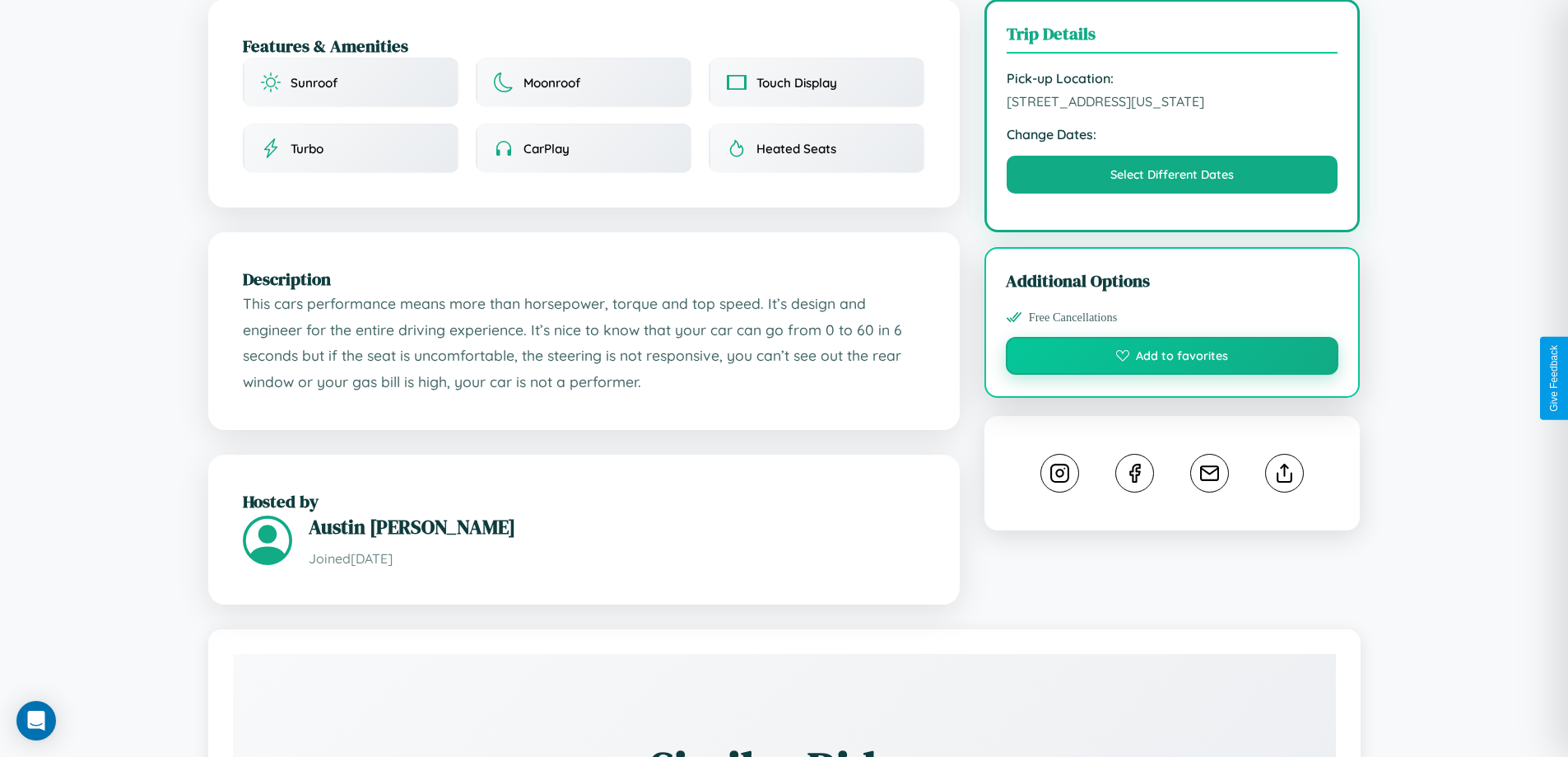
click at [1172, 375] on button "Add to favorites" at bounding box center [1172, 356] width 334 height 38
